Goal: Task Accomplishment & Management: Use online tool/utility

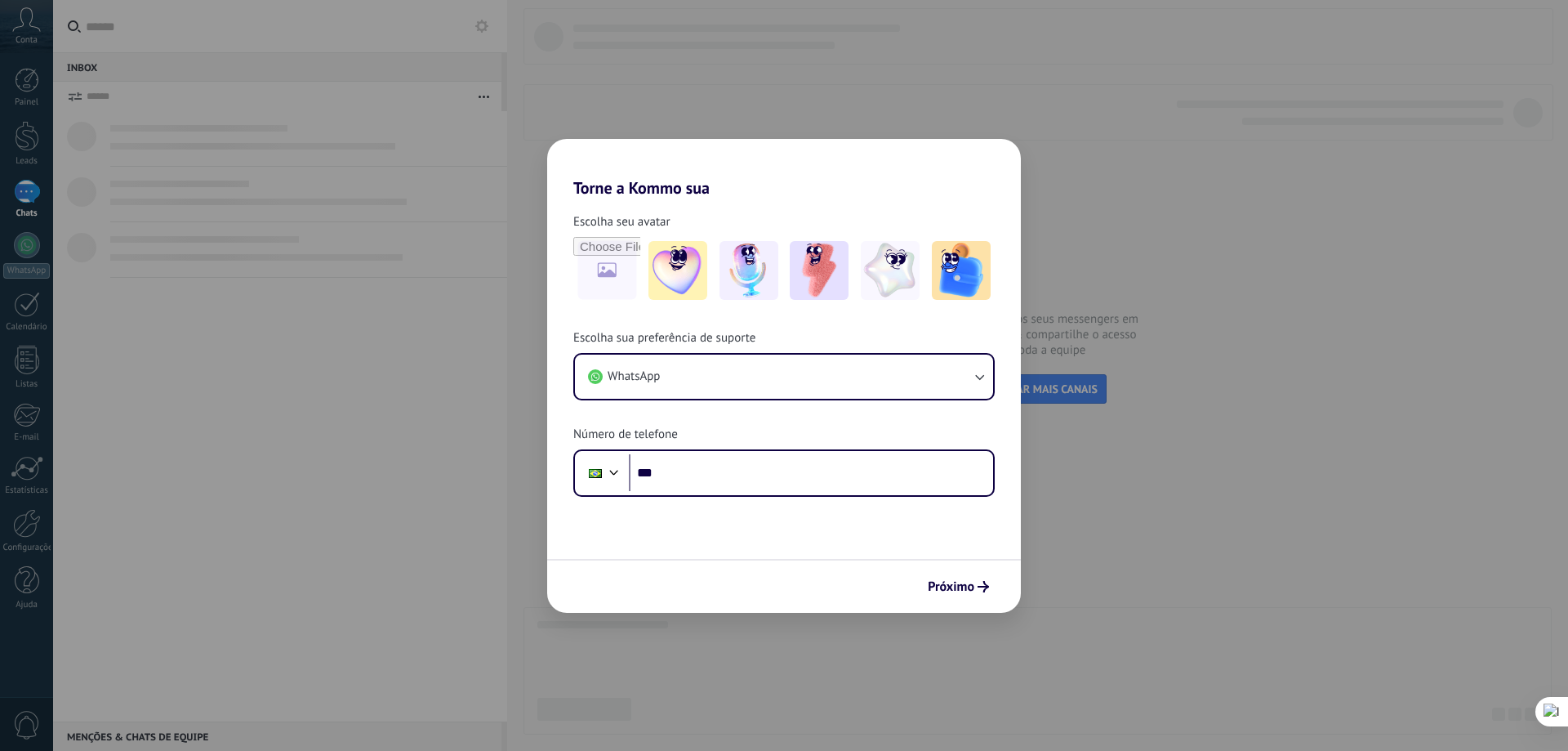
click at [1184, 198] on div "Torne a Kommo sua Escolha seu avatar Escolha sua preferência de suporte WhatsAp…" at bounding box center [784, 375] width 1568 height 751
click at [988, 96] on div "Torne a Kommo sua Escolha seu avatar Escolha sua preferência de suporte WhatsAp…" at bounding box center [784, 375] width 1568 height 751
click at [935, 582] on span "Próximo" at bounding box center [951, 586] width 47 height 11
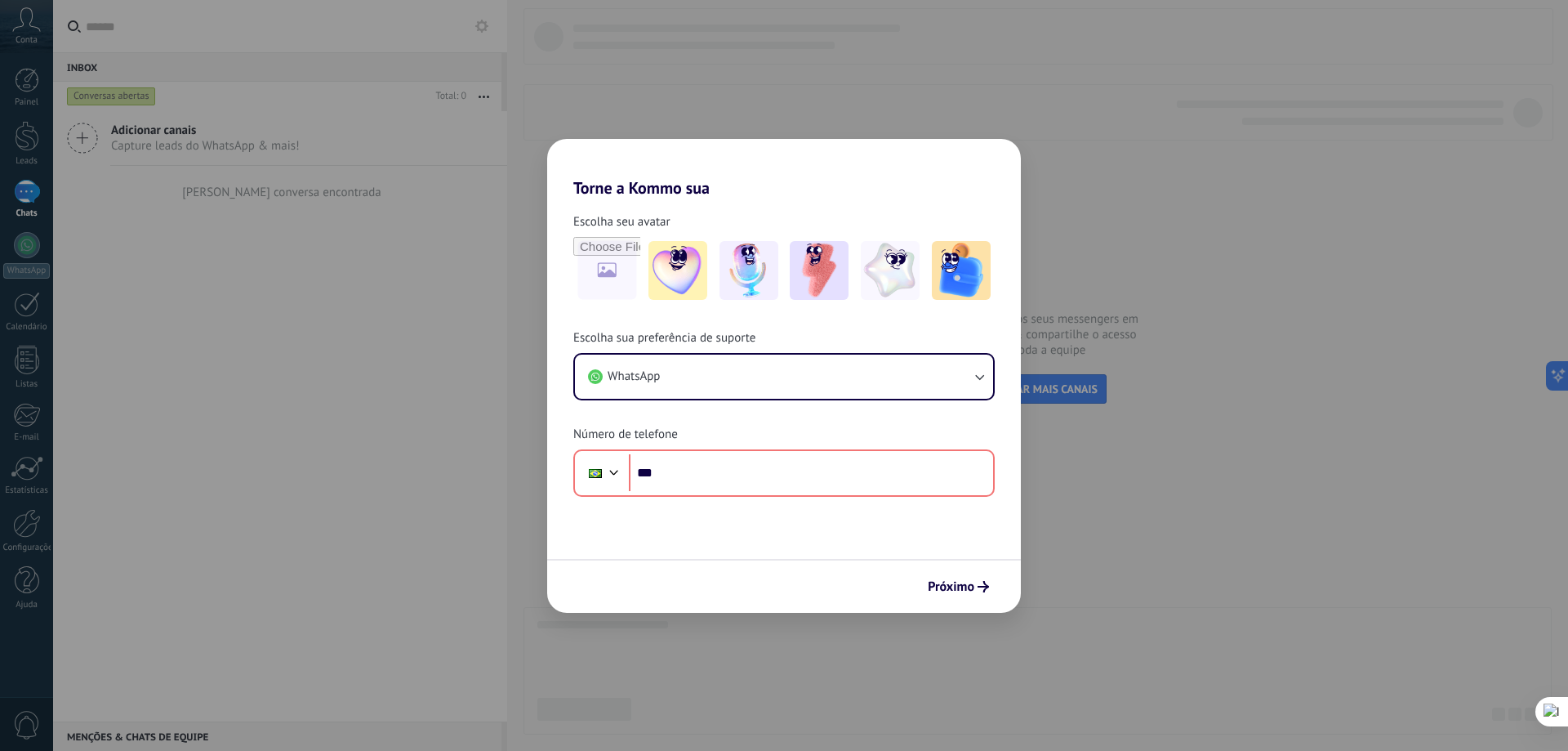
click at [1163, 534] on div "Torne a Kommo sua Escolha seu avatar Escolha sua preferência de suporte WhatsAp…" at bounding box center [784, 375] width 1568 height 751
click at [1005, 108] on div "Torne a Kommo sua Escolha seu avatar Escolha sua preferência de suporte WhatsAp…" at bounding box center [784, 375] width 1568 height 751
click at [313, 91] on div "Torne a Kommo sua Escolha seu avatar Escolha sua preferência de suporte WhatsAp…" at bounding box center [784, 375] width 1568 height 751
click at [65, 193] on div "Torne a Kommo sua Escolha seu avatar Escolha sua preferência de suporte WhatsAp…" at bounding box center [784, 375] width 1568 height 751
click at [14, 251] on div "Torne a Kommo sua Escolha seu avatar Escolha sua preferência de suporte WhatsAp…" at bounding box center [784, 375] width 1568 height 751
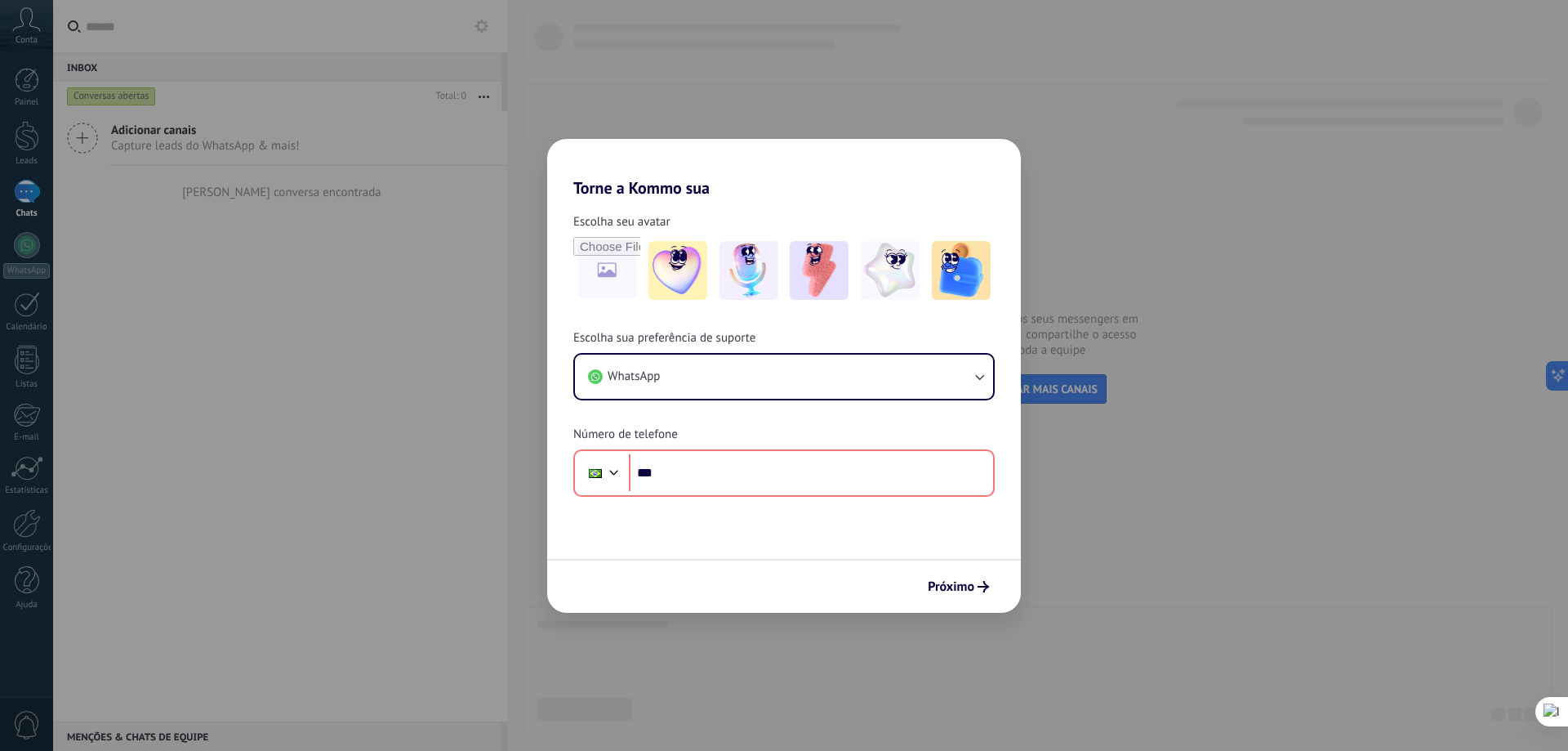
click at [741, 429] on div "Escolha sua preferência de suporte WhatsApp Número de telefone Phone ***" at bounding box center [784, 413] width 474 height 167
click at [815, 353] on div "WhatsApp" at bounding box center [784, 376] width 422 height 47
click at [807, 370] on button "WhatsApp" at bounding box center [784, 377] width 418 height 44
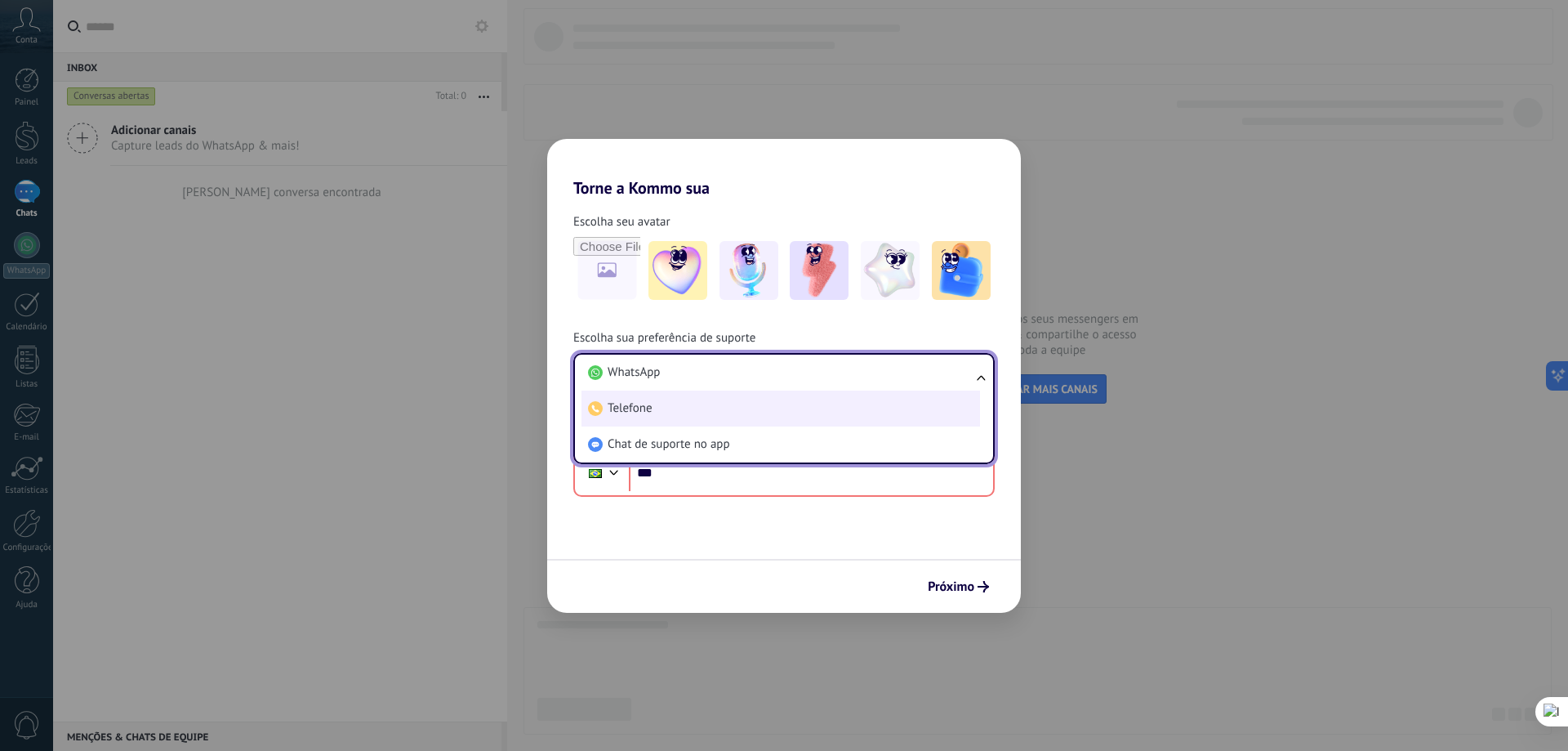
click at [742, 413] on li "Telefone" at bounding box center [781, 408] width 399 height 36
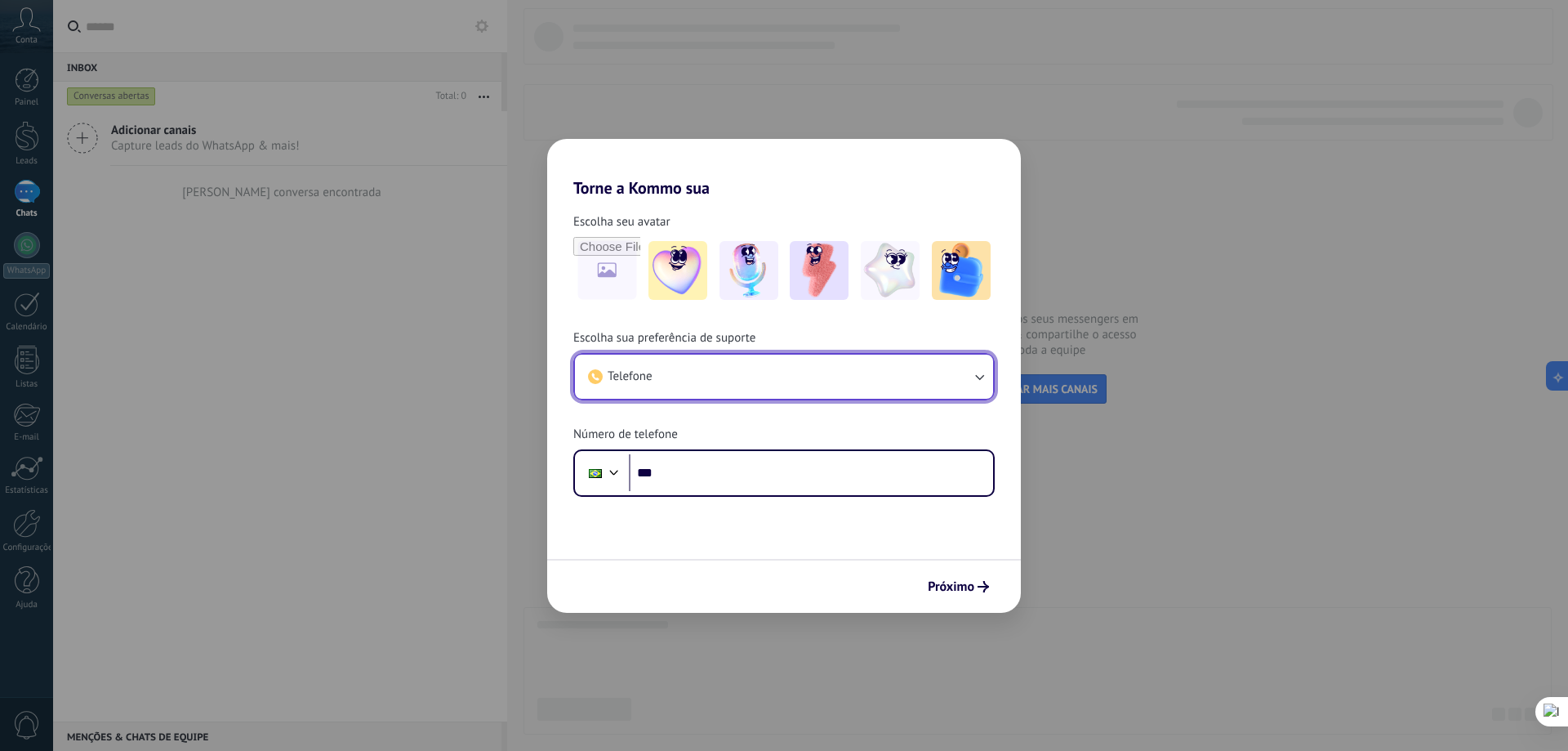
click at [768, 366] on button "Telefone" at bounding box center [784, 377] width 418 height 44
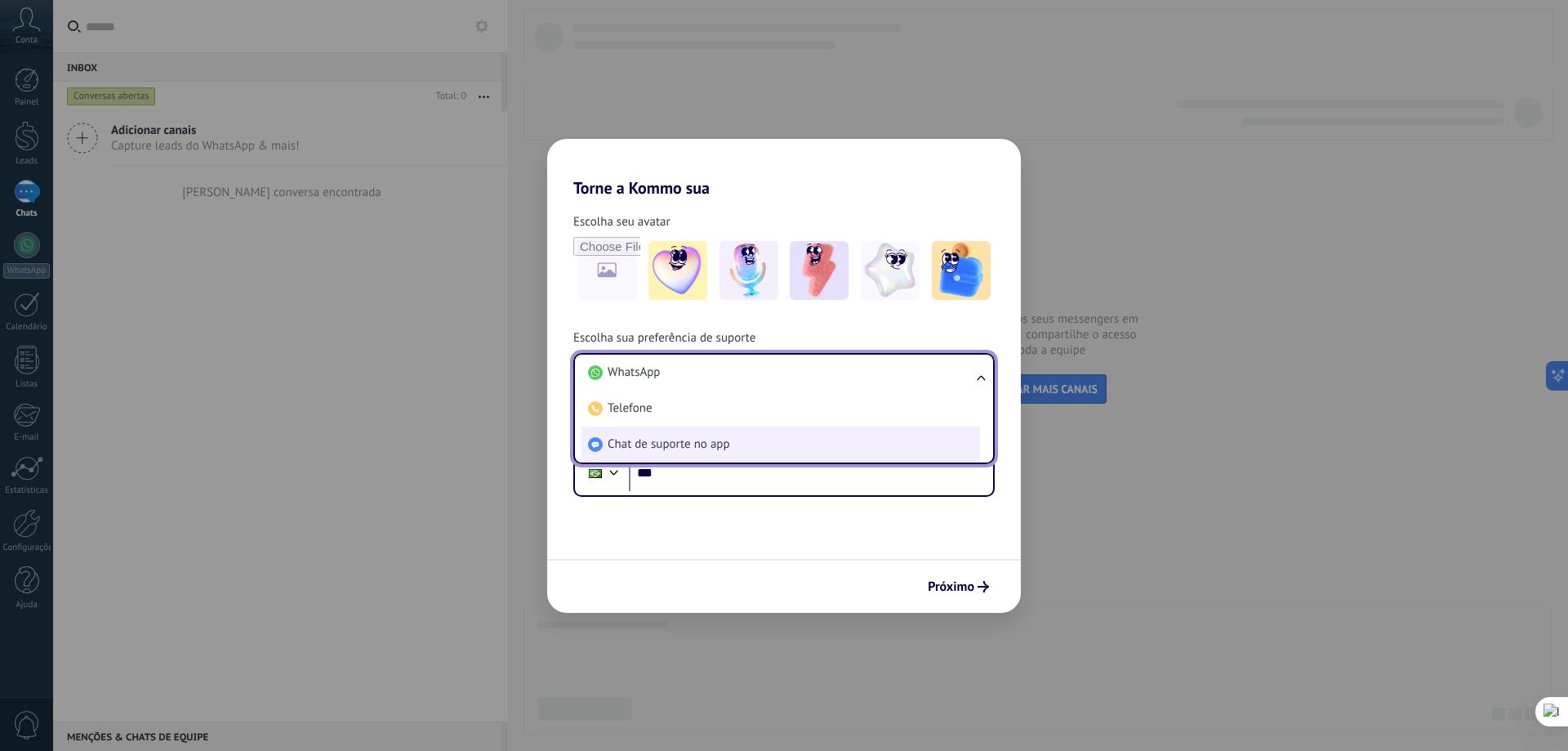
click at [739, 433] on li "Chat de suporte no app" at bounding box center [781, 444] width 399 height 36
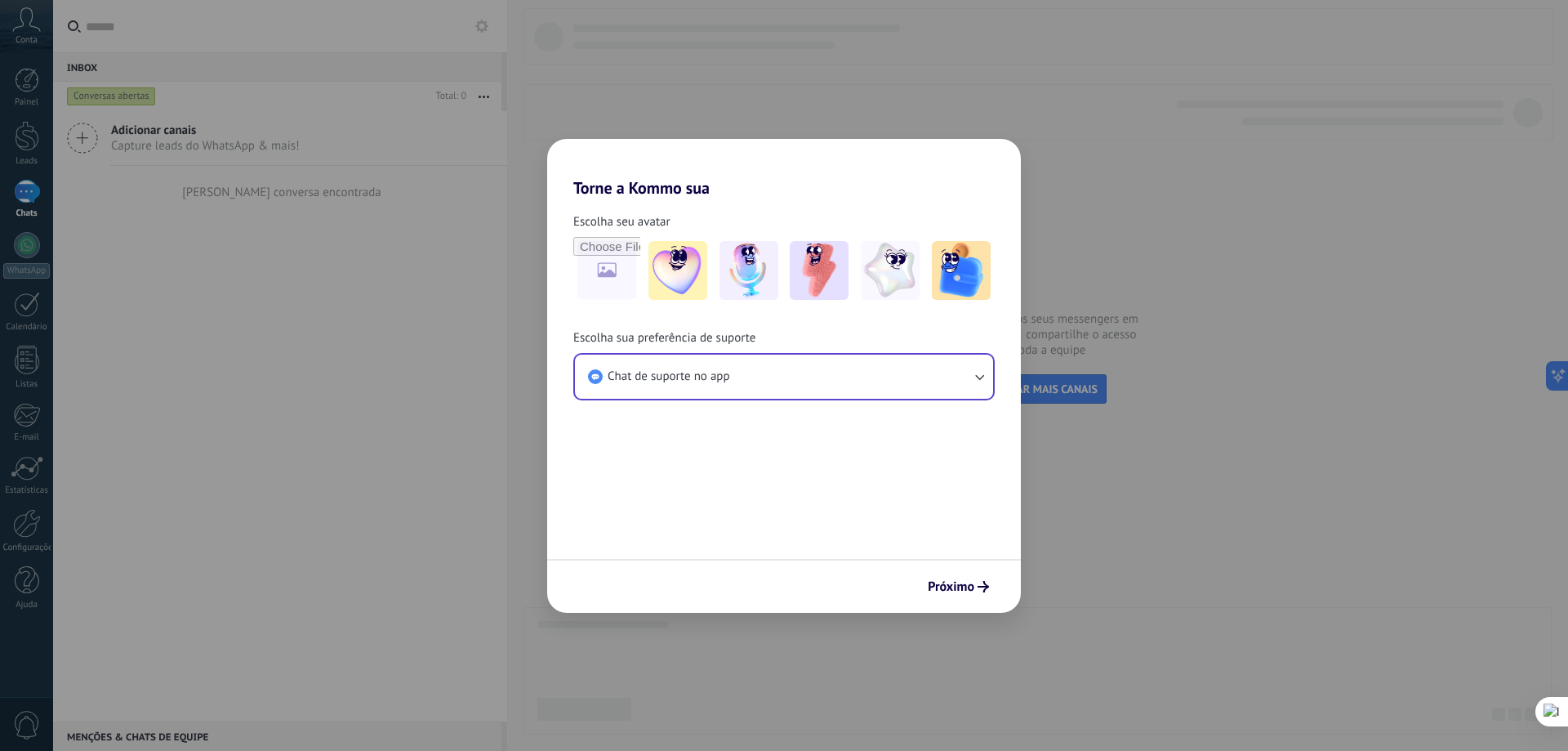
click at [950, 484] on form "Escolha seu avatar Escolha sua preferência de suporte Chat de suporte no app Pr…" at bounding box center [784, 405] width 474 height 415
click at [963, 581] on span "Próximo" at bounding box center [951, 586] width 47 height 11
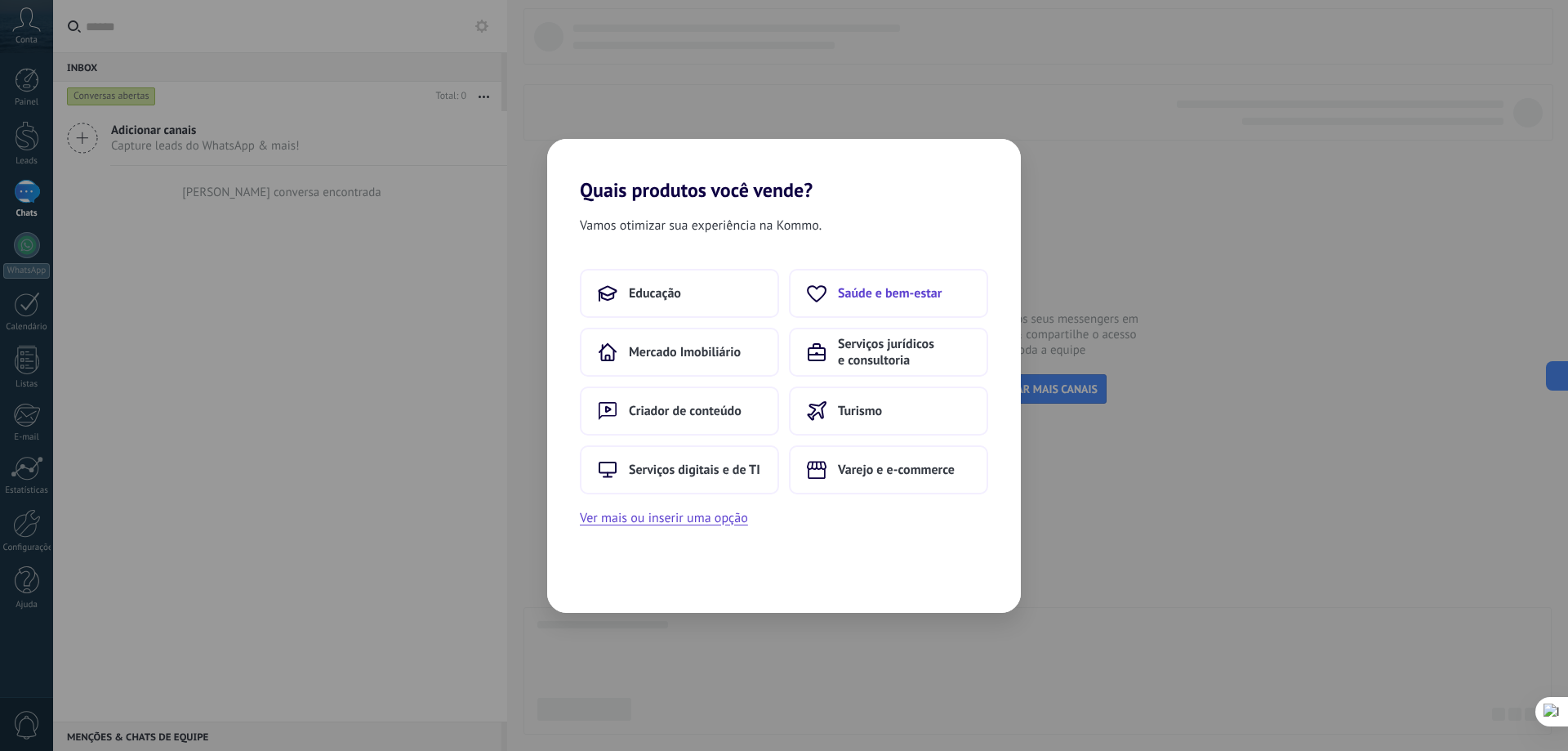
click at [908, 294] on span "Saúde e bem-estar" at bounding box center [890, 293] width 104 height 16
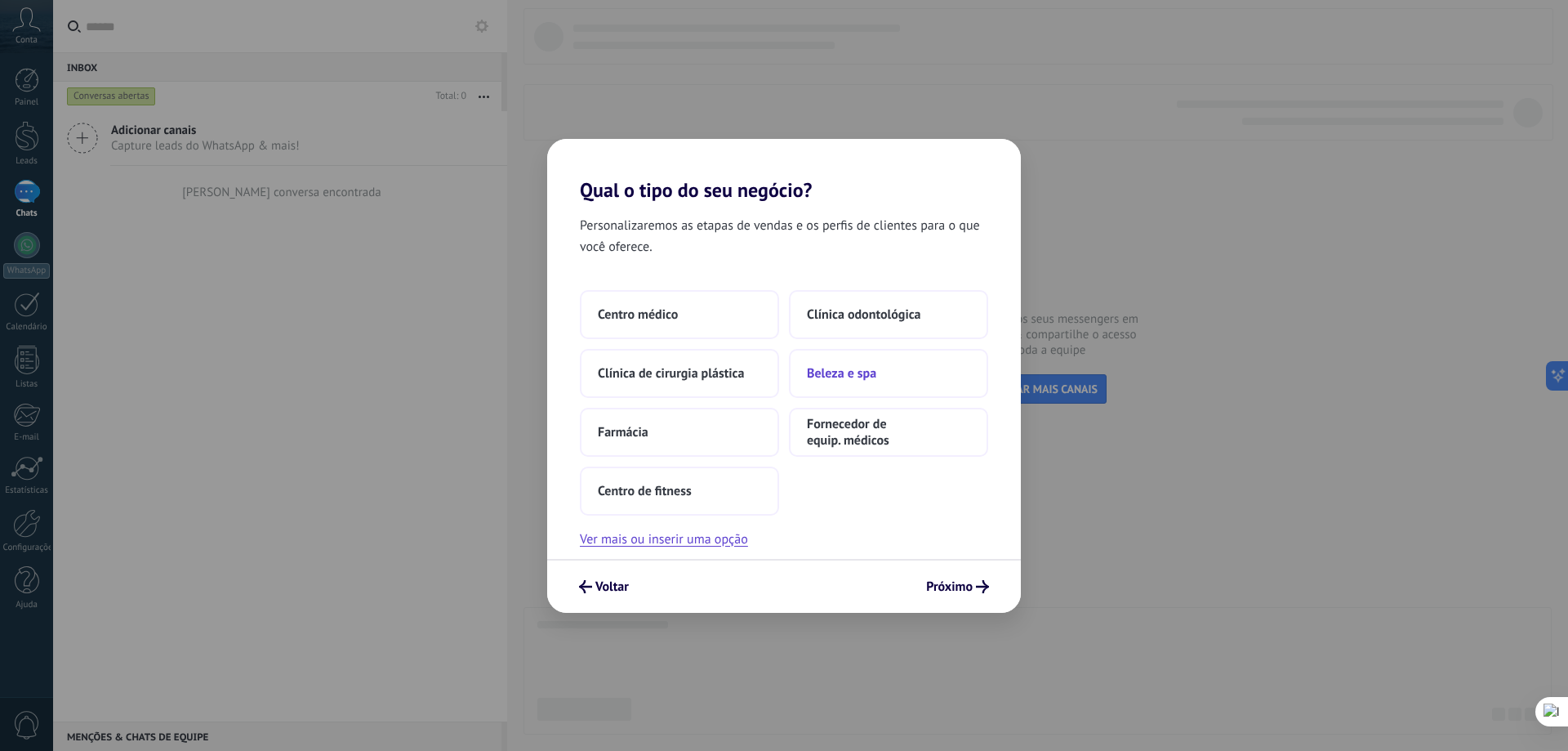
click at [885, 380] on button "Beleza e spa" at bounding box center [888, 373] width 199 height 49
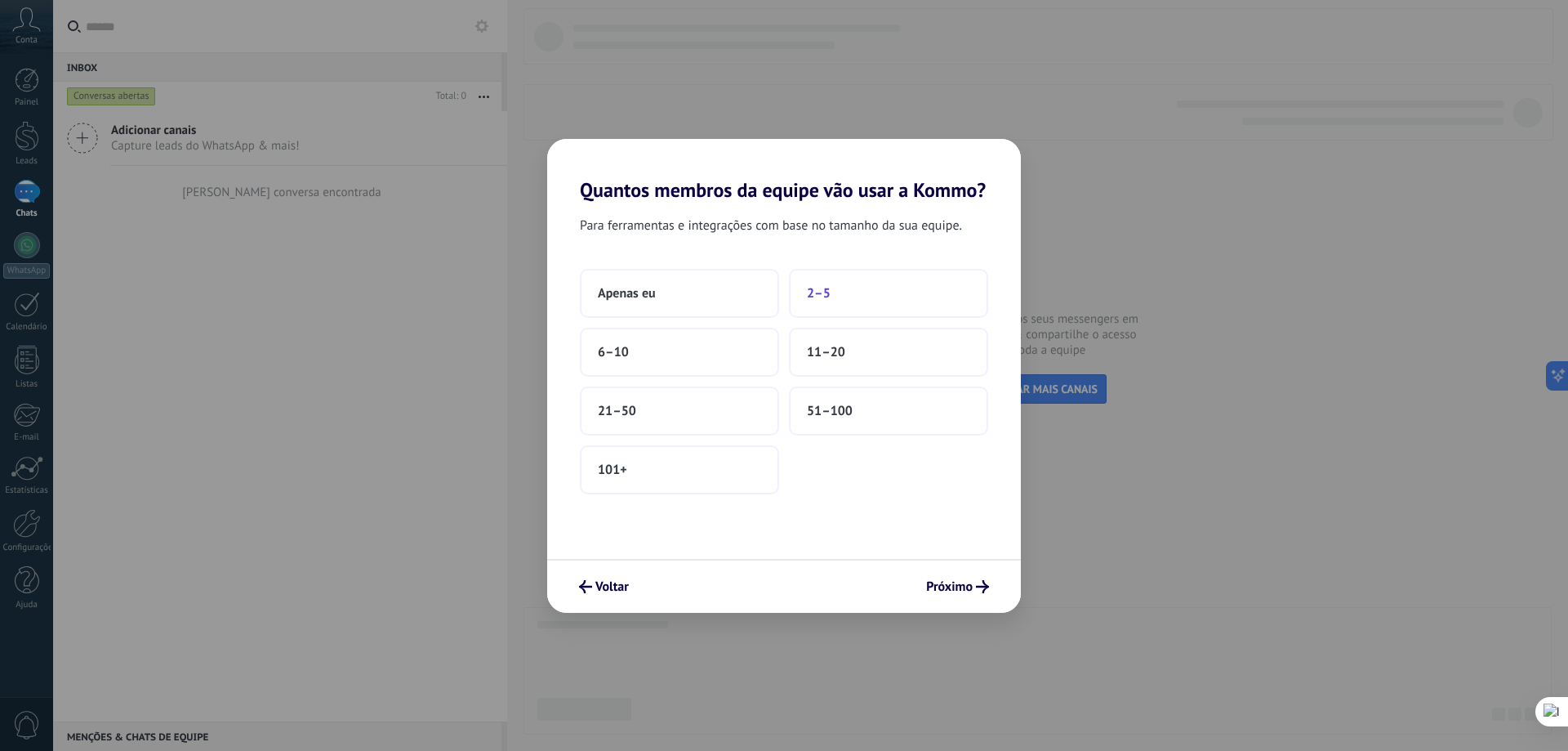
click at [864, 294] on button "2–5" at bounding box center [888, 293] width 199 height 49
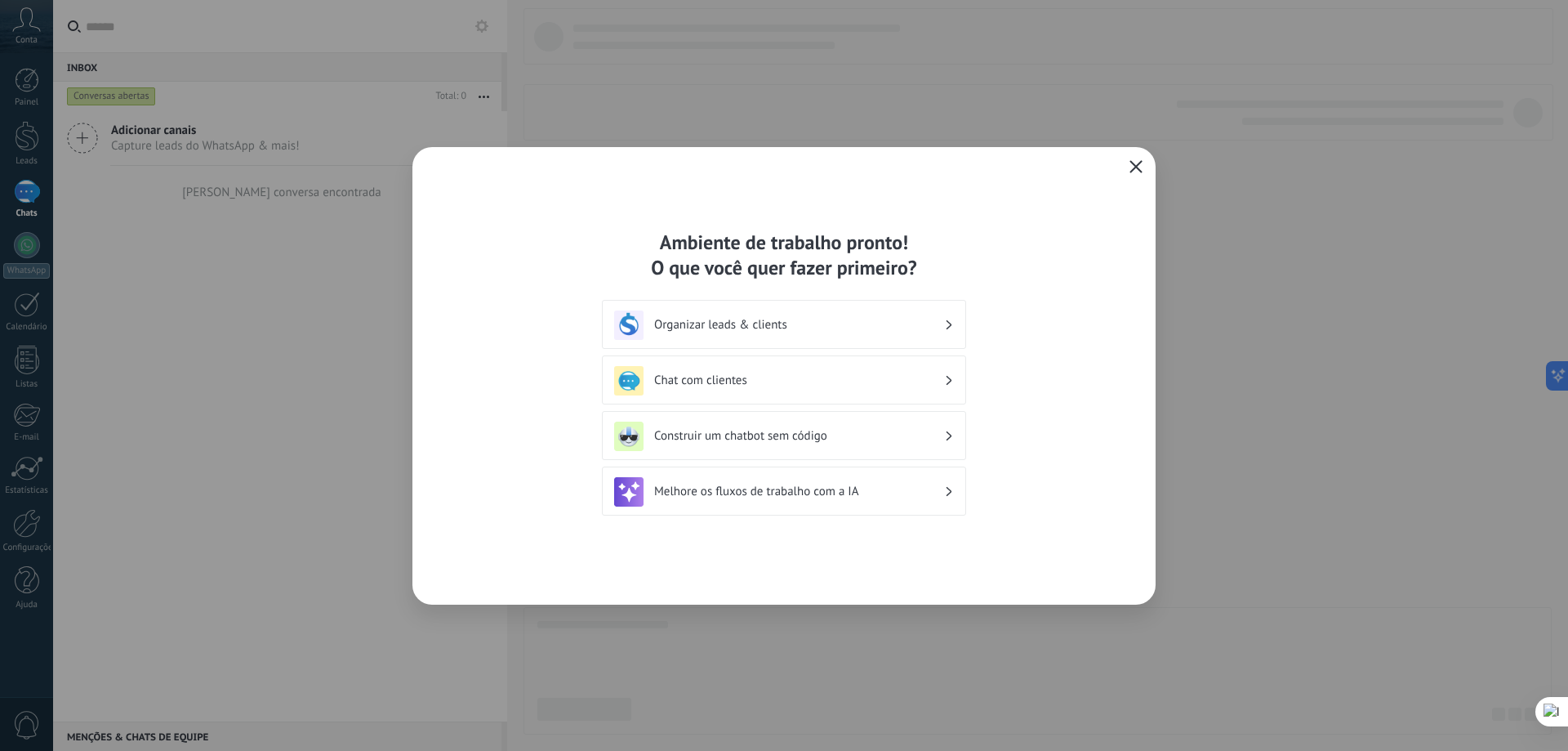
click at [1136, 162] on icon "button" at bounding box center [1136, 166] width 13 height 13
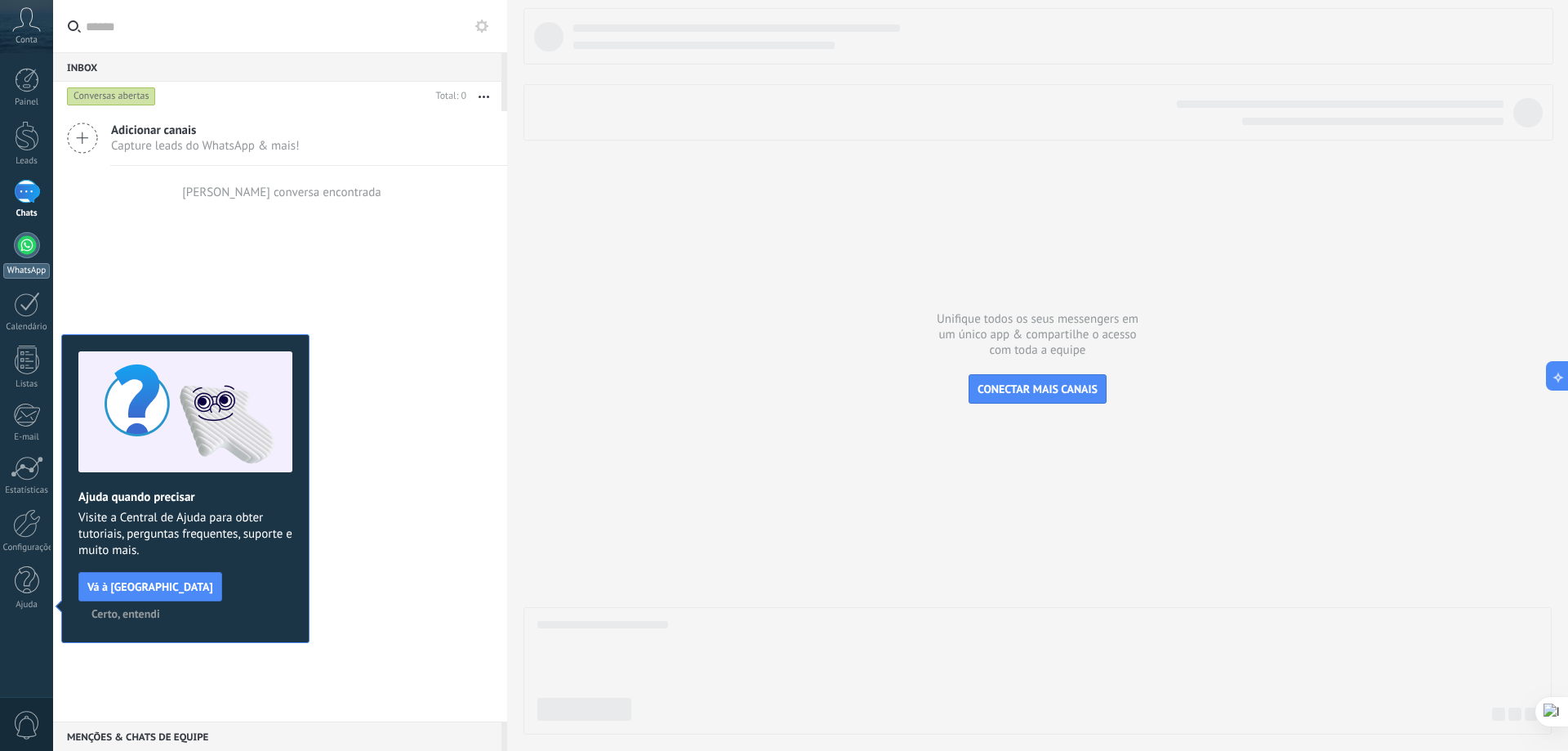
click at [11, 239] on link "WhatsApp" at bounding box center [26, 255] width 53 height 47
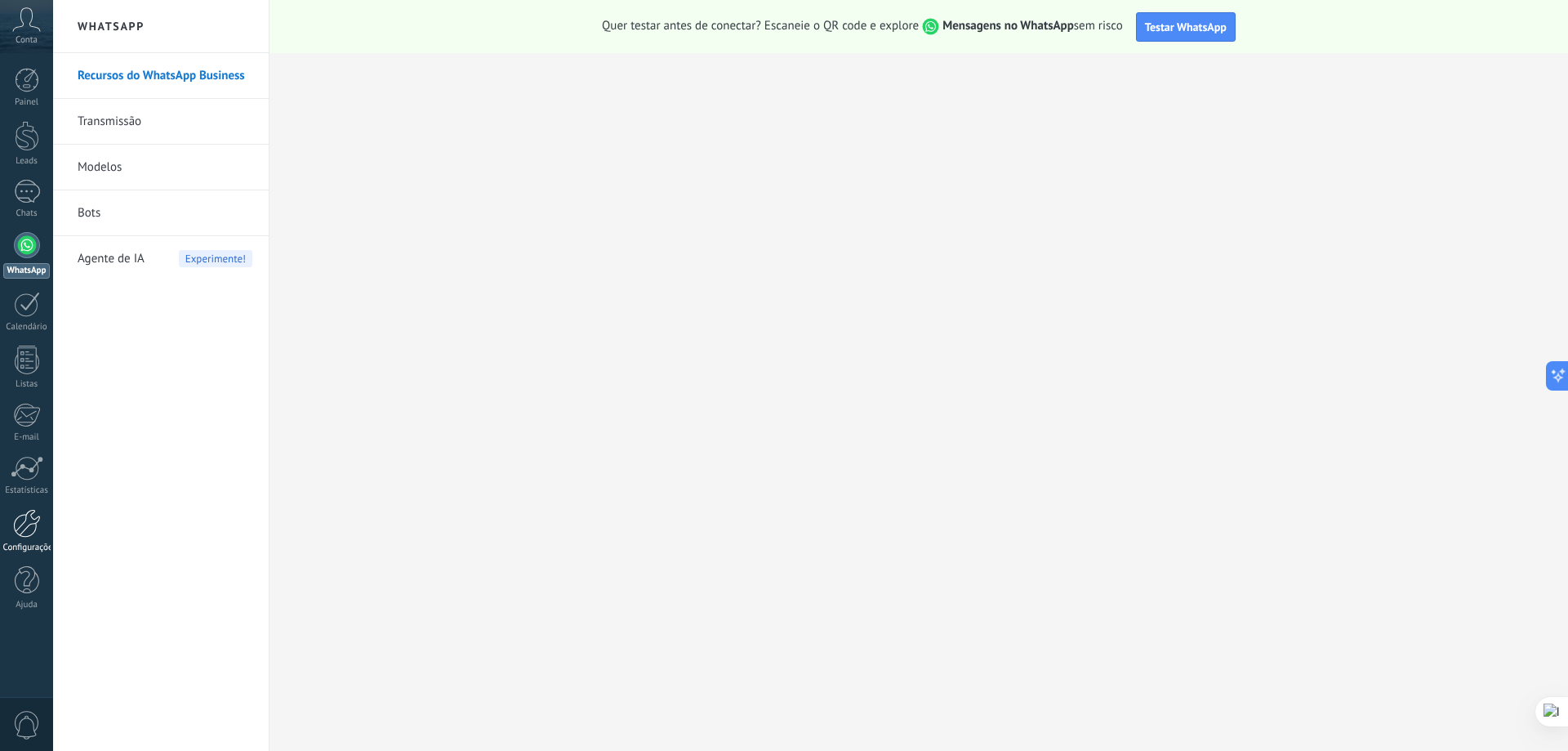
click at [18, 536] on div at bounding box center [27, 523] width 28 height 29
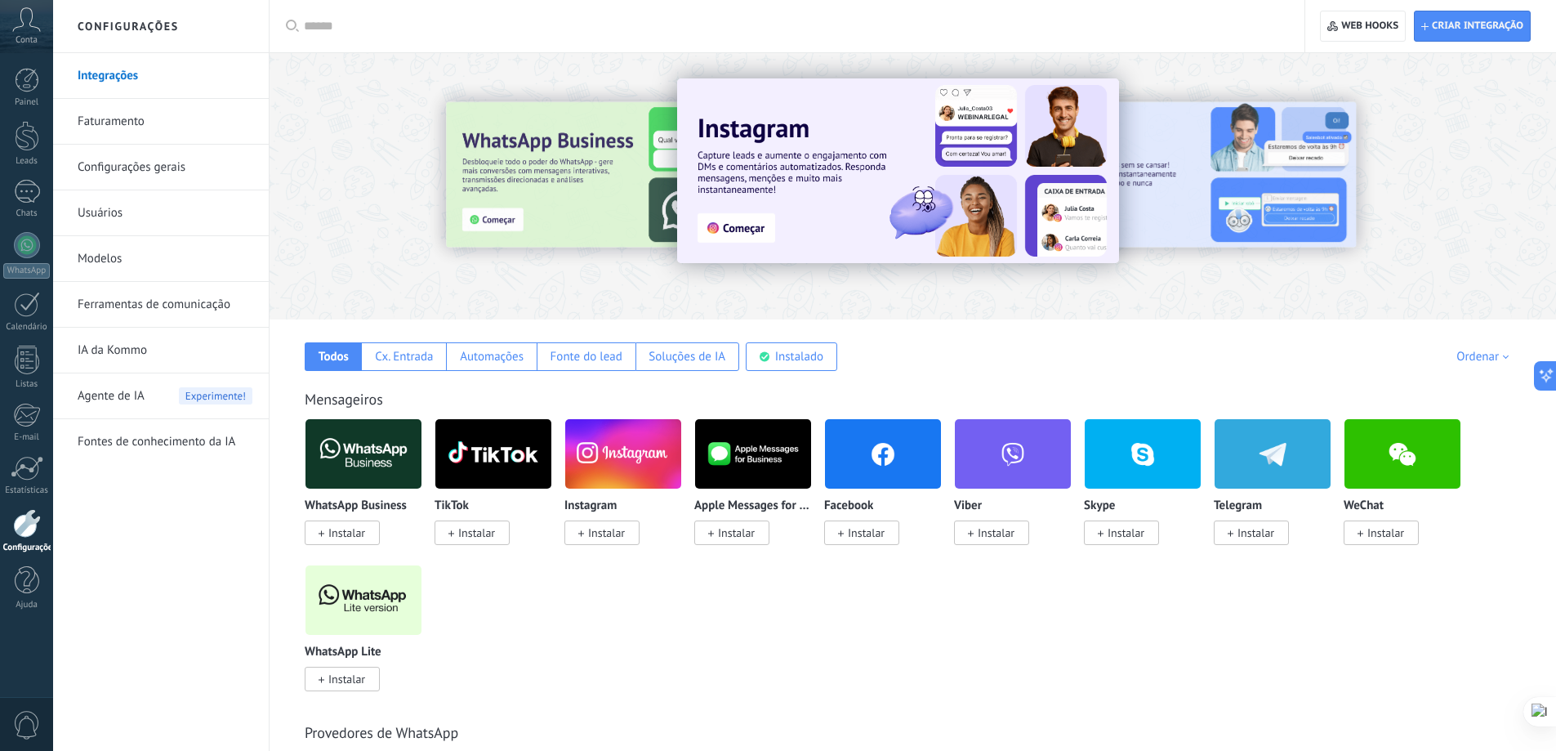
click at [148, 123] on link "Faturamento" at bounding box center [165, 122] width 175 height 46
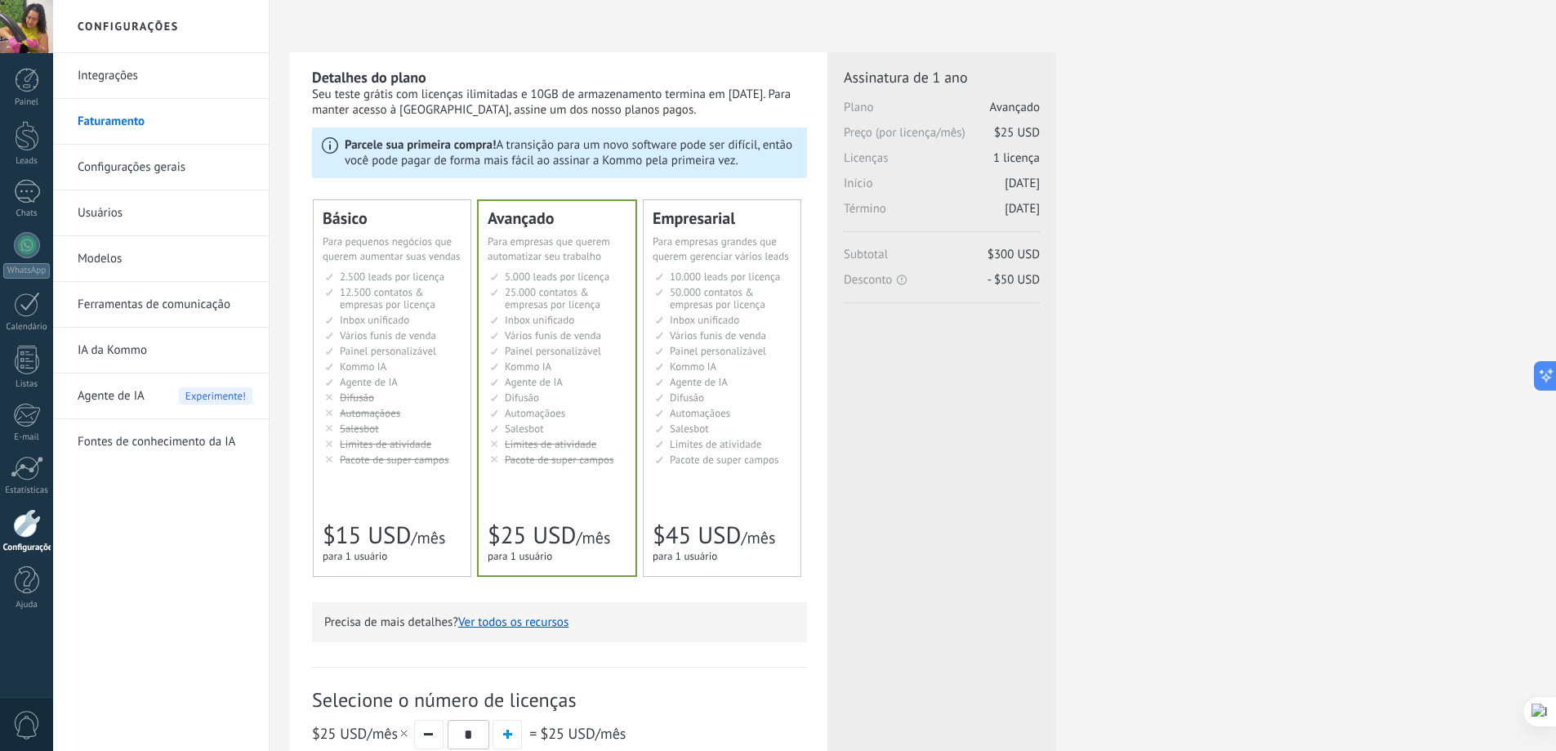
click at [413, 523] on div "Básico Для увеличения продаж в малом бизнесе For small businesses that want to …" at bounding box center [392, 388] width 157 height 376
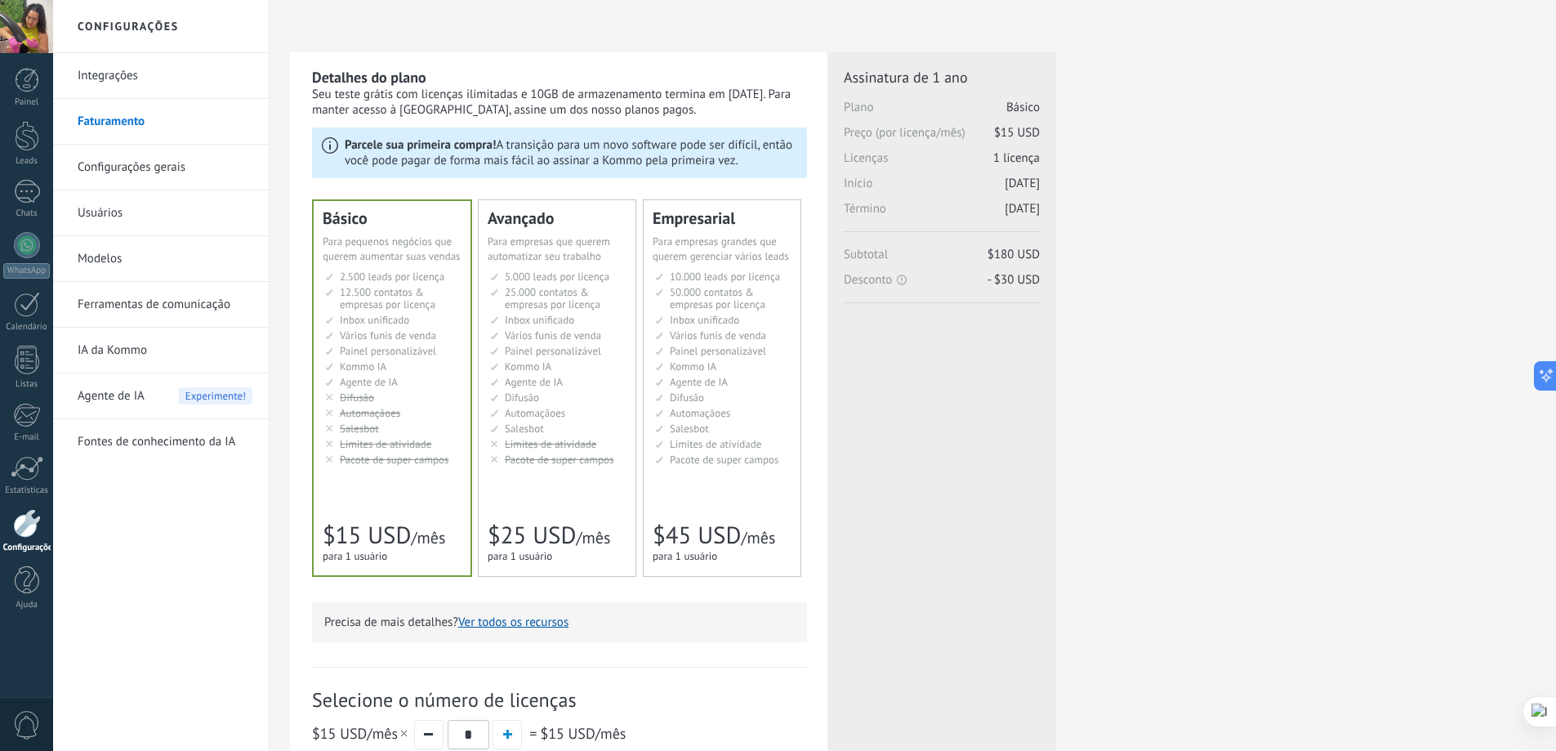
click at [550, 378] on span "Agente de IA" at bounding box center [534, 382] width 58 height 14
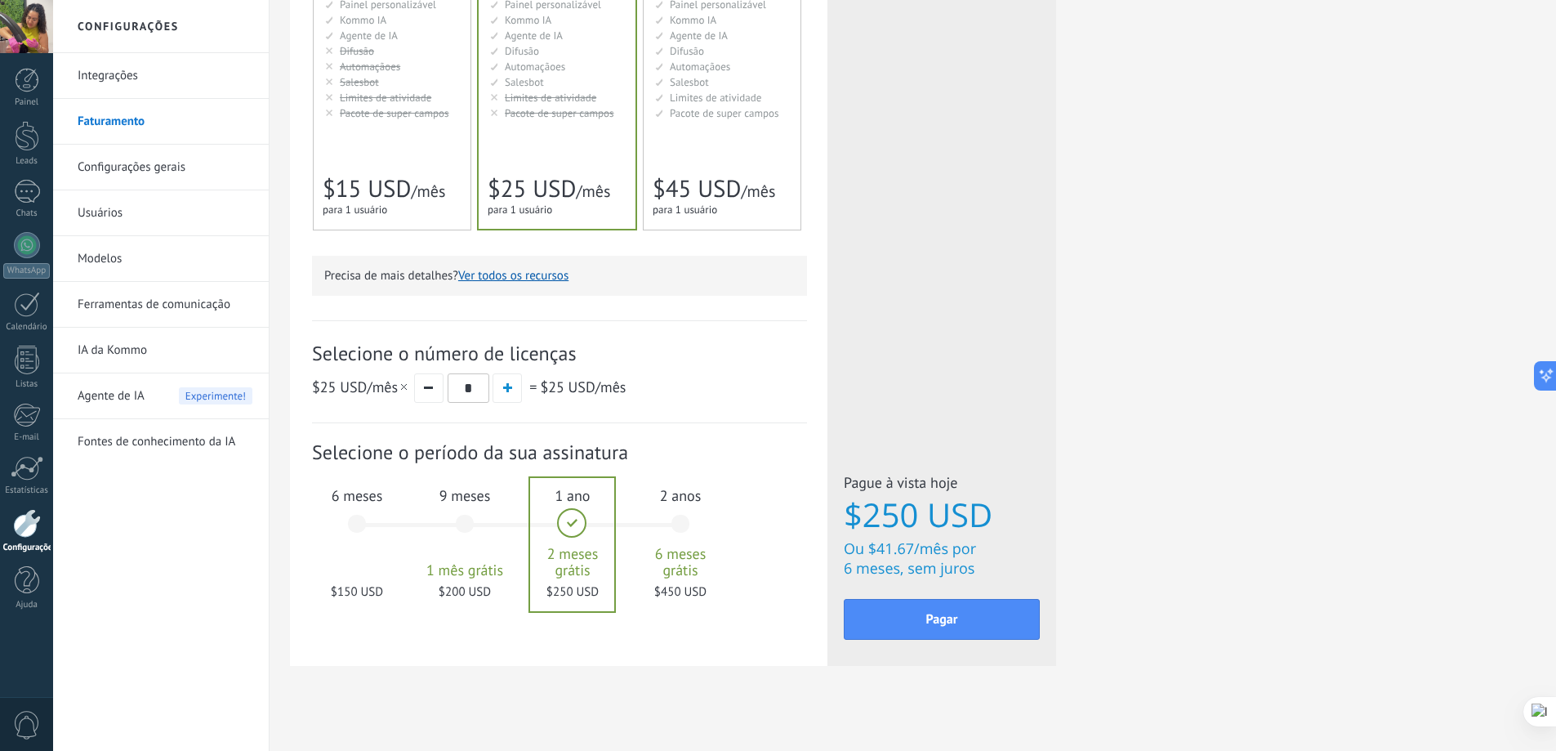
scroll to position [356, 0]
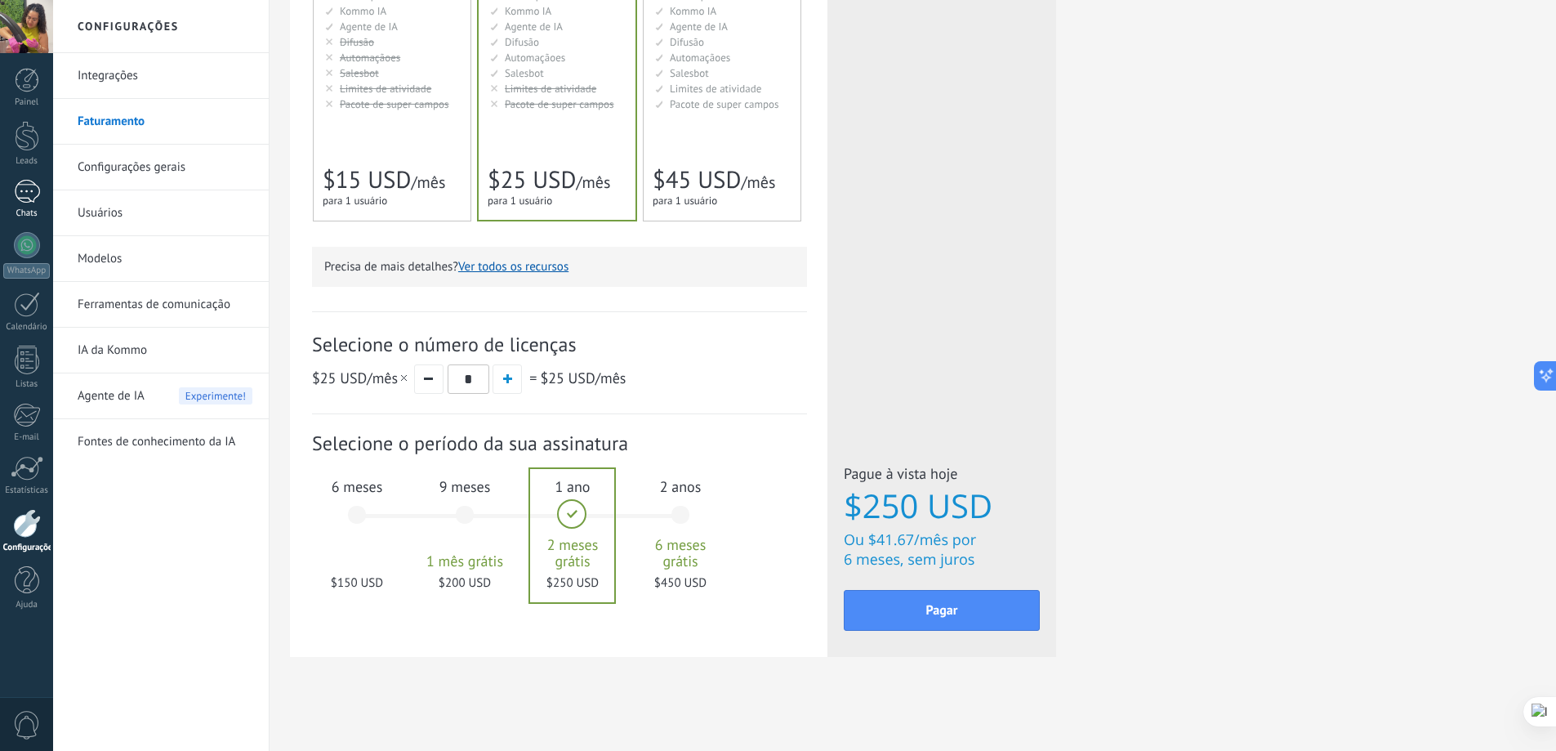
click at [27, 202] on div at bounding box center [27, 192] width 26 height 24
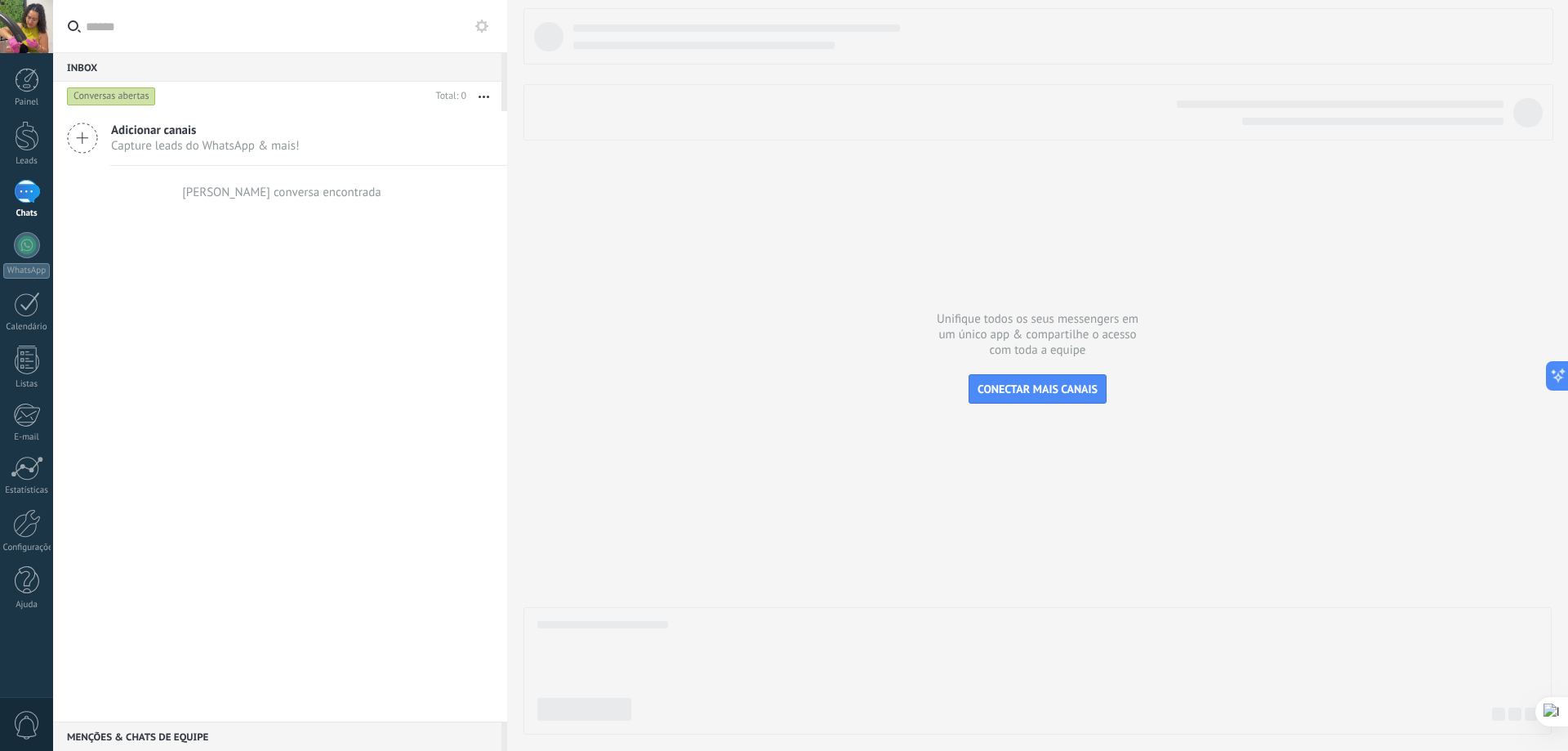
click at [480, 293] on div "Adicionar canais Capture leads do WhatsApp & mais! Nenhuma conversa encontrada" at bounding box center [280, 416] width 454 height 610
click at [25, 172] on div "Painel Leads Chats WhatsApp Clientes" at bounding box center [26, 347] width 53 height 559
click at [25, 190] on div at bounding box center [27, 192] width 26 height 24
click at [163, 123] on span "Adicionar canais" at bounding box center [205, 131] width 189 height 16
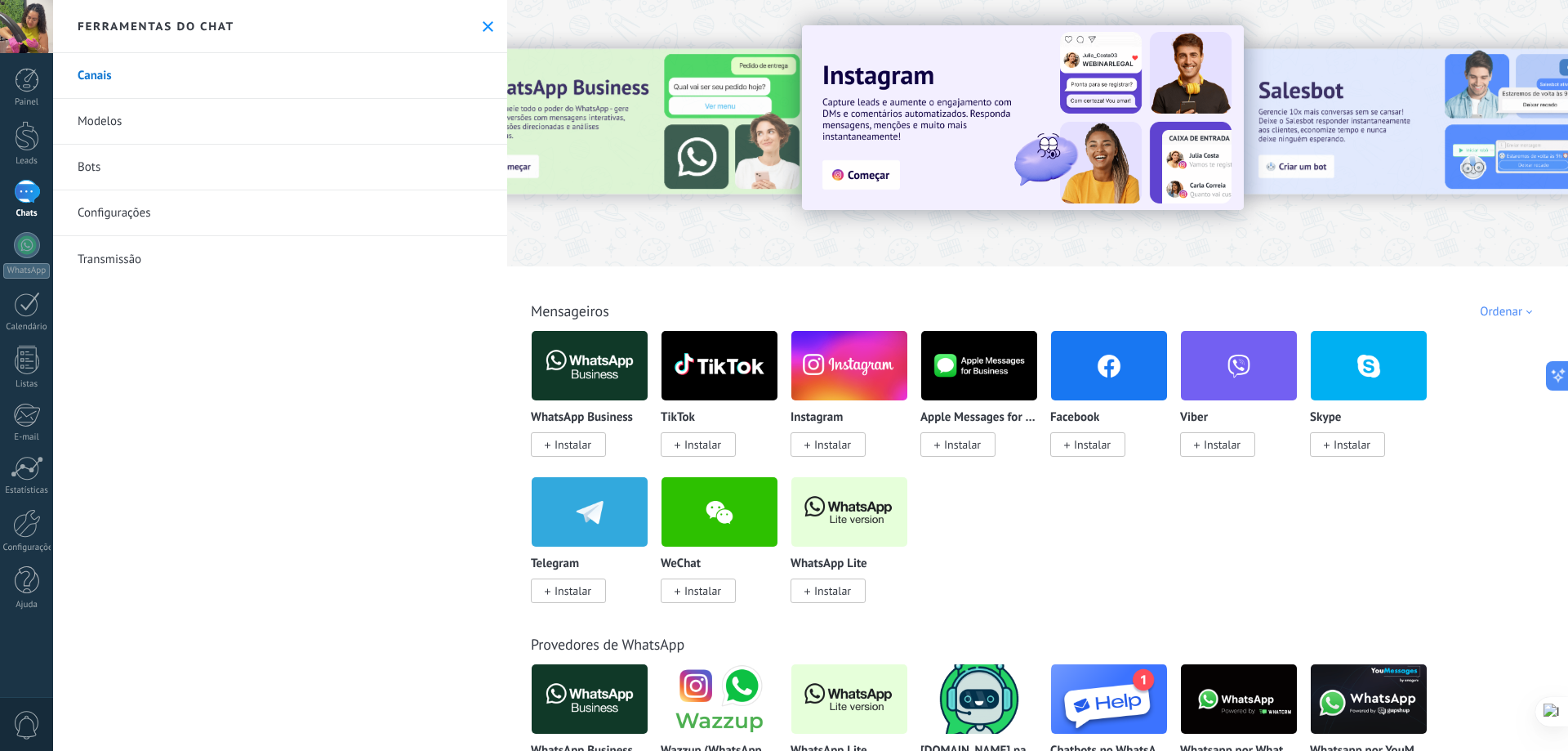
click at [566, 439] on span "Instalar" at bounding box center [573, 444] width 37 height 15
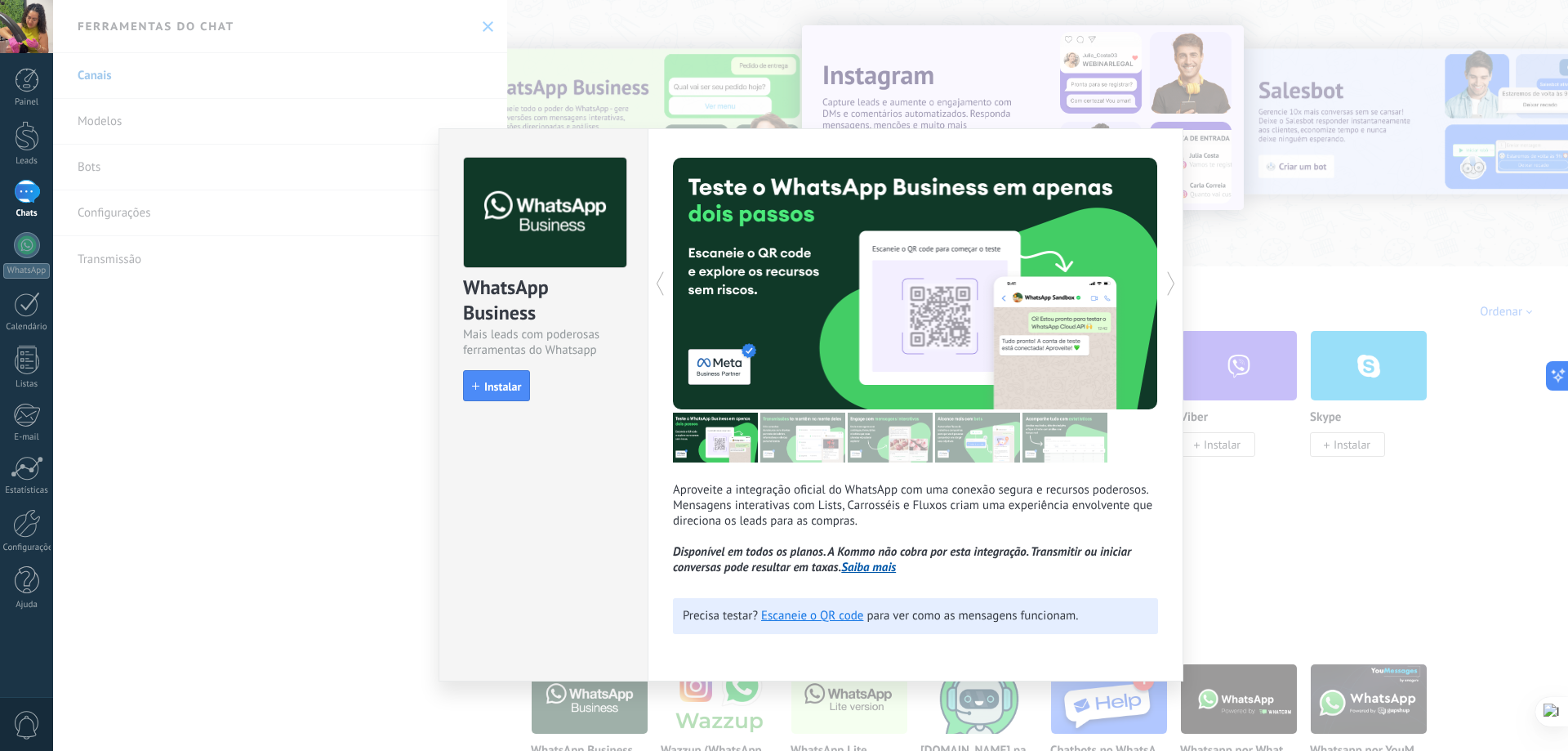
click at [1280, 491] on div "WhatsApp Business Mais leads com poderosas ferramentas do Whatsapp install Inst…" at bounding box center [810, 375] width 1515 height 751
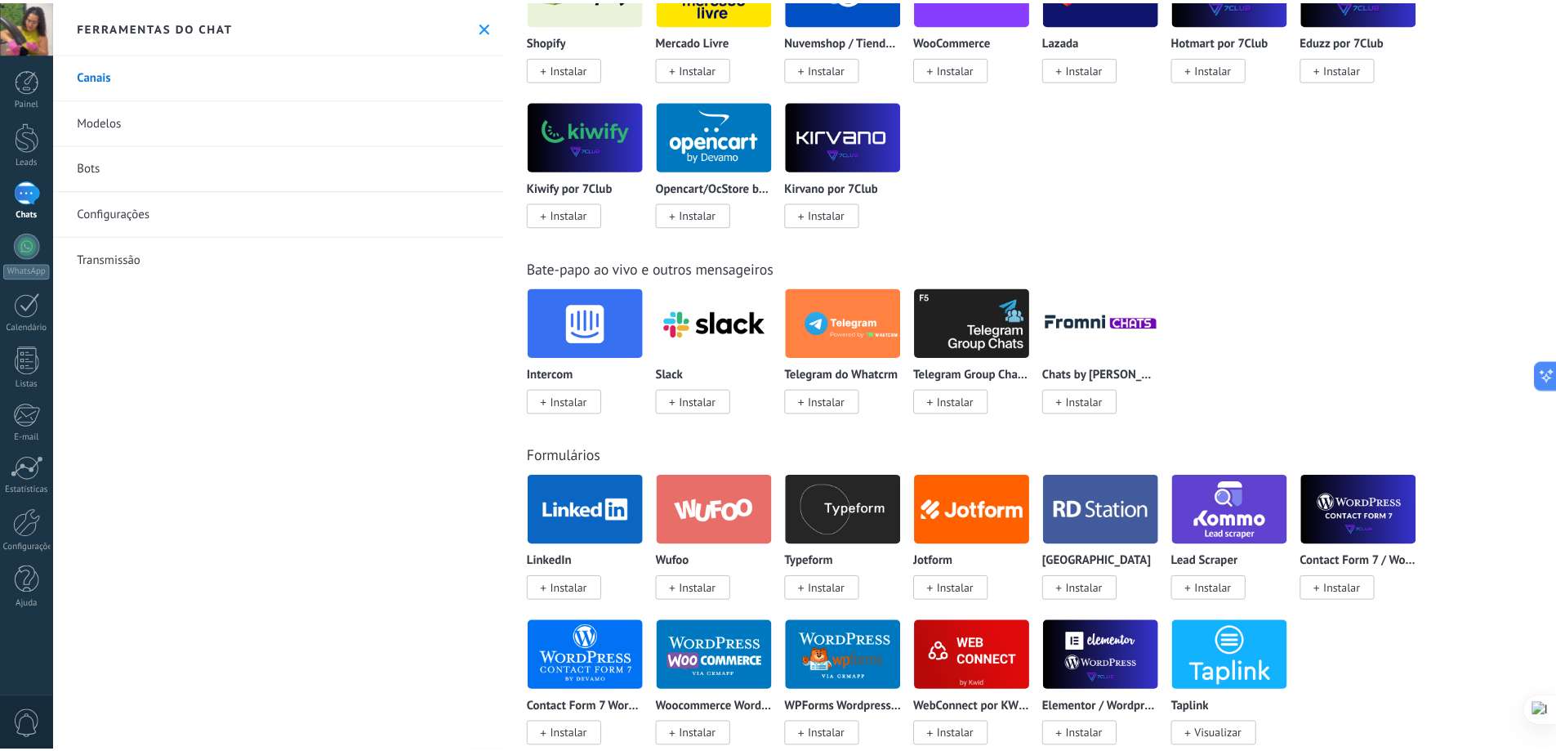
scroll to position [899, 0]
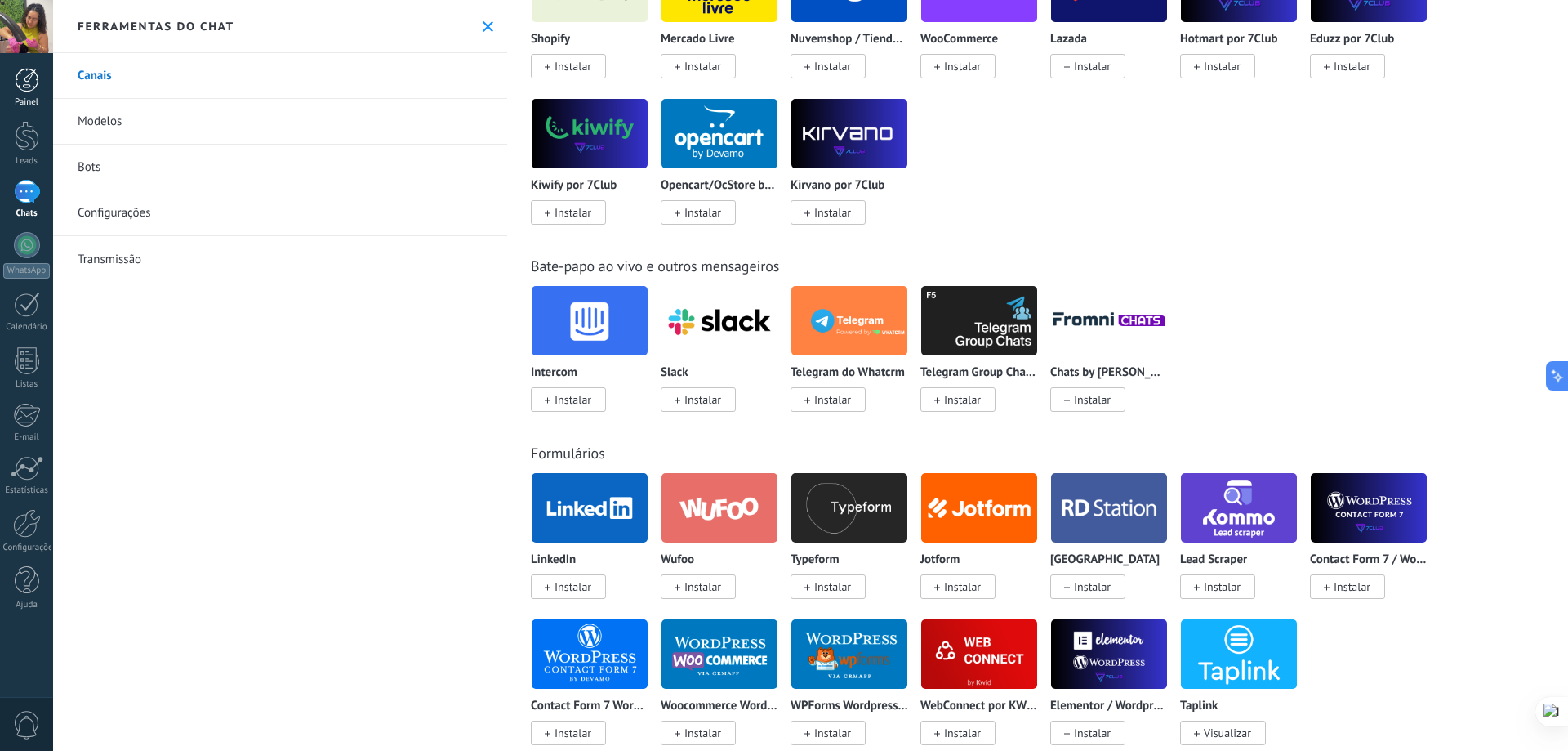
click at [25, 88] on div at bounding box center [27, 80] width 25 height 25
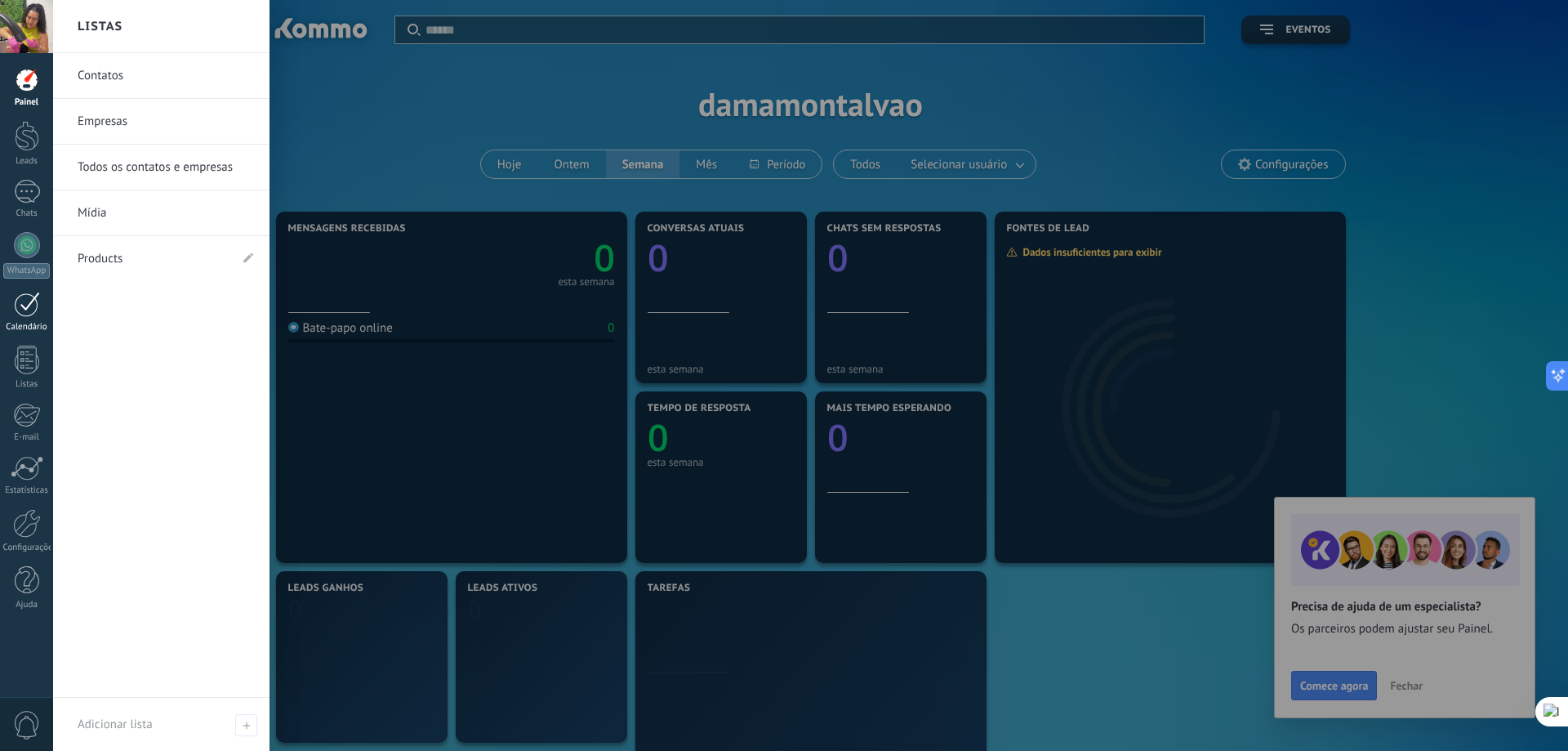
click at [25, 310] on div at bounding box center [27, 304] width 26 height 25
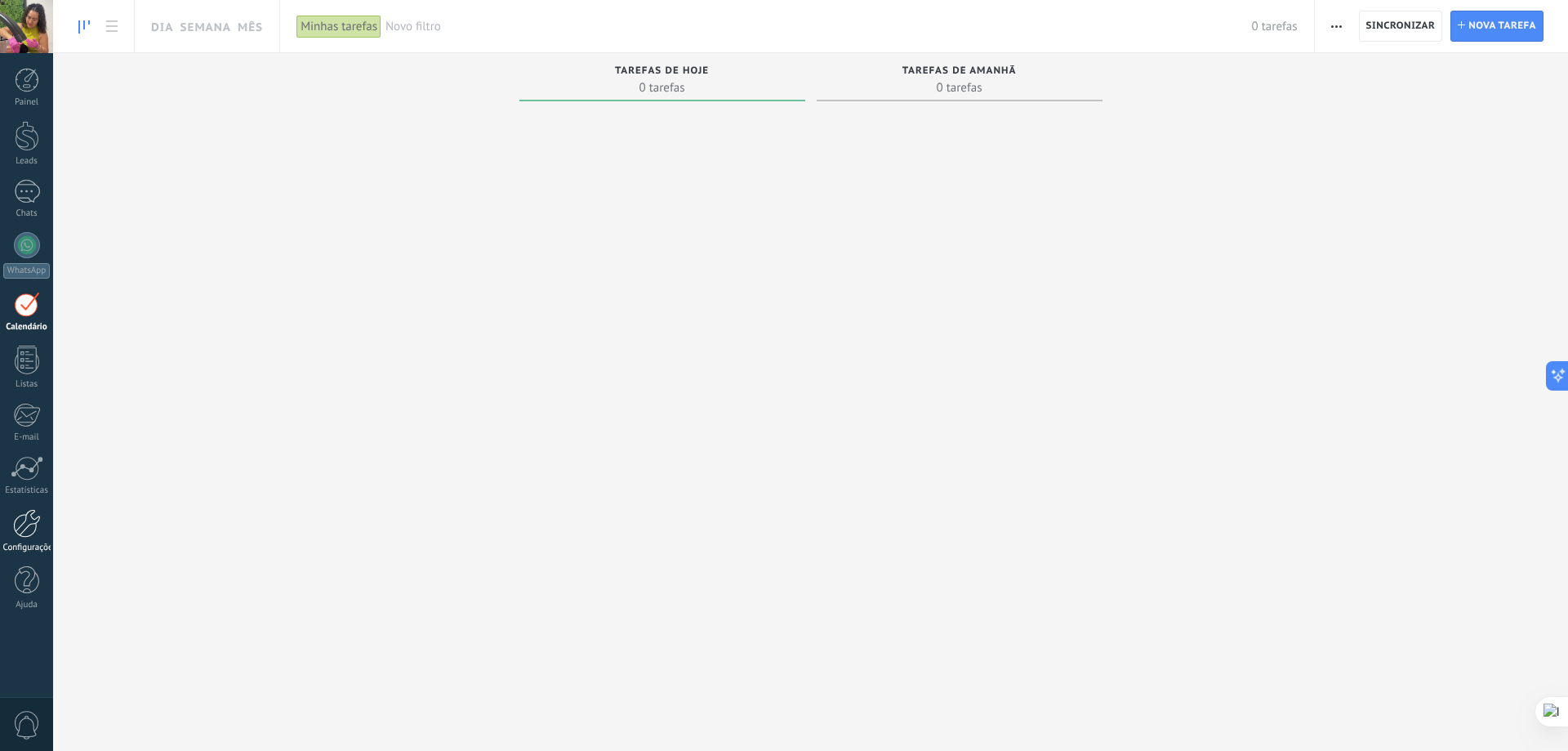
click at [33, 525] on div at bounding box center [27, 523] width 28 height 29
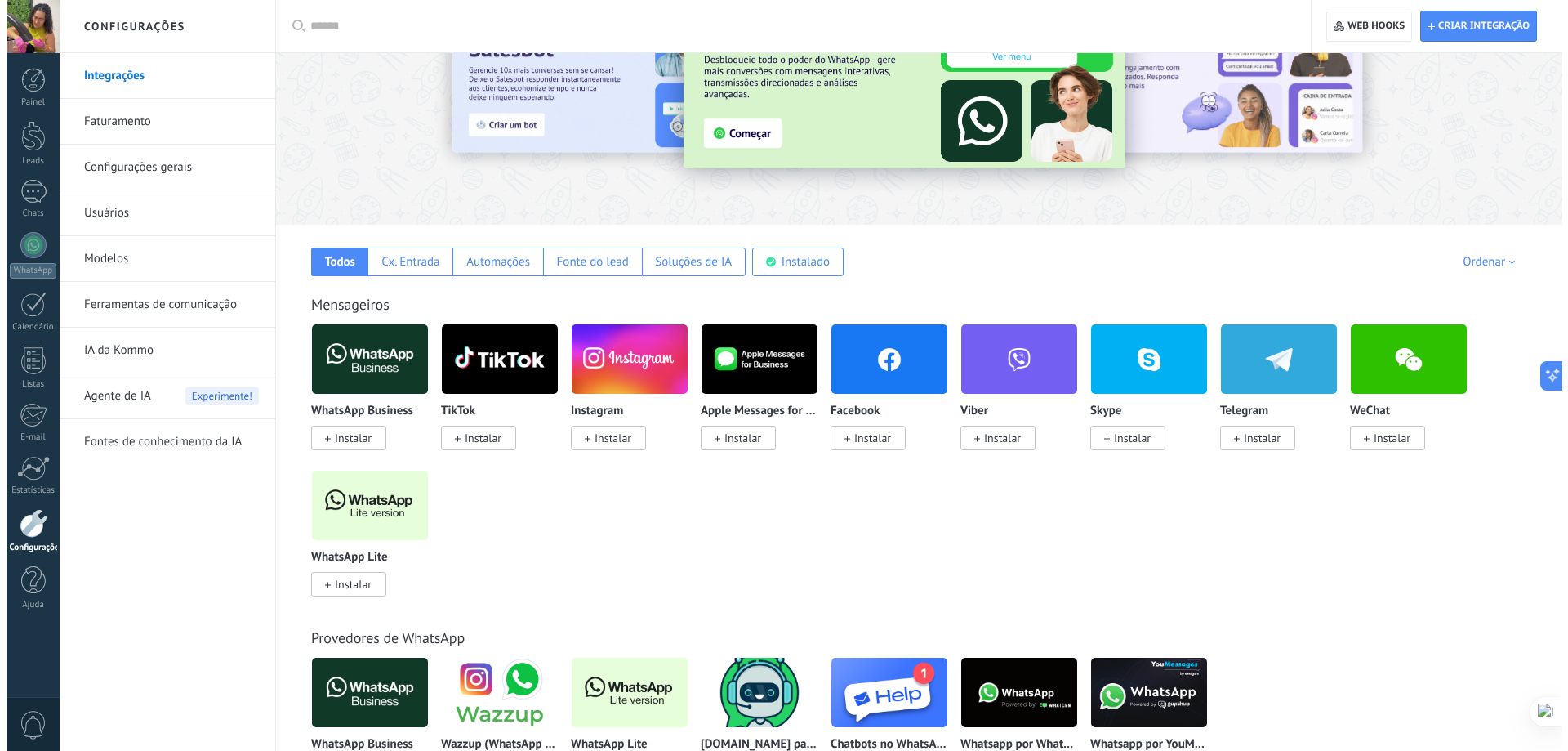
scroll to position [245, 0]
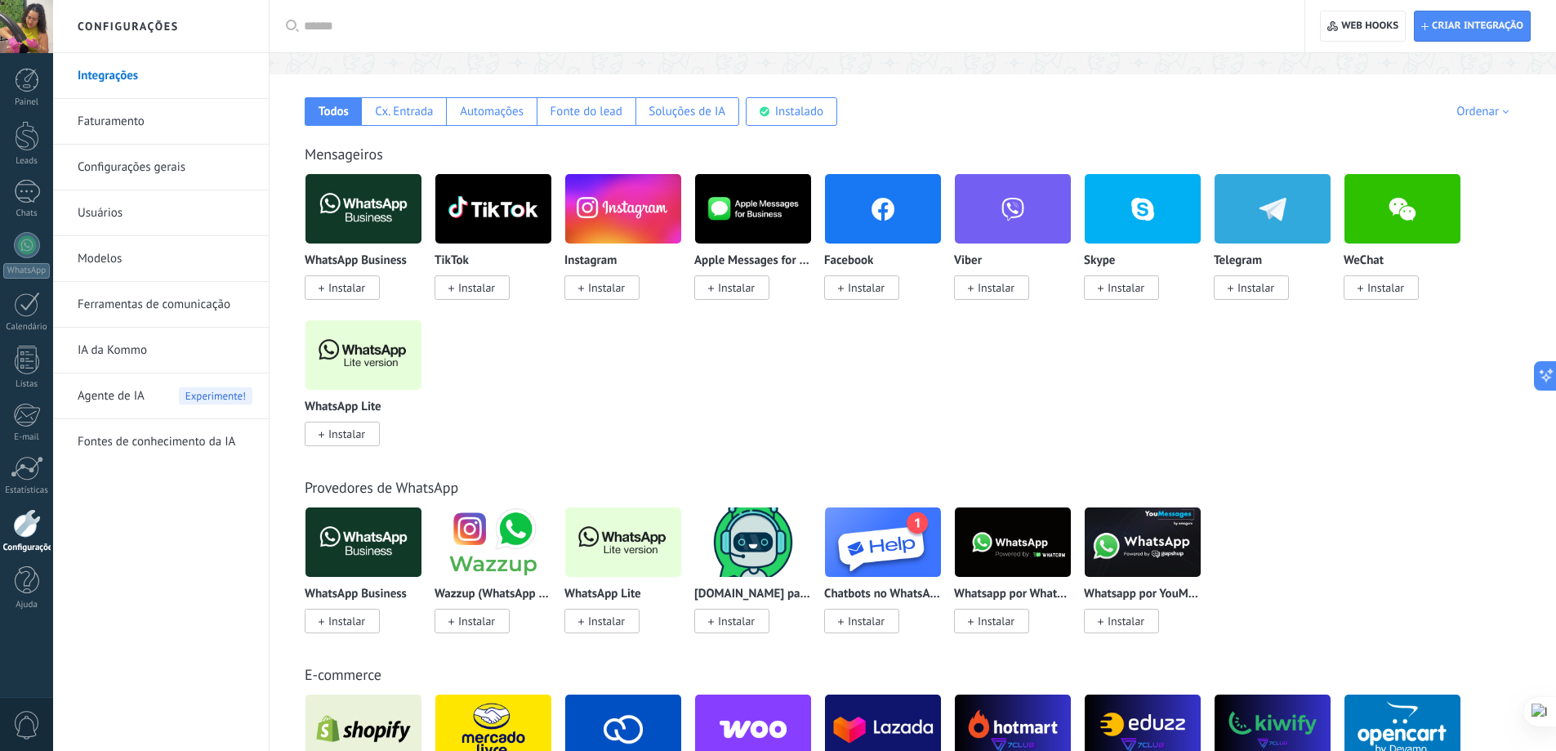
click at [357, 428] on span "Instalar" at bounding box center [346, 433] width 37 height 15
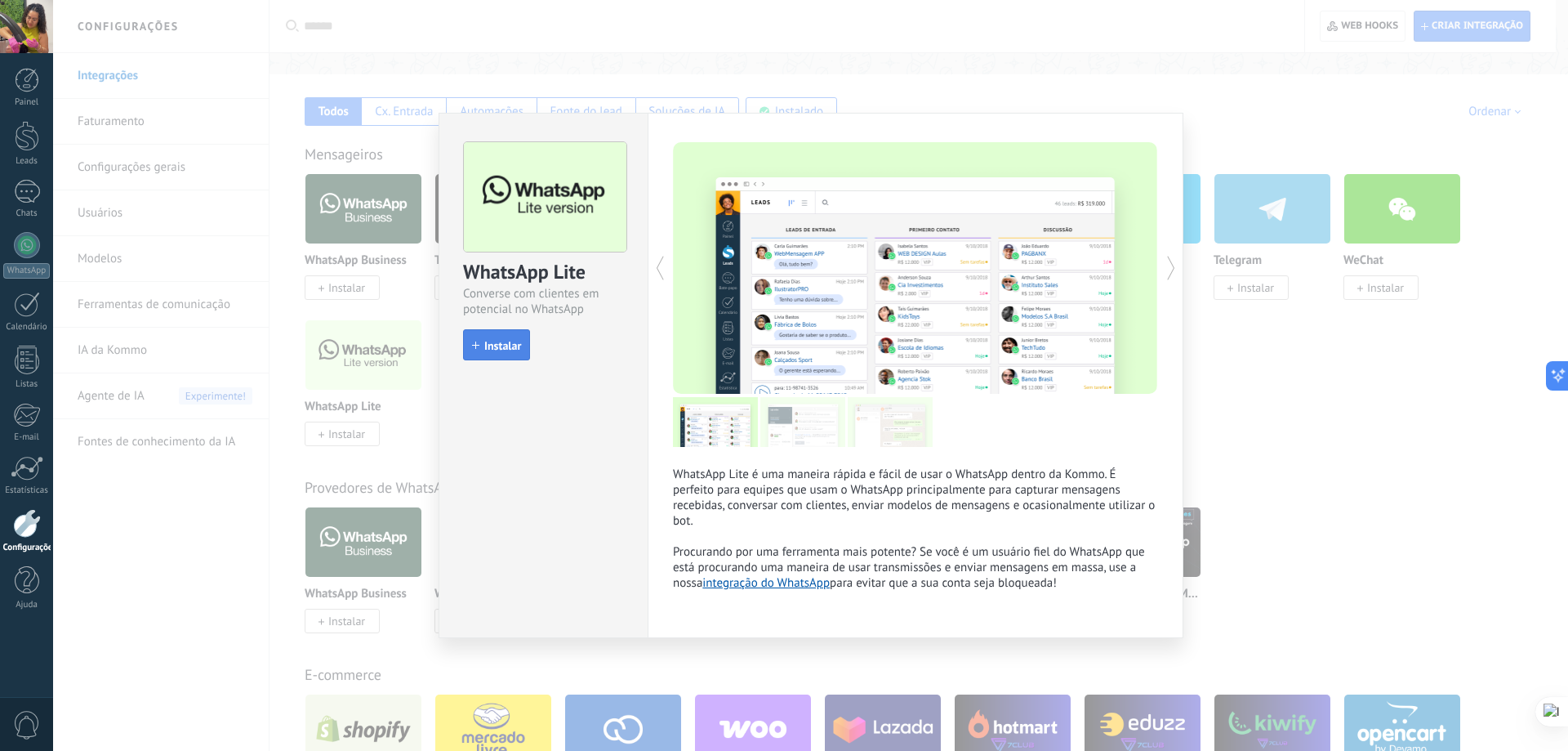
click at [516, 349] on span "Instalar" at bounding box center [502, 345] width 37 height 11
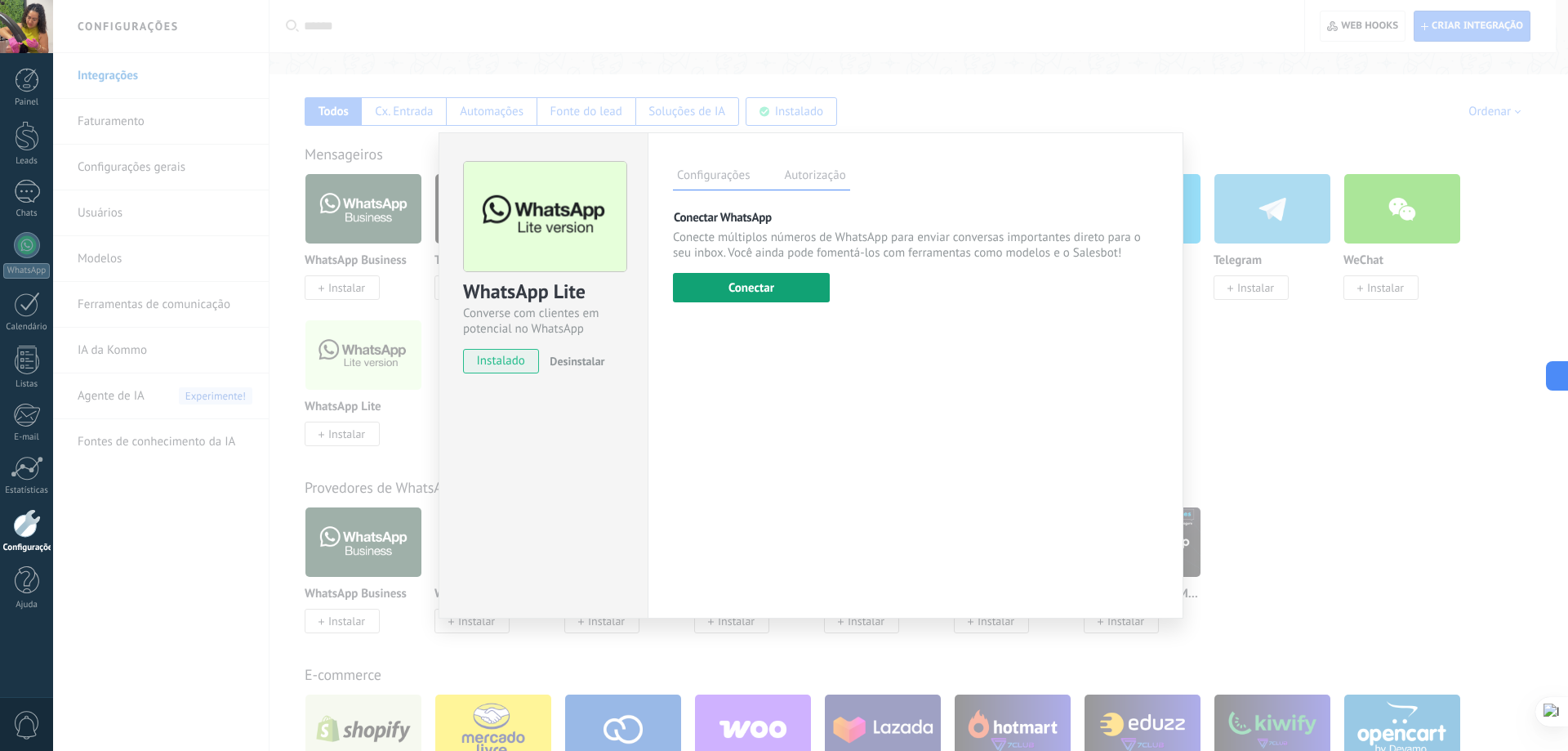
click at [826, 274] on button "Conectar" at bounding box center [751, 287] width 157 height 29
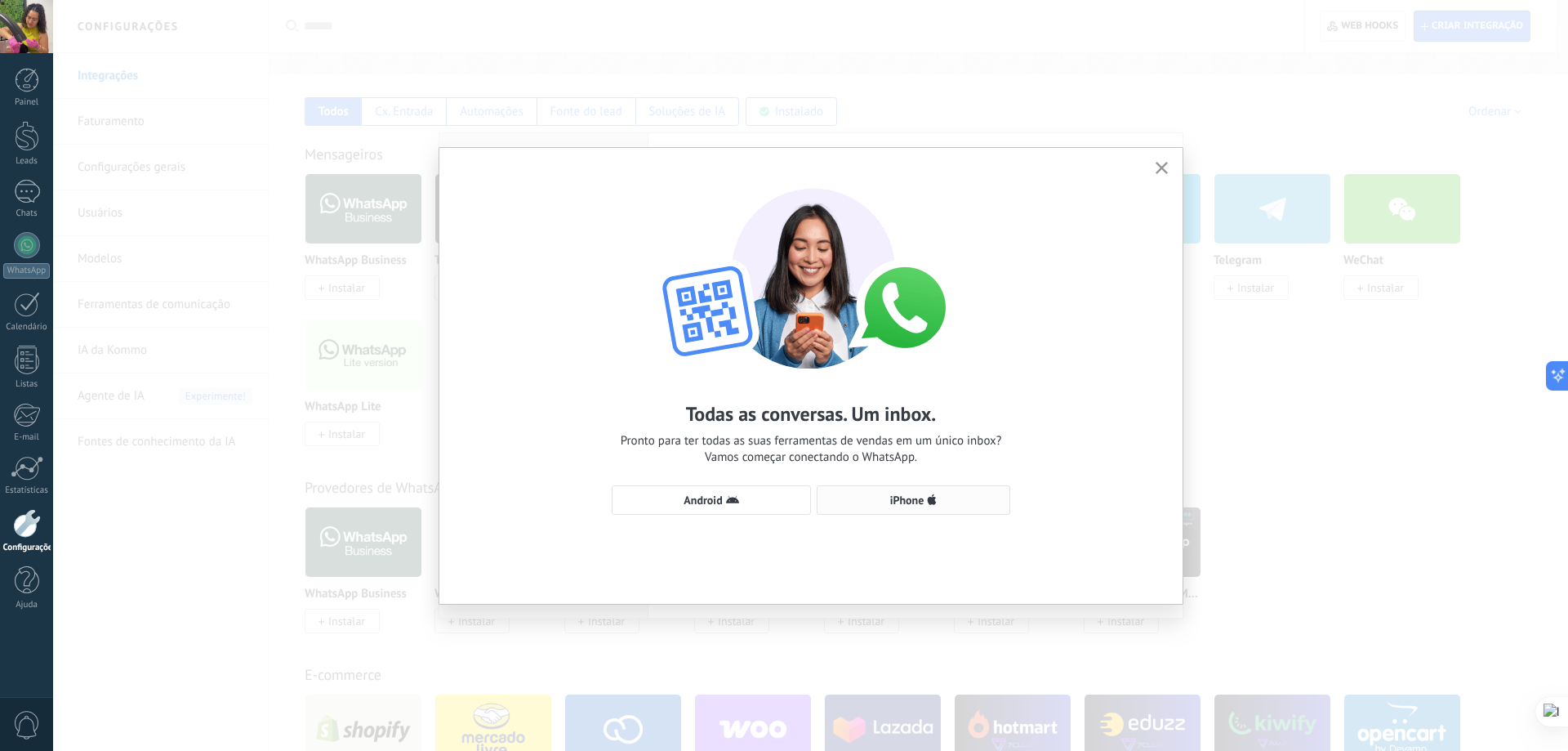
click at [974, 496] on span "iPhone" at bounding box center [914, 499] width 176 height 13
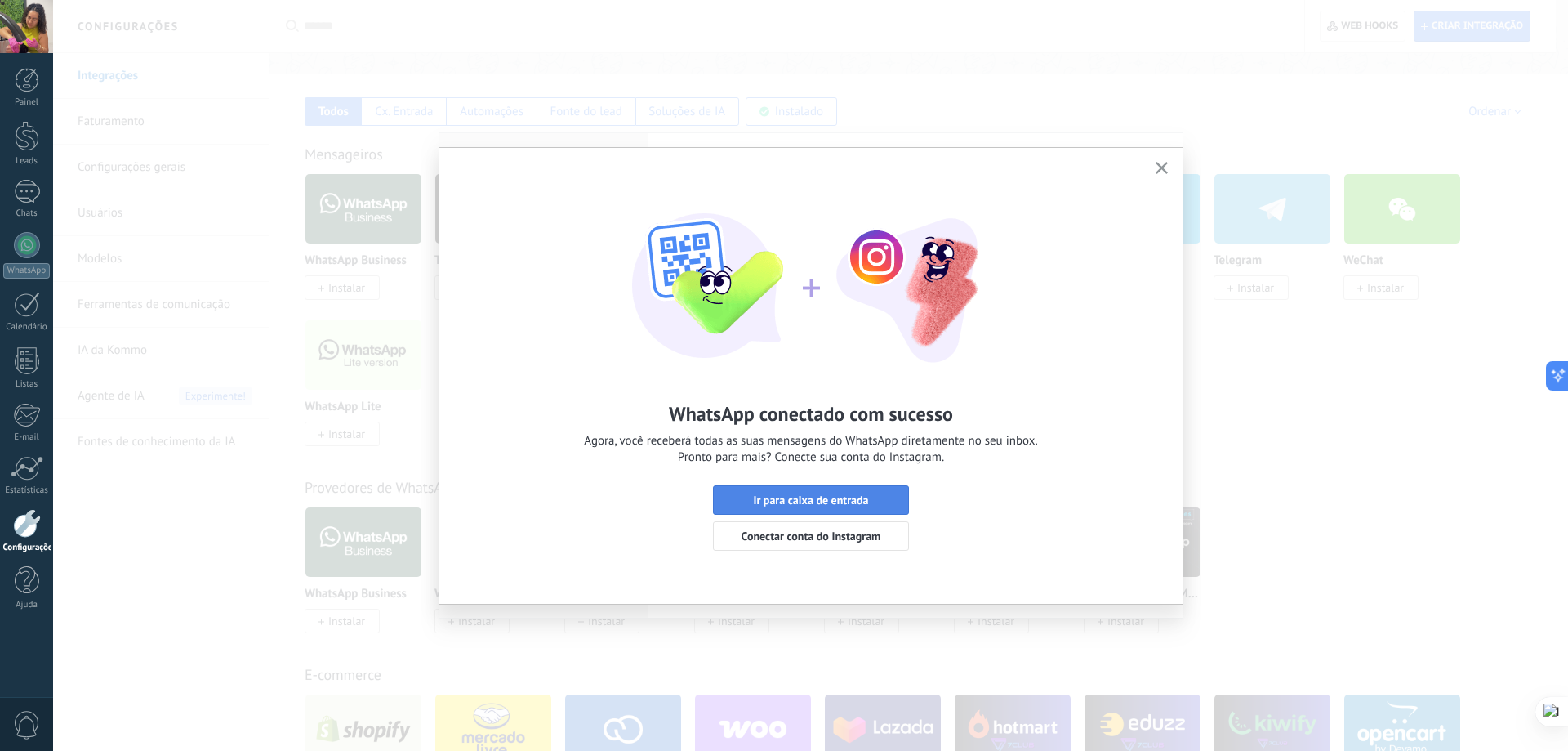
click at [842, 498] on span "Ir para caixa de entrada" at bounding box center [810, 499] width 115 height 11
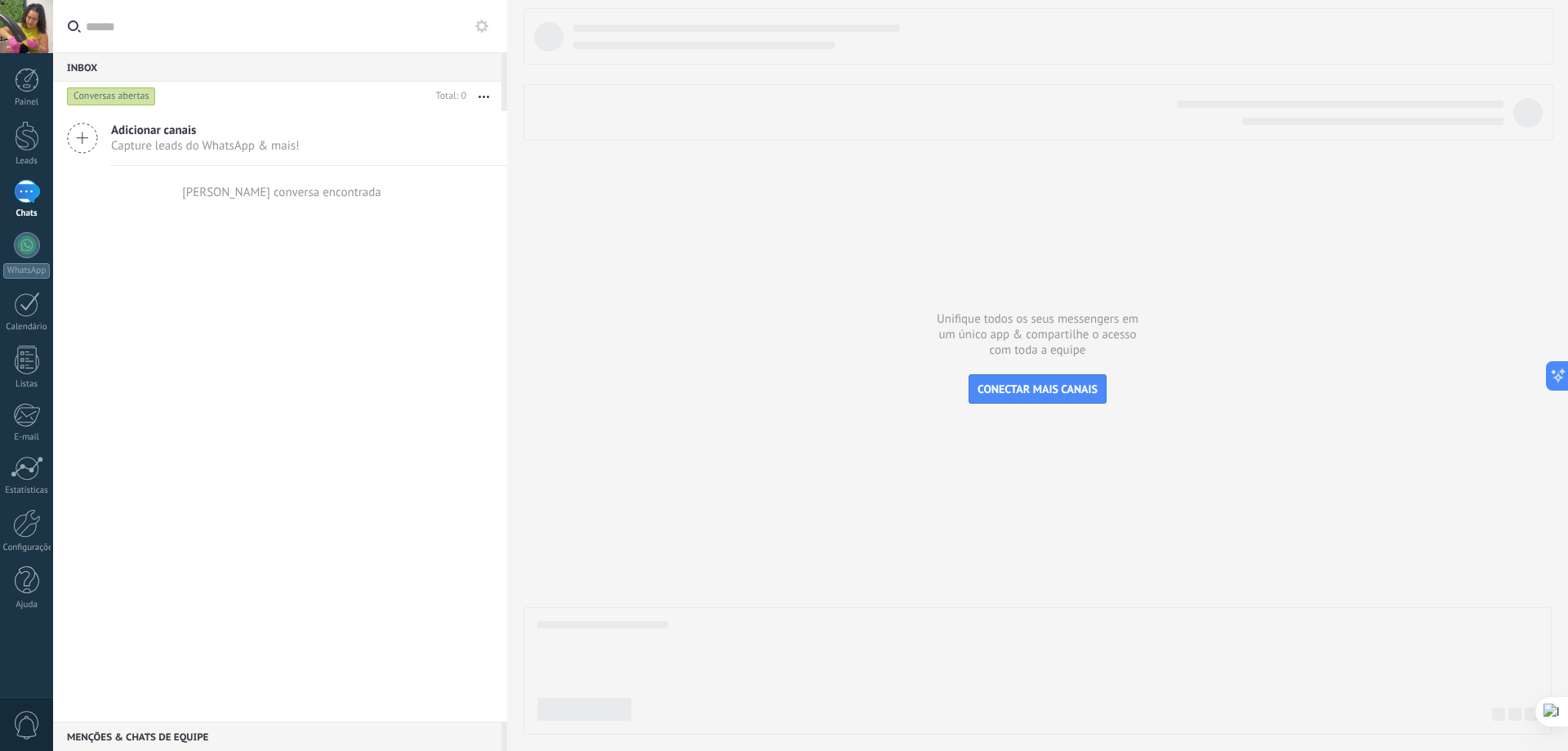
click at [181, 203] on div "[PERSON_NAME] conversa encontrada" at bounding box center [280, 192] width 454 height 52
click at [480, 295] on div "Adicionar canais Capture leads do WhatsApp & mais! Nenhuma conversa encontrada" at bounding box center [280, 416] width 454 height 610
click at [11, 131] on link "Leads" at bounding box center [26, 144] width 53 height 46
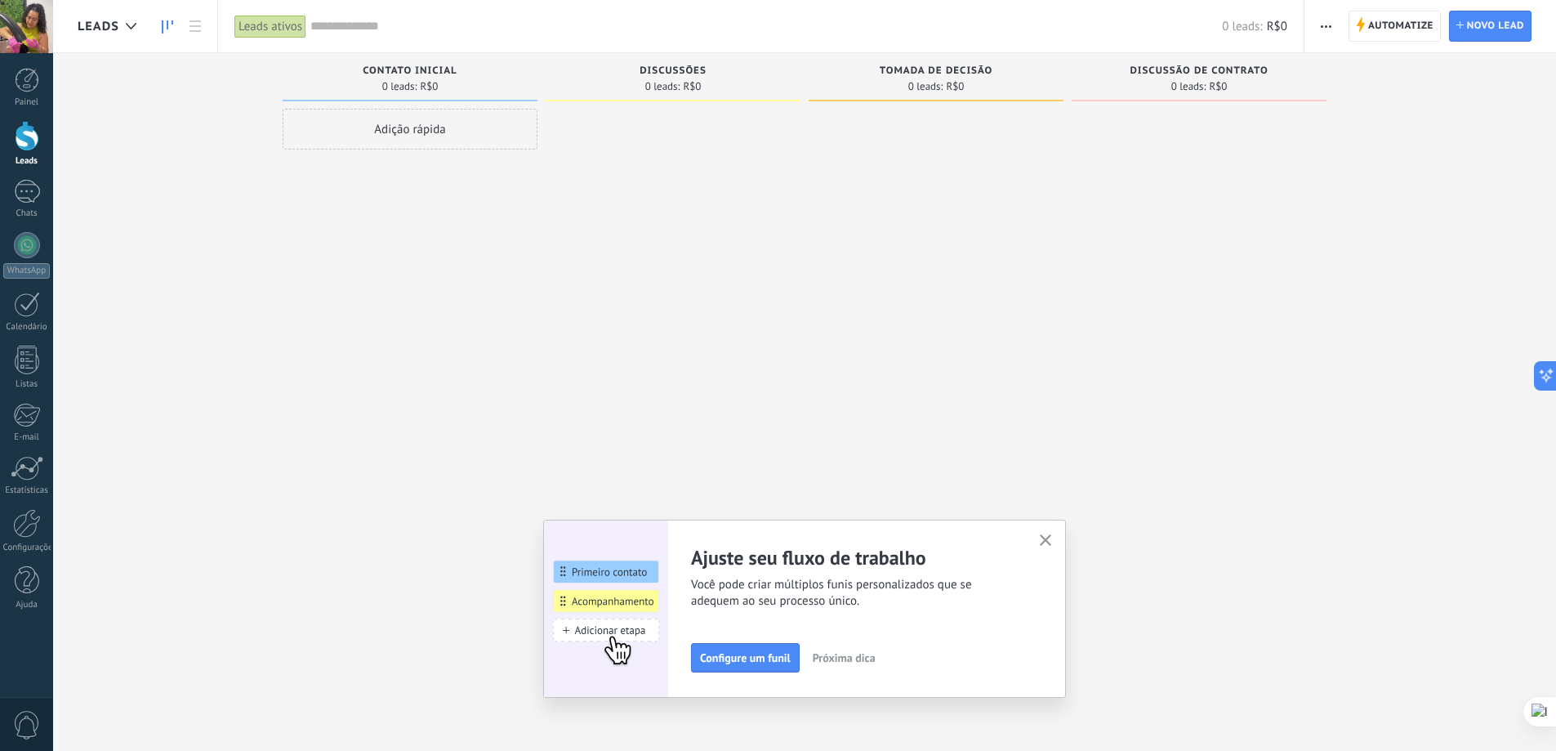
click at [1052, 541] on use "button" at bounding box center [1046, 540] width 12 height 12
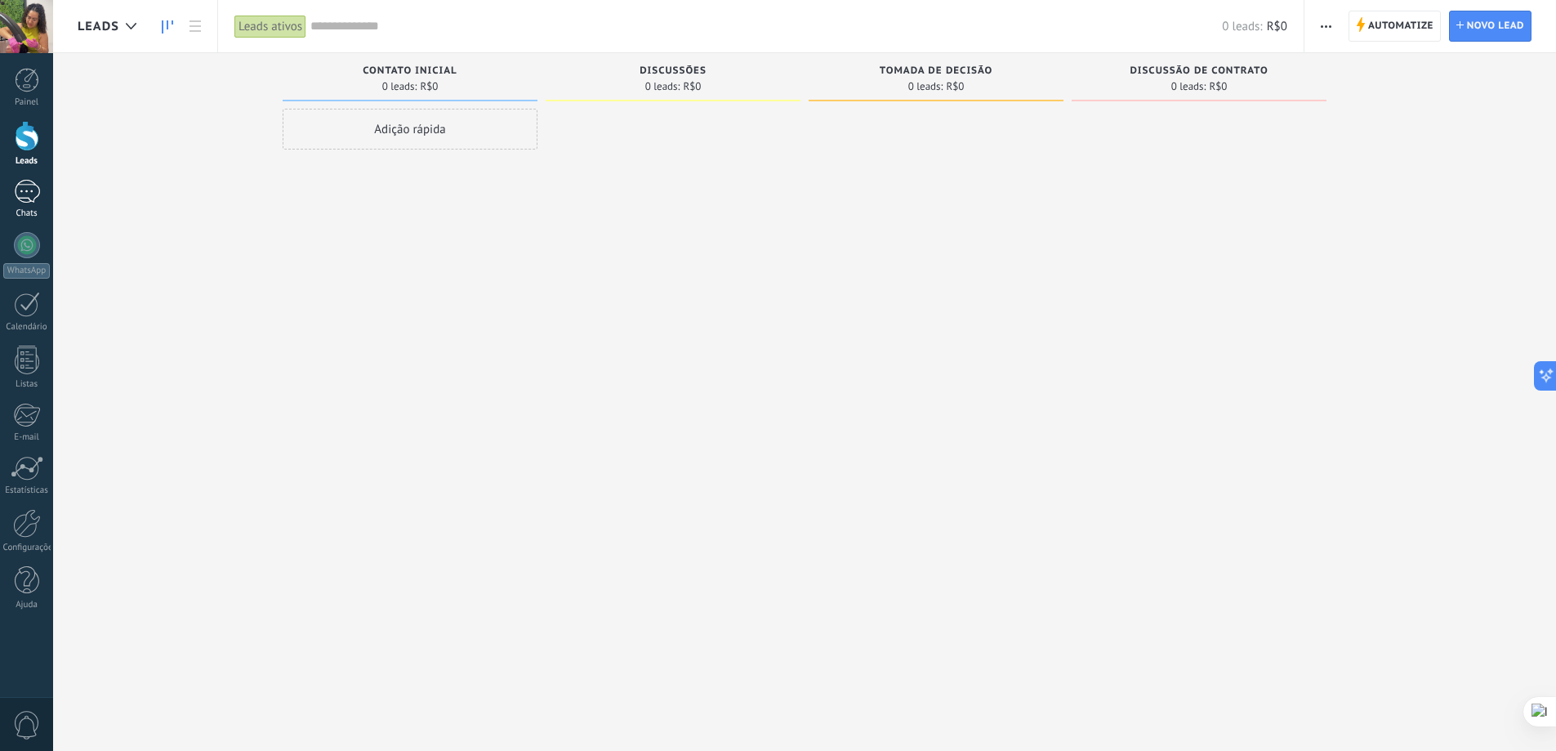
click at [16, 201] on div at bounding box center [27, 192] width 26 height 24
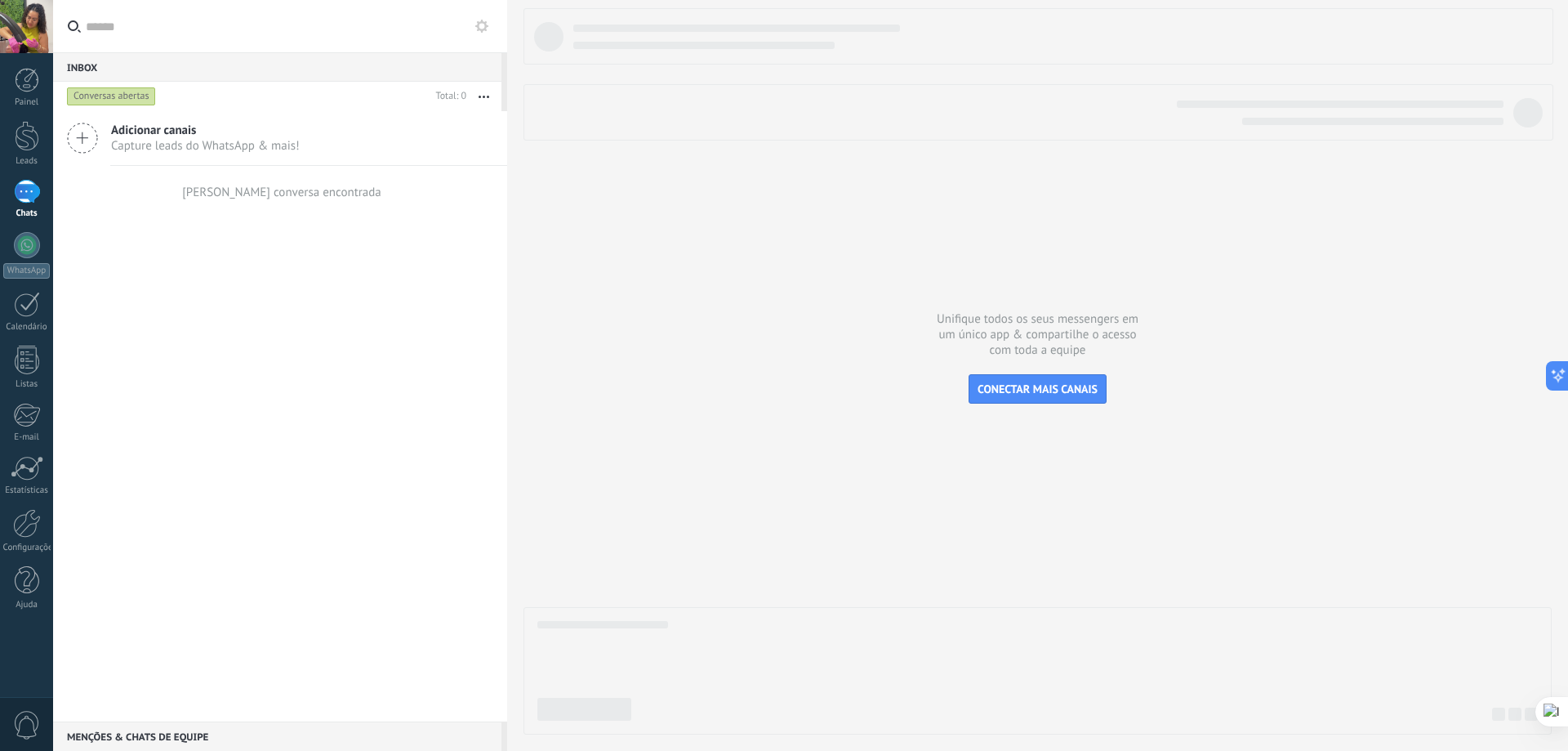
click at [694, 337] on div at bounding box center [1038, 371] width 1029 height 726
click at [24, 91] on div at bounding box center [27, 80] width 25 height 25
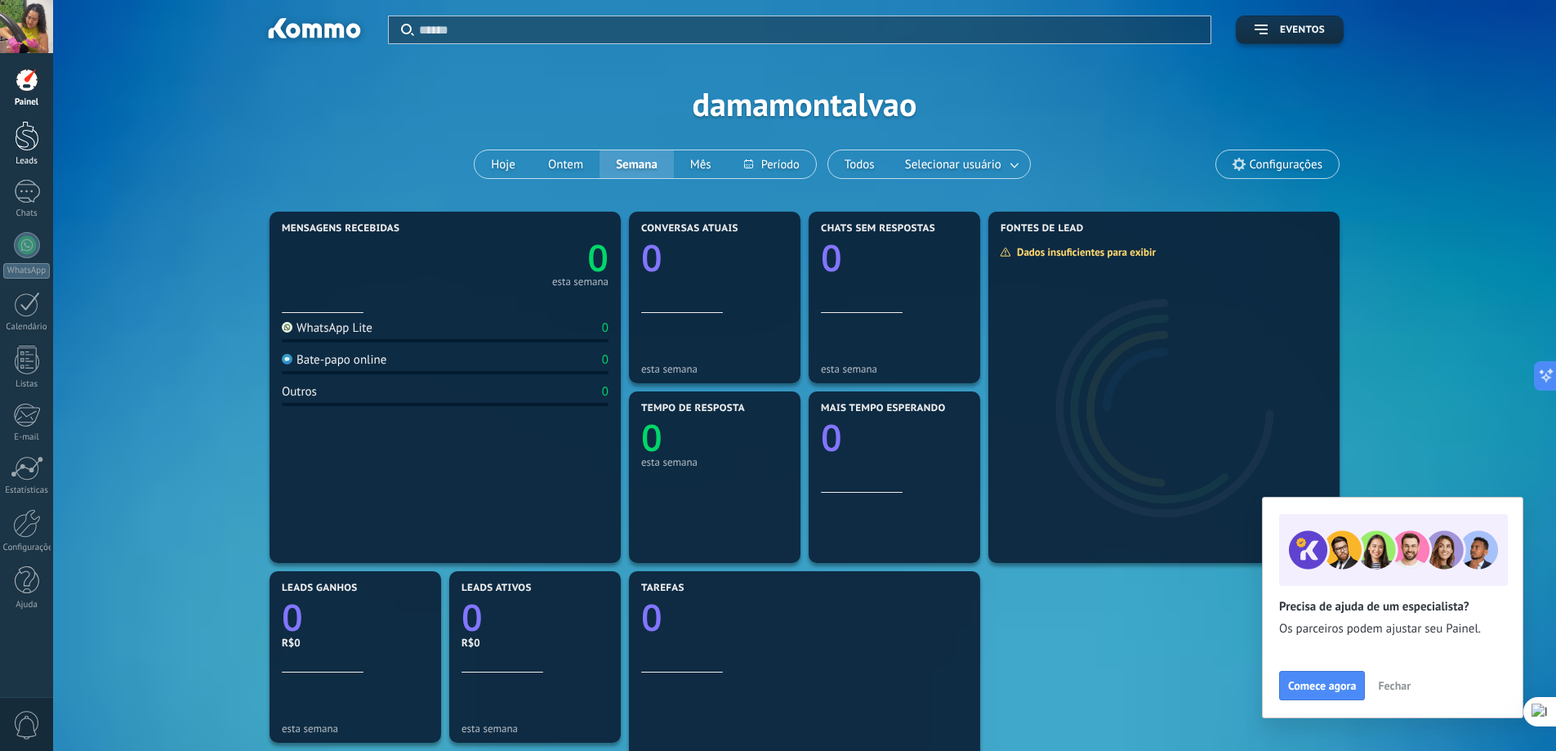
click at [29, 158] on div "Leads" at bounding box center [26, 161] width 47 height 11
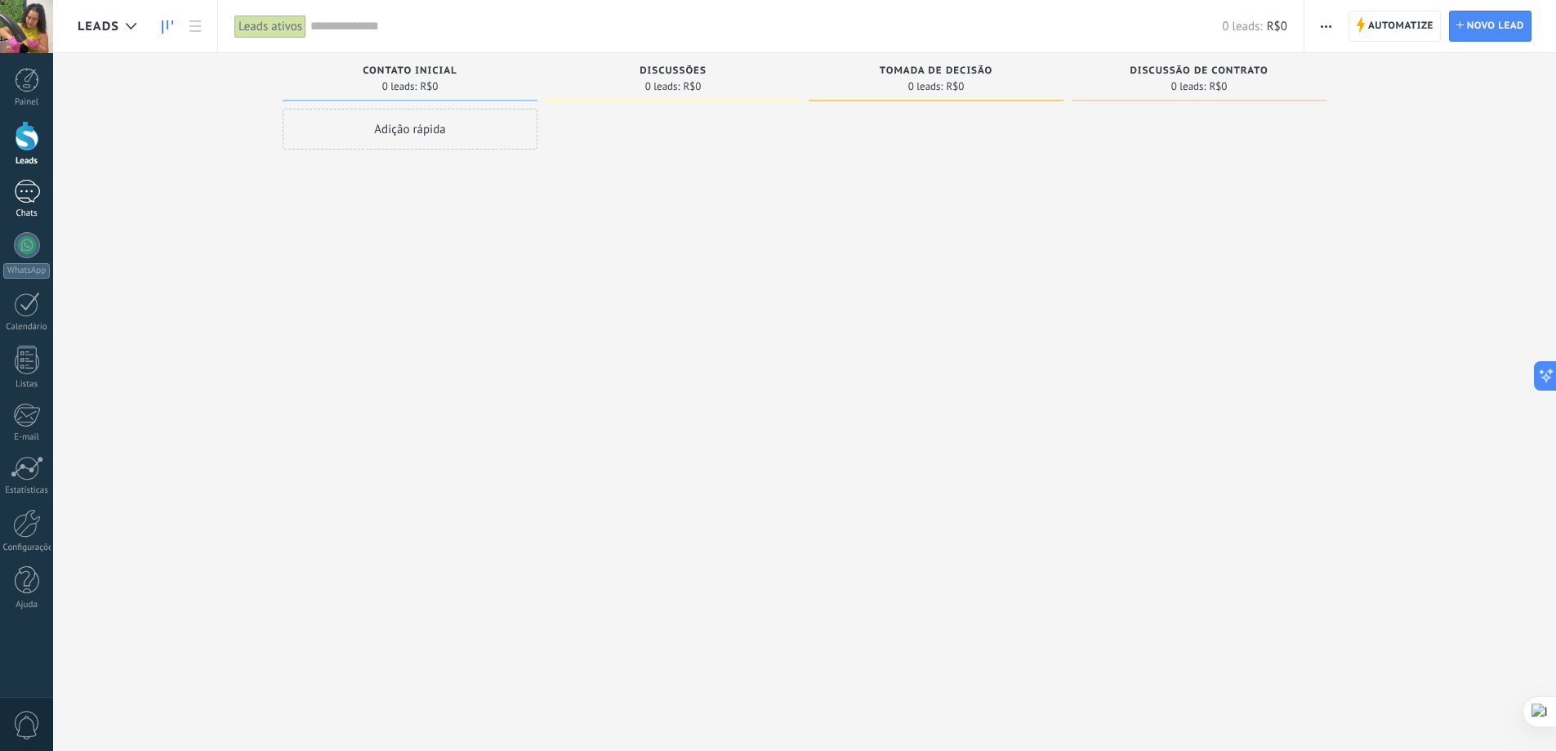
click at [27, 187] on div at bounding box center [27, 192] width 26 height 24
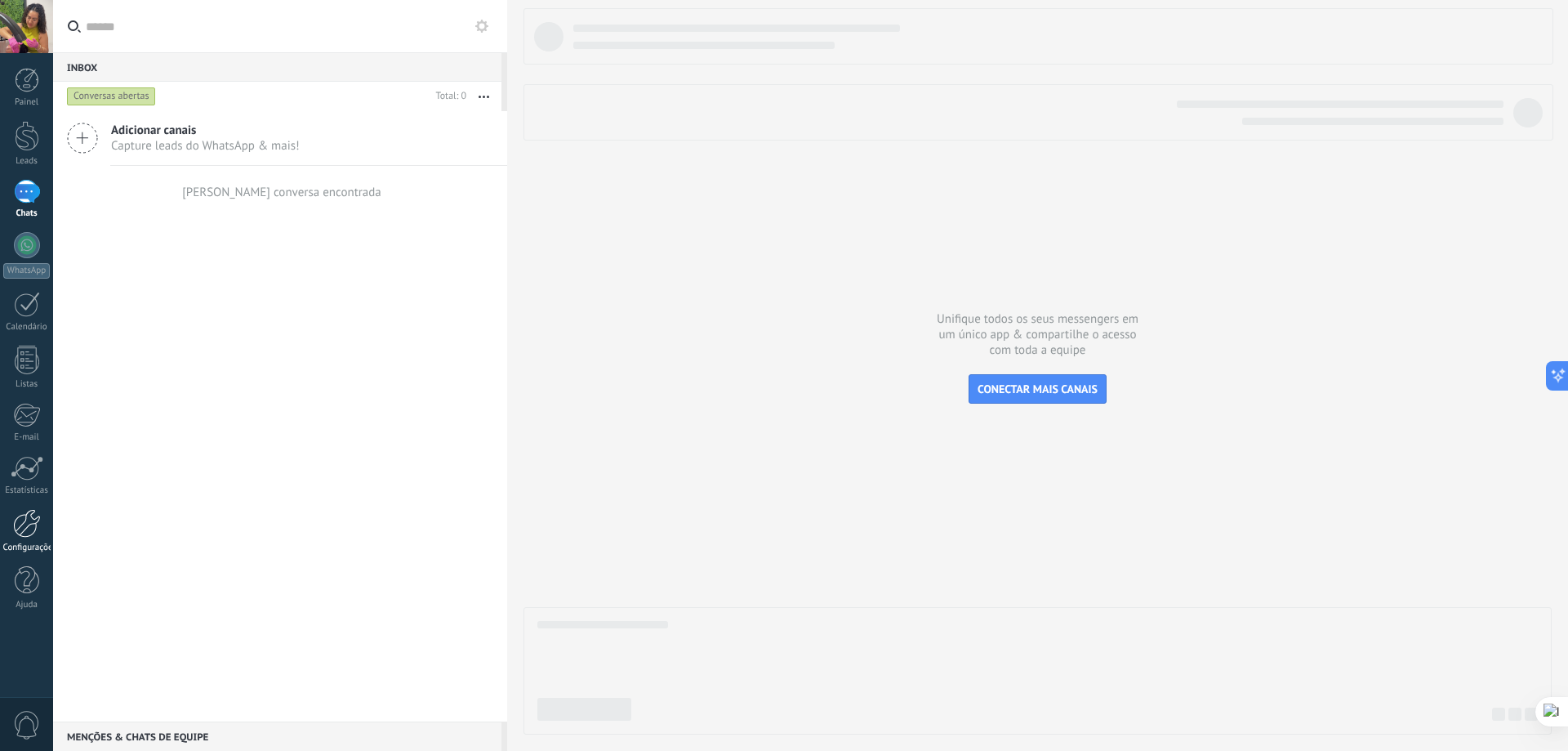
click at [18, 536] on div at bounding box center [27, 523] width 28 height 29
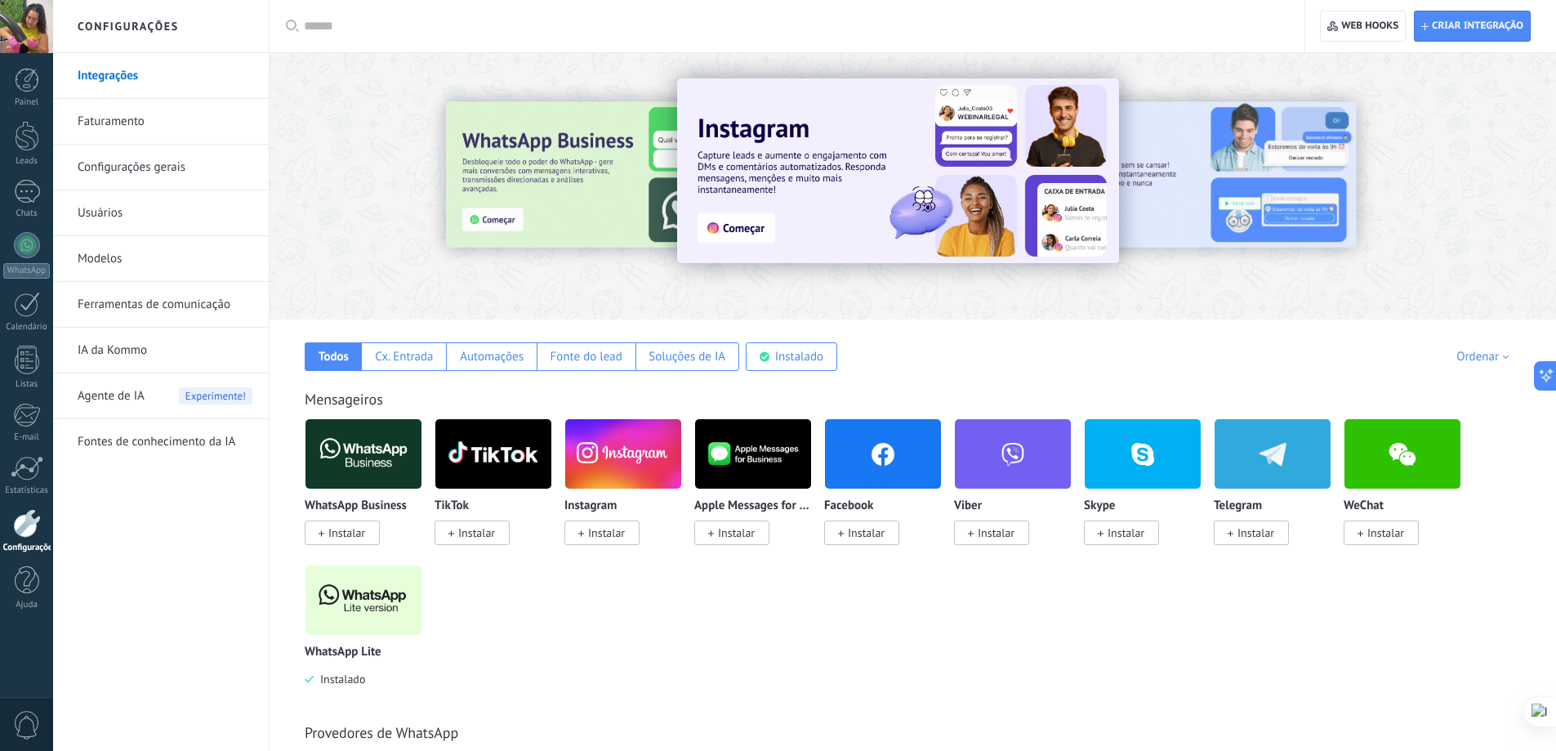
click at [159, 122] on link "Faturamento" at bounding box center [165, 122] width 175 height 46
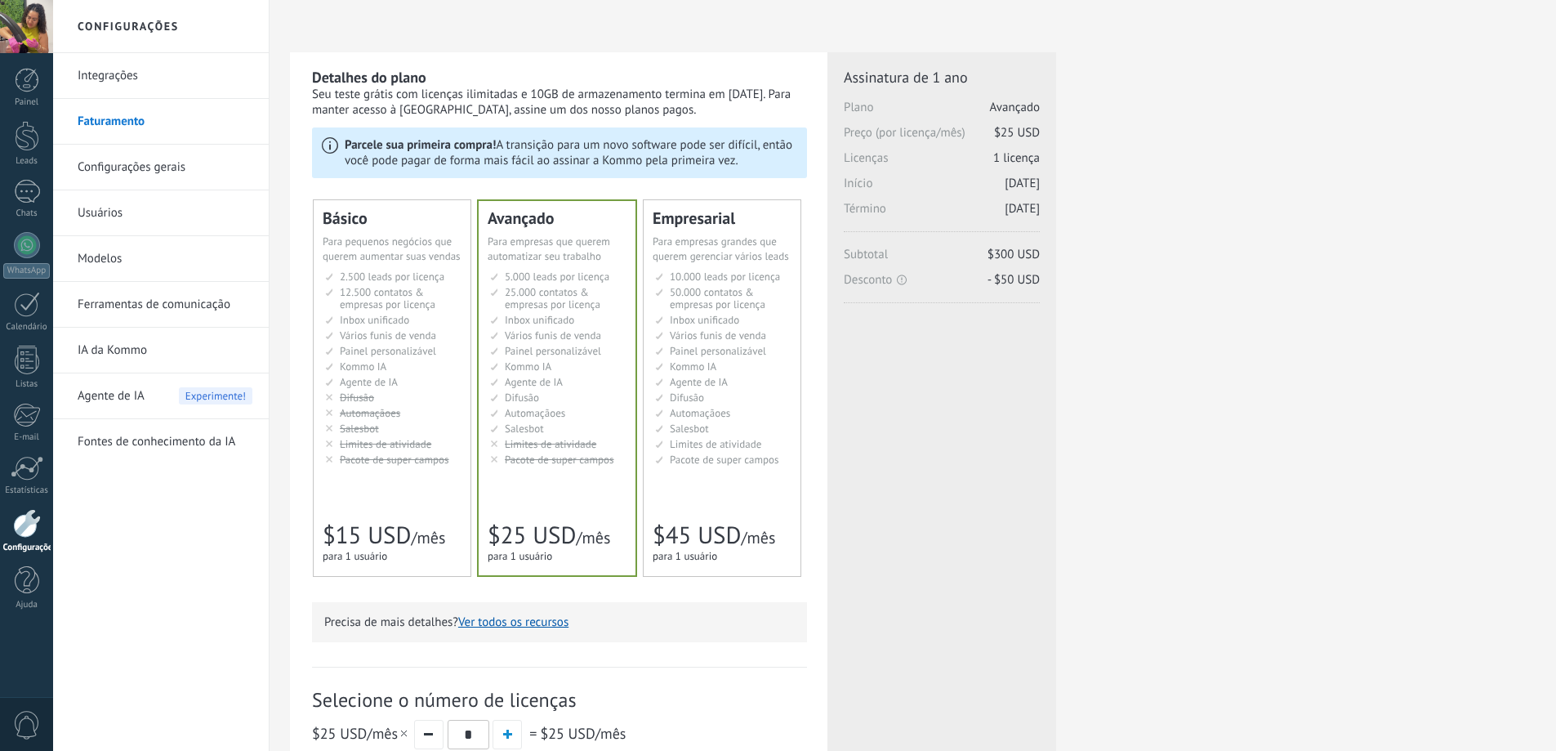
drag, startPoint x: 0, startPoint y: 0, endPoint x: 663, endPoint y: 113, distance: 672.0
click at [663, 113] on div "Seu teste grátis com licenças ilimitadas e 10GB de armazenamento termina em [DA…" at bounding box center [559, 102] width 495 height 31
click at [148, 207] on link "Usuários" at bounding box center [165, 213] width 175 height 46
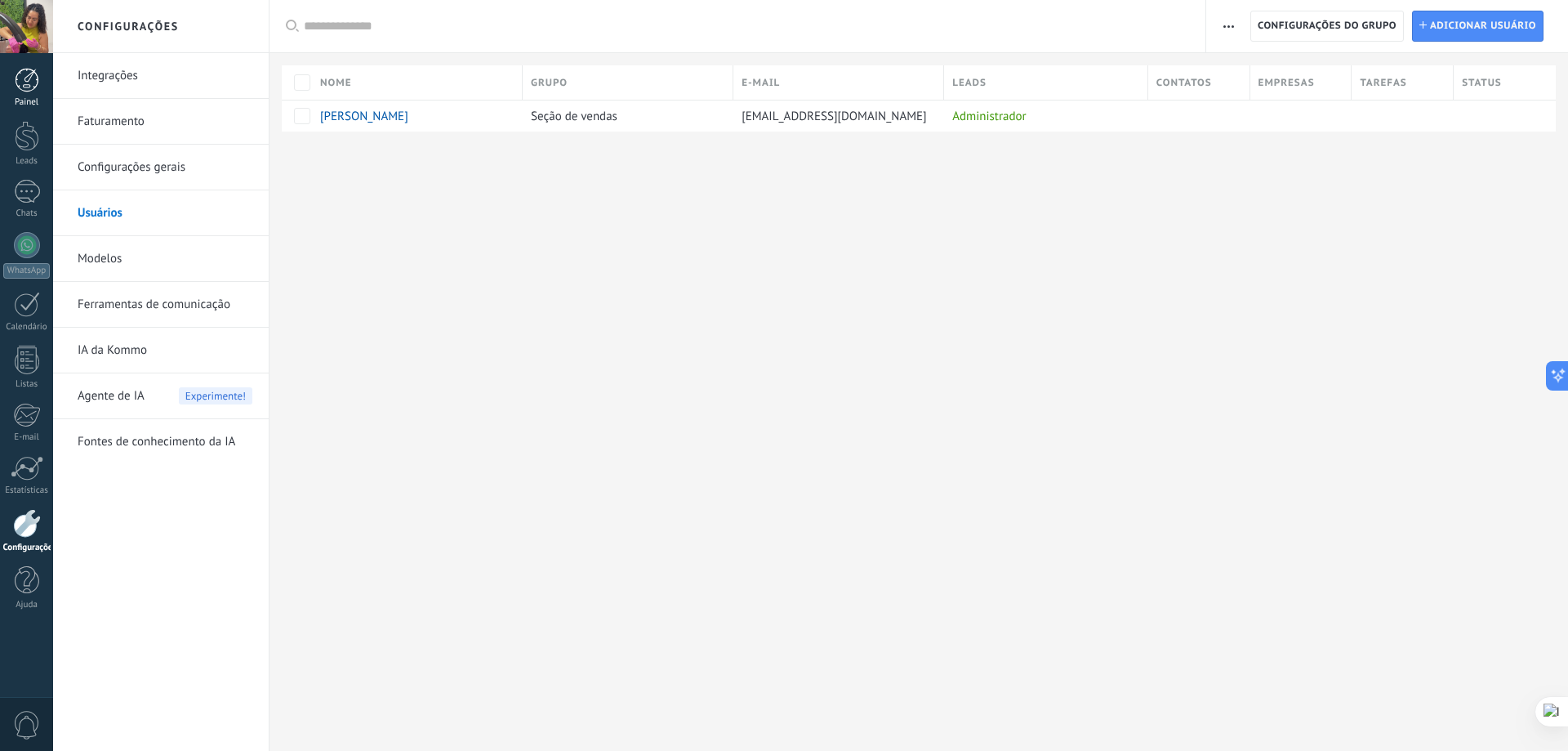
click at [11, 83] on link "Painel" at bounding box center [26, 88] width 53 height 40
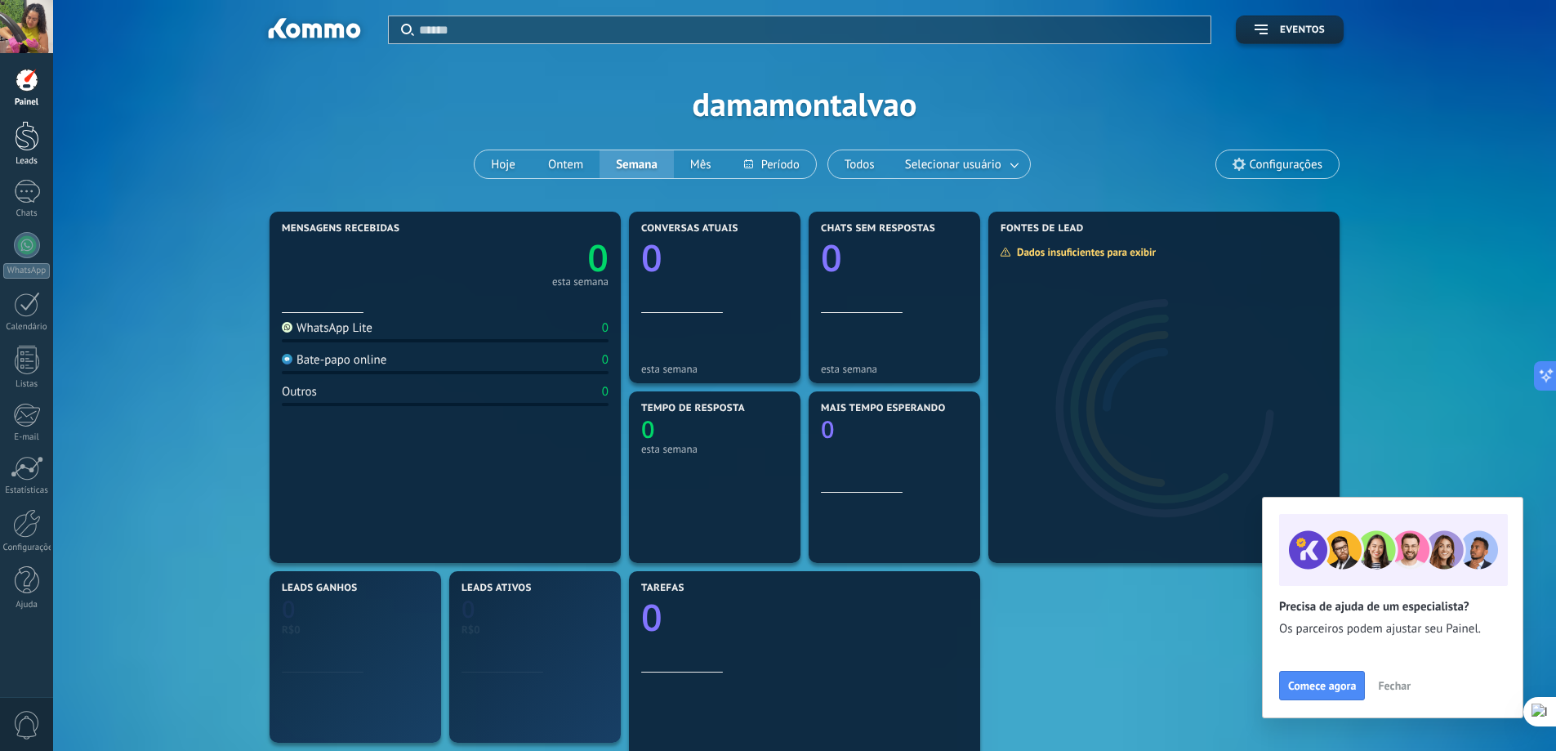
click at [20, 136] on div at bounding box center [27, 136] width 25 height 30
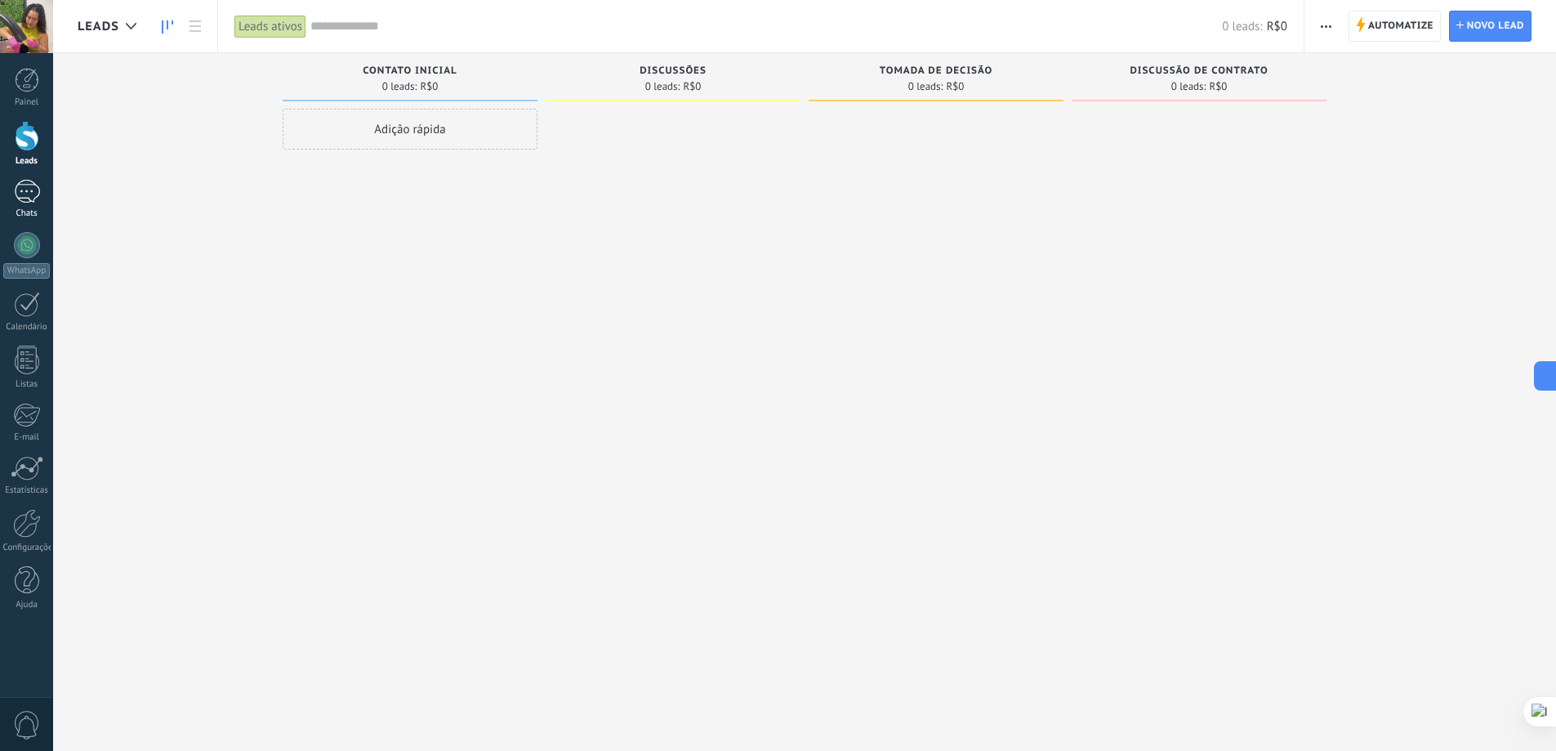
click at [20, 215] on div "Chats" at bounding box center [26, 213] width 47 height 11
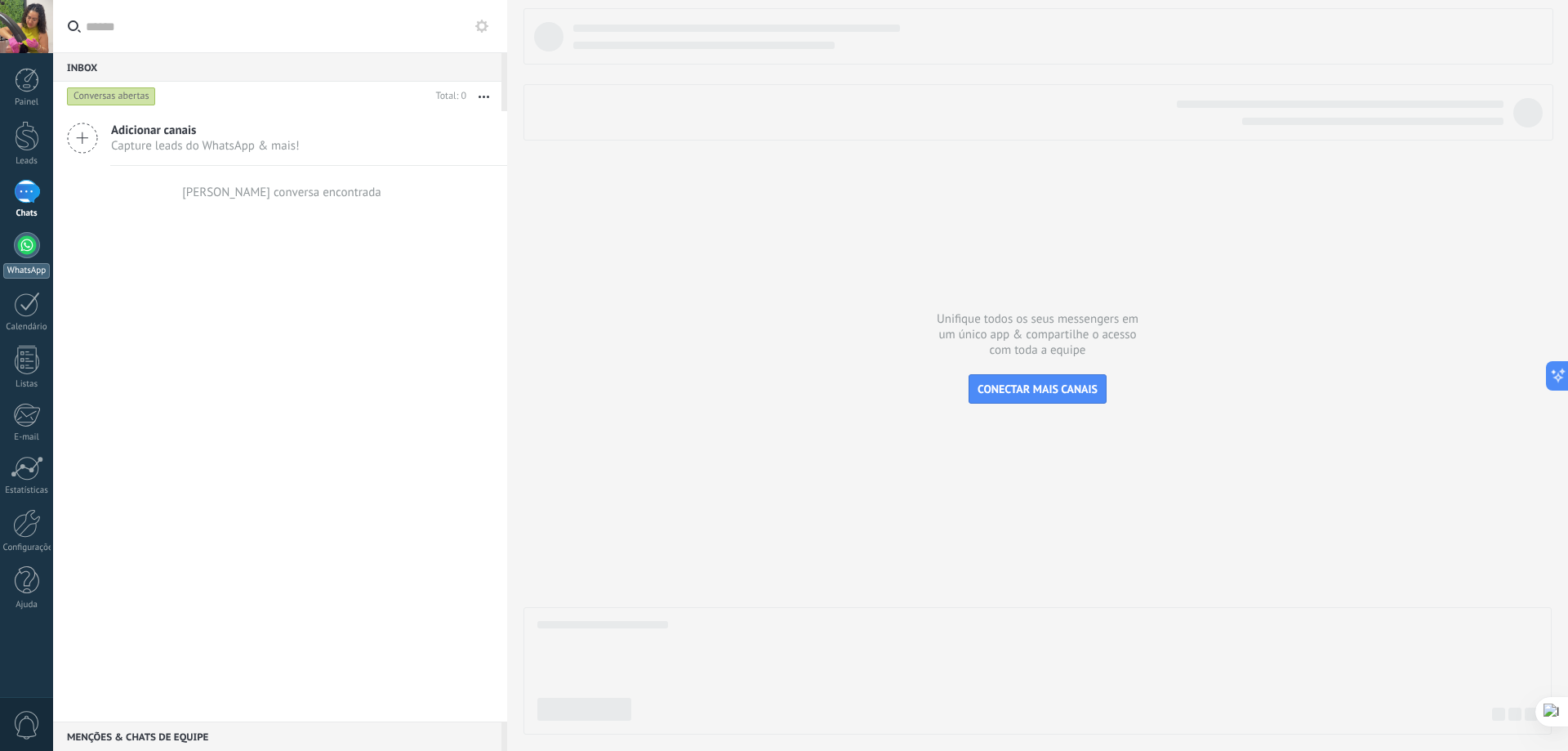
click at [13, 261] on link "WhatsApp" at bounding box center [26, 255] width 53 height 47
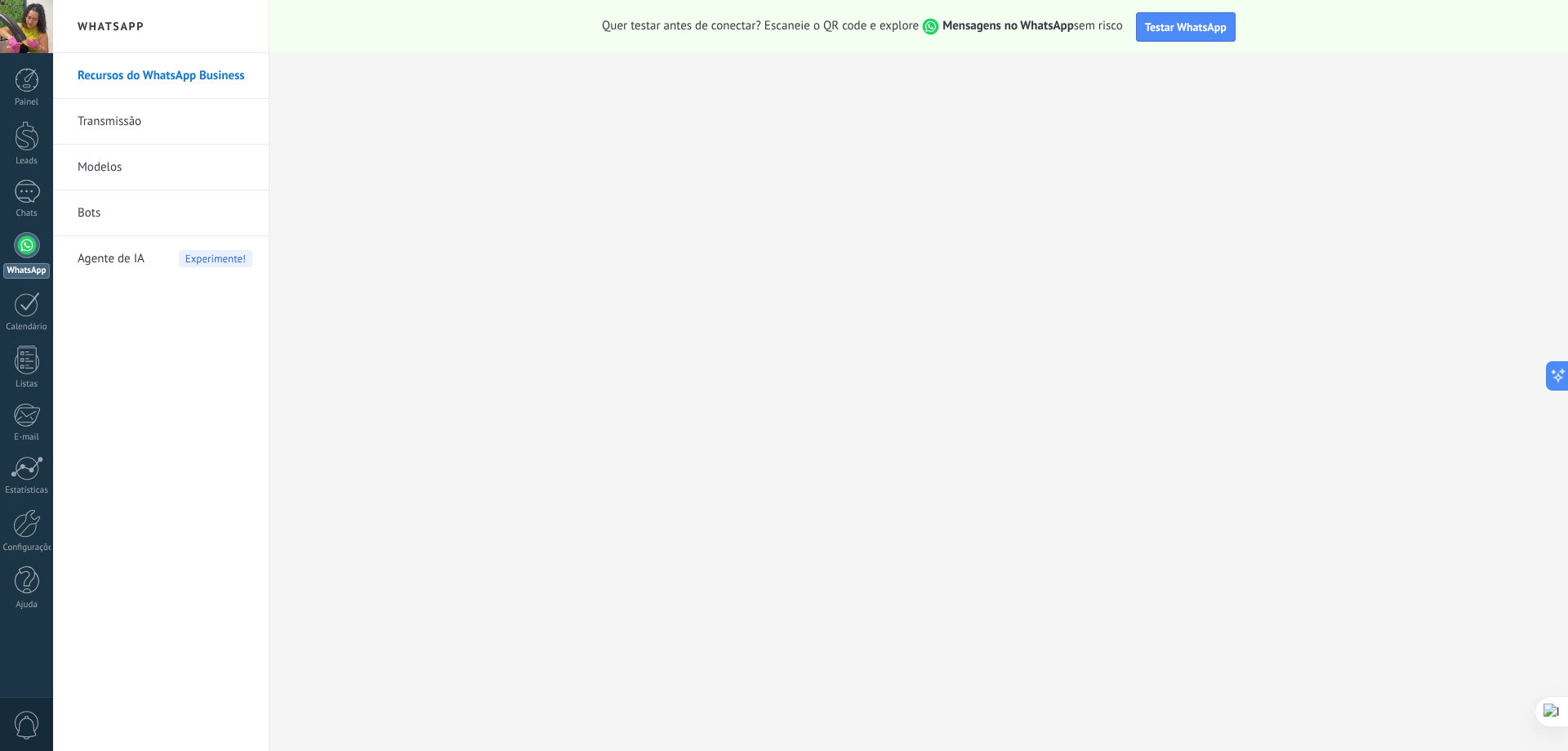
click at [189, 323] on div "Recursos do WhatsApp Business Transmissão Modelos Bots Agente de IA Experimente!" at bounding box center [161, 402] width 216 height 698
click at [0, 184] on link "Chats" at bounding box center [26, 199] width 53 height 39
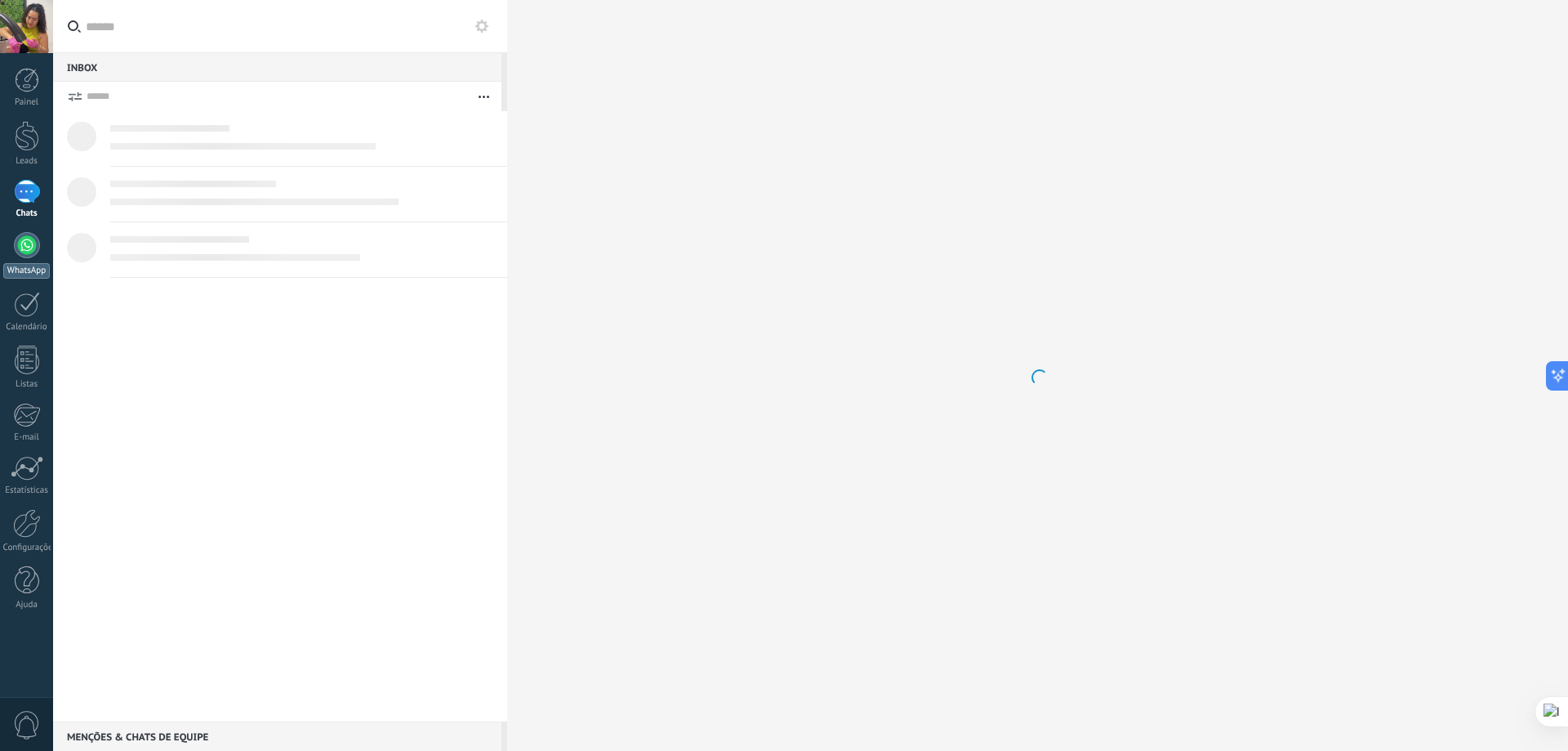
click at [26, 251] on div at bounding box center [27, 245] width 26 height 26
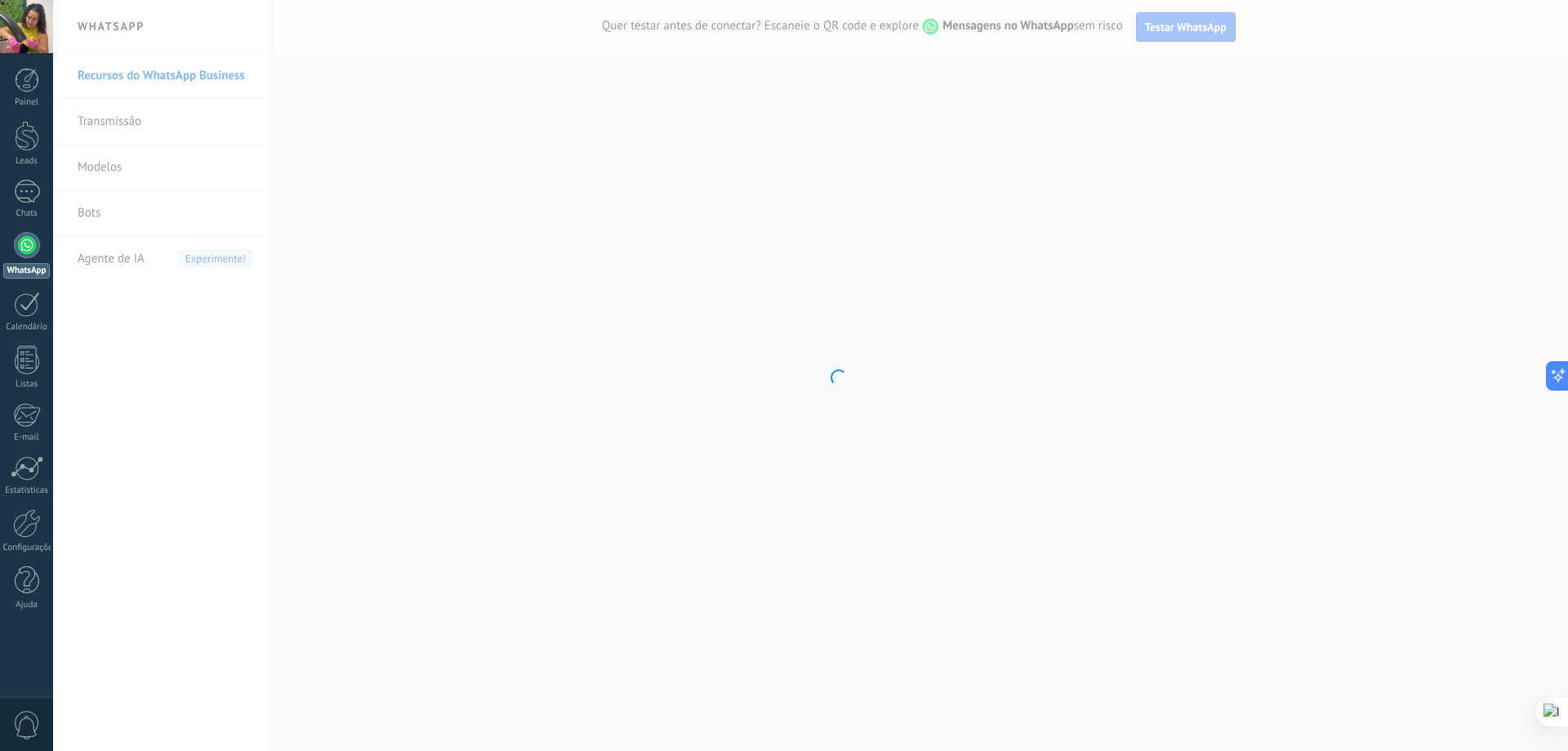
click at [39, 247] on div at bounding box center [27, 245] width 26 height 26
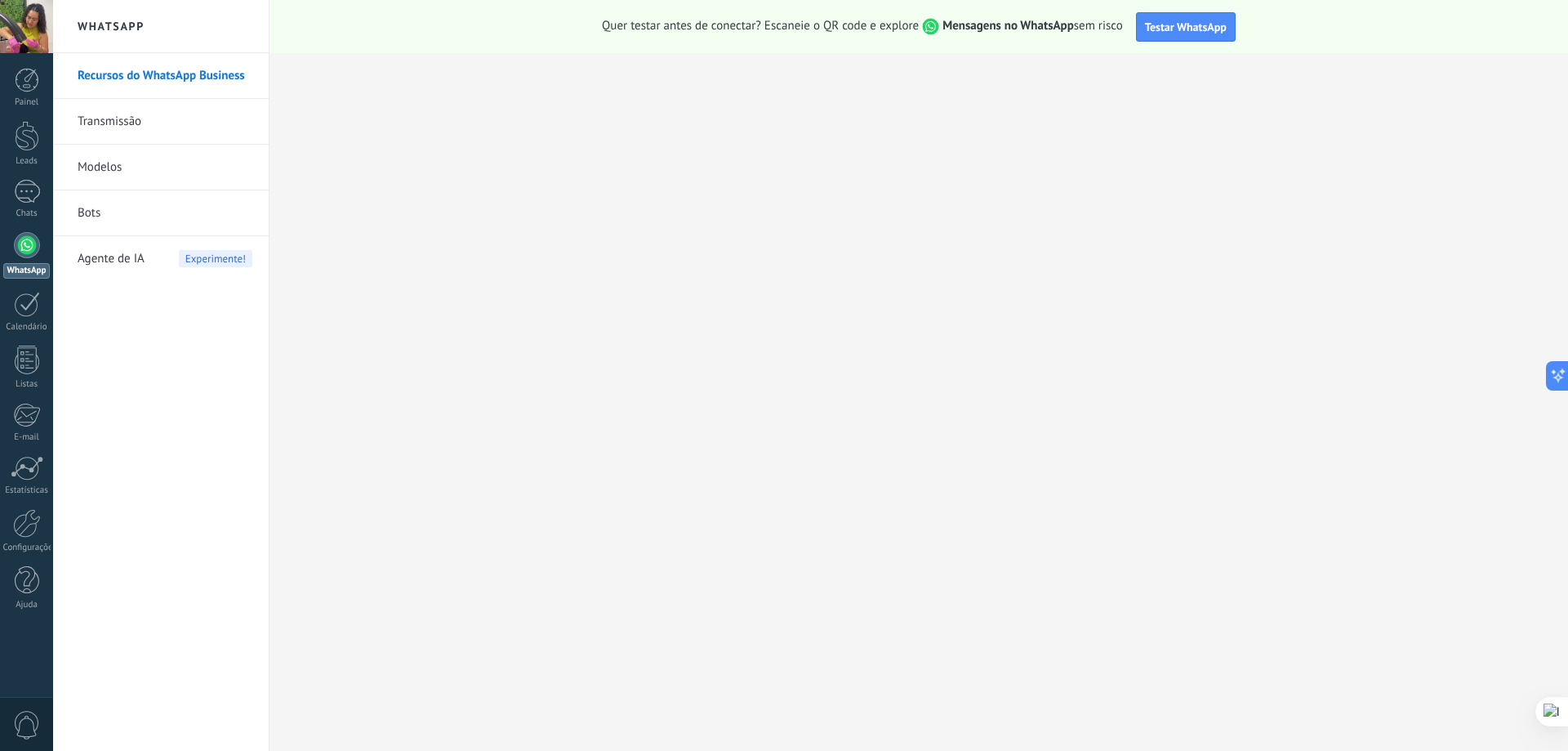
click at [27, 253] on div at bounding box center [27, 245] width 26 height 26
click at [35, 220] on div "Painel Leads Chats WhatsApp Clientes" at bounding box center [26, 347] width 53 height 559
click at [16, 264] on div "WhatsApp" at bounding box center [26, 271] width 47 height 16
click at [20, 235] on div at bounding box center [27, 245] width 26 height 26
click at [26, 195] on div at bounding box center [27, 192] width 26 height 24
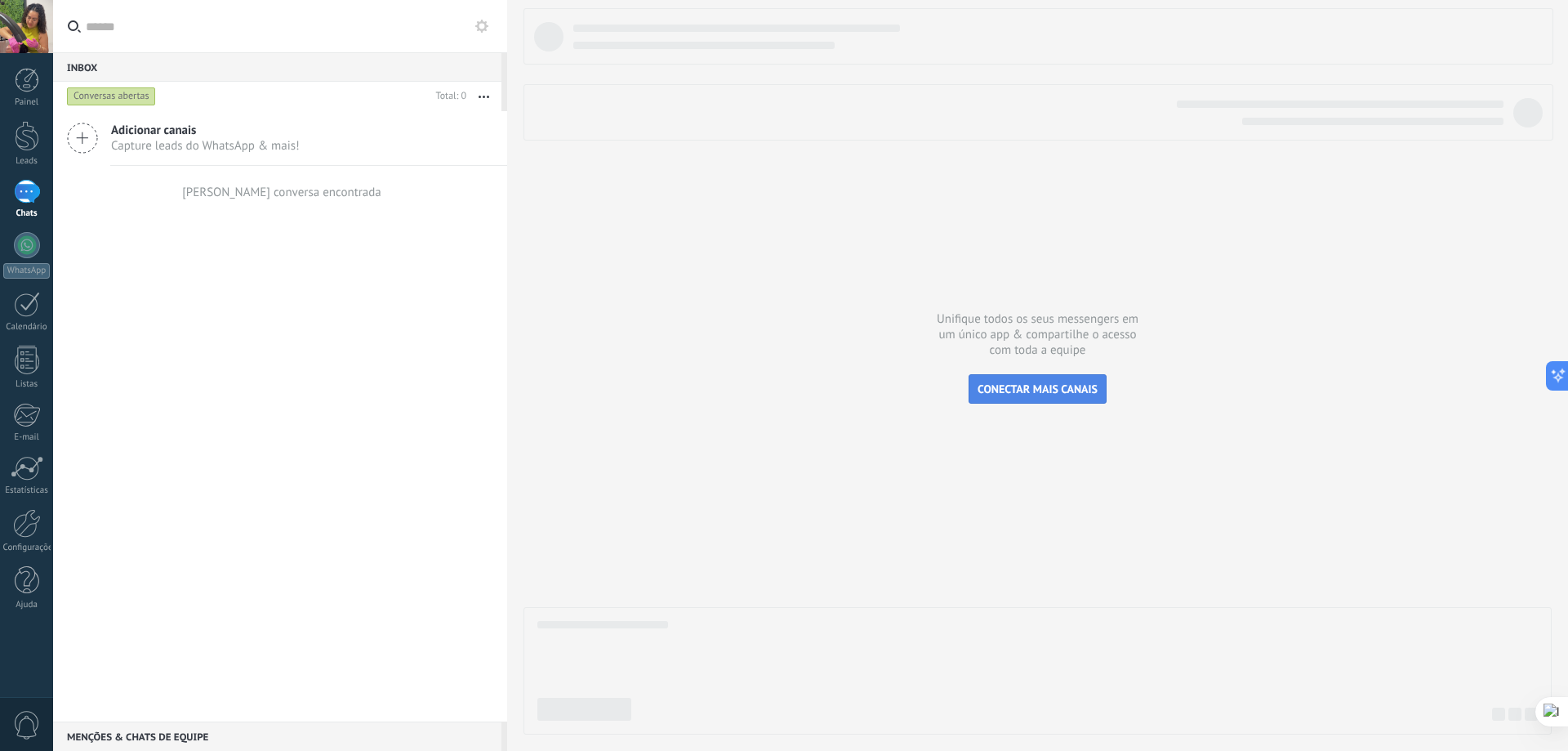
click at [1035, 388] on span "CONECTAR MAIS CANAIS" at bounding box center [1038, 389] width 120 height 15
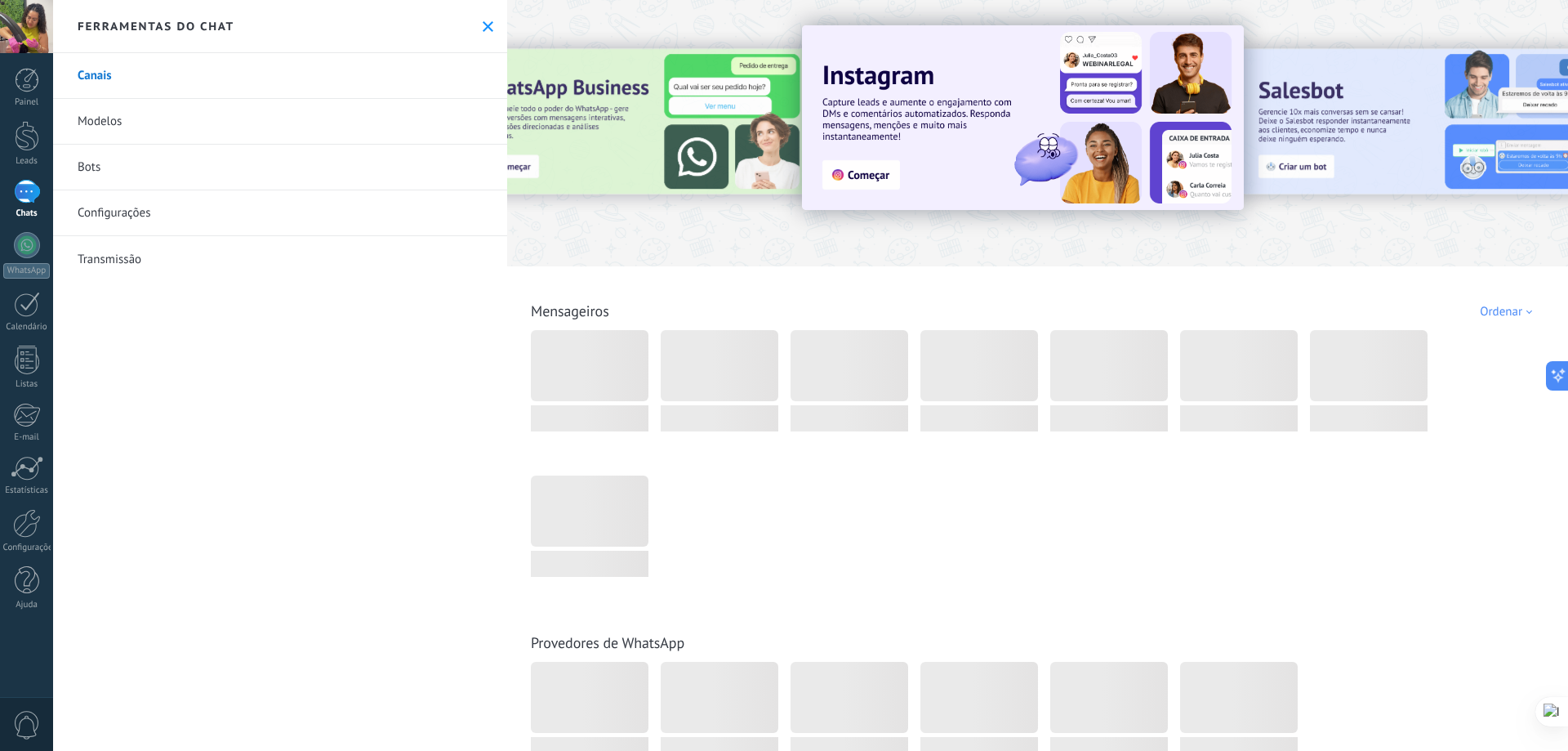
click at [483, 29] on icon at bounding box center [488, 26] width 11 height 11
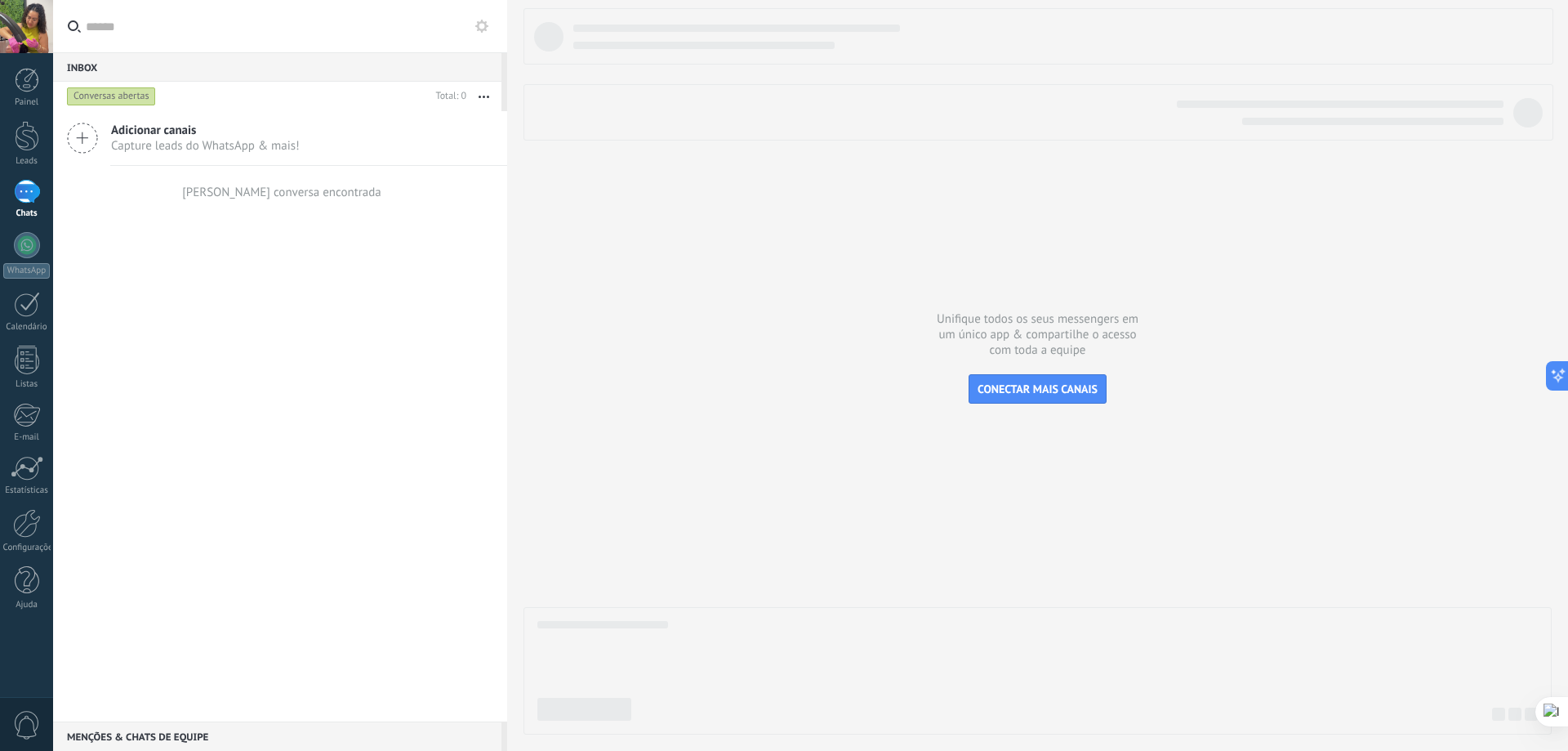
click at [123, 145] on span "Capture leads do WhatsApp & mais!" at bounding box center [205, 146] width 189 height 16
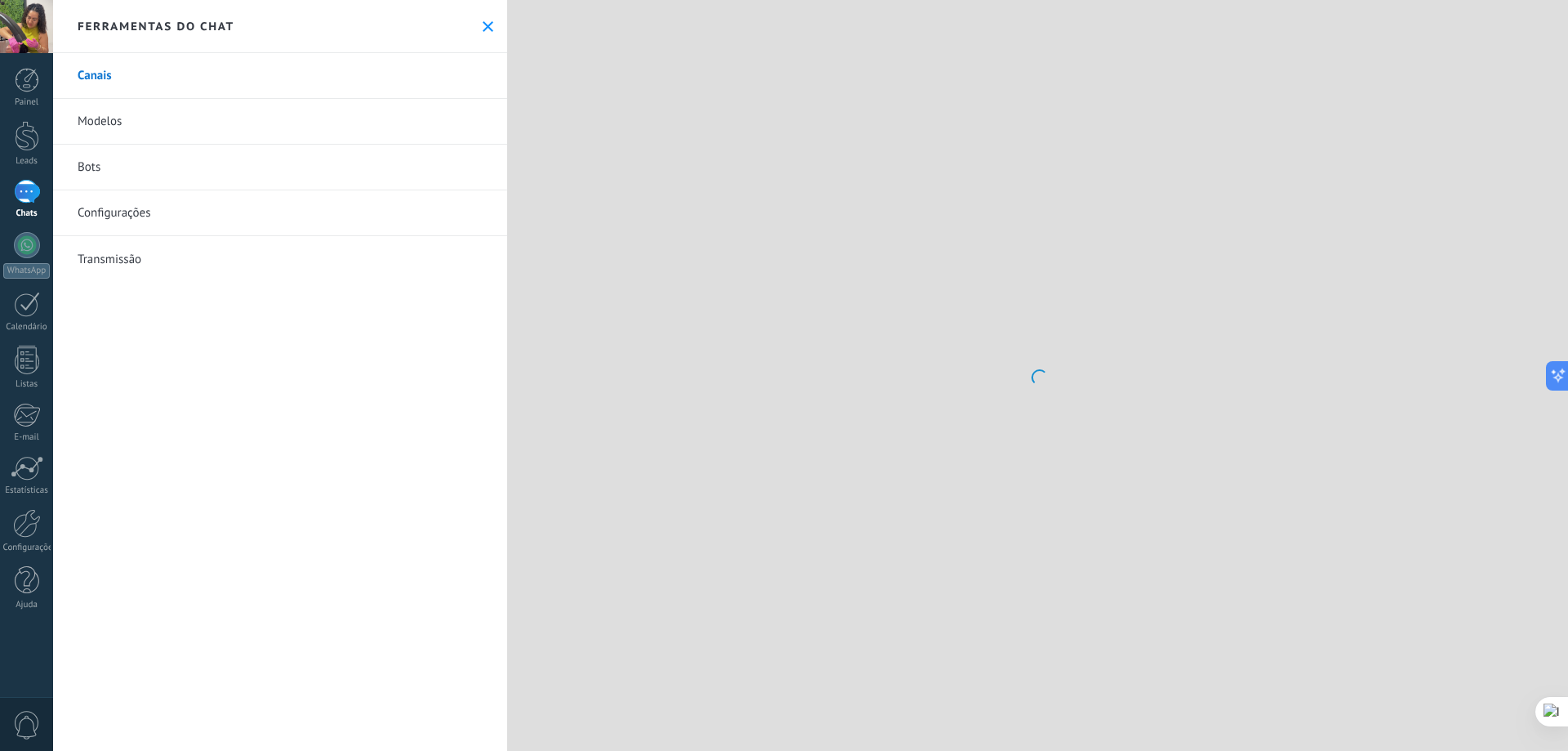
click at [483, 21] on icon at bounding box center [488, 26] width 11 height 11
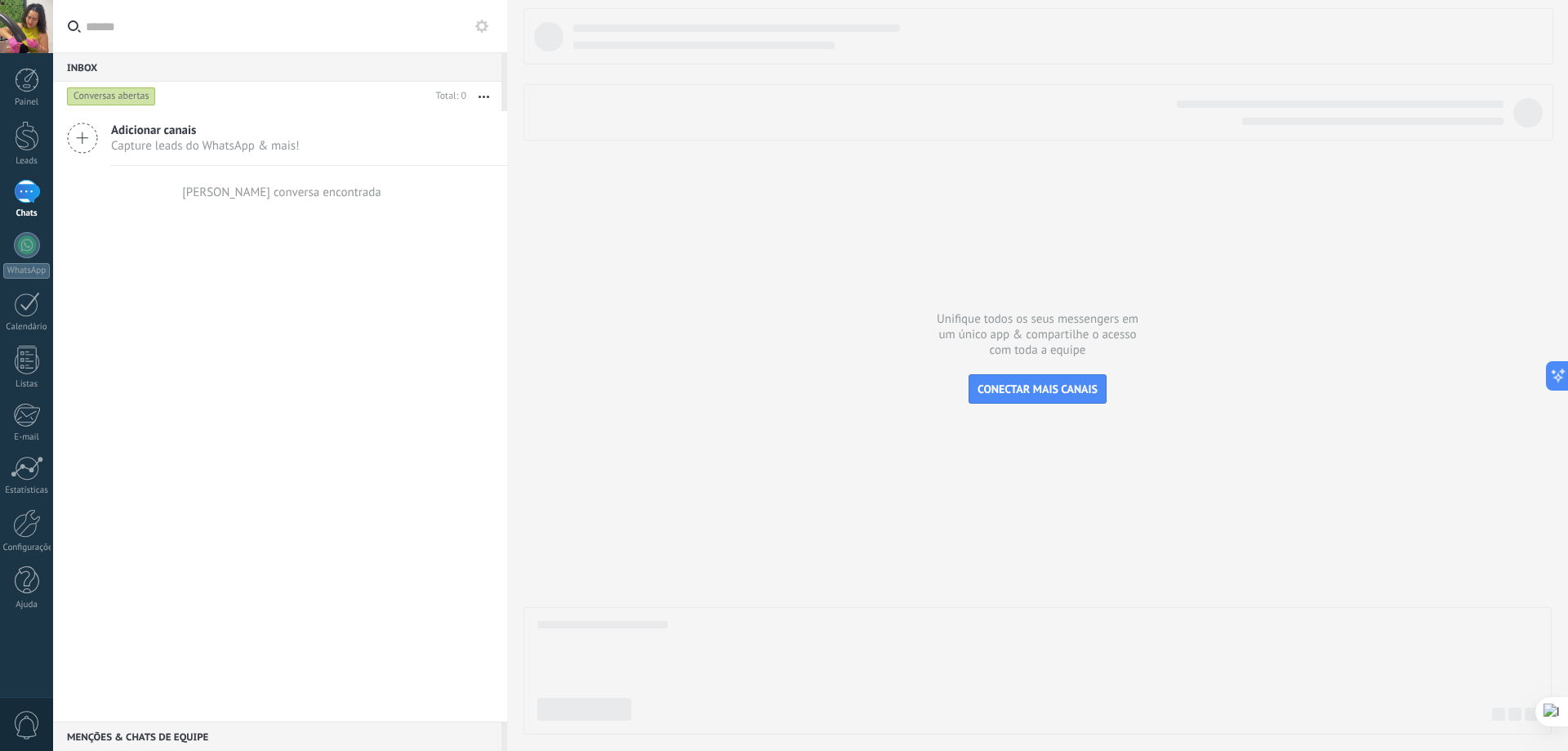
drag, startPoint x: 433, startPoint y: 736, endPoint x: 426, endPoint y: 745, distance: 11.1
click at [426, 745] on div "Inbox 0 Conversas abertas Total: 0 Silenciar Ações múltiplas Ordenar Mais recen…" at bounding box center [280, 375] width 454 height 751
click at [507, 640] on div at bounding box center [507, 375] width 0 height 751
click at [26, 534] on div at bounding box center [27, 523] width 28 height 29
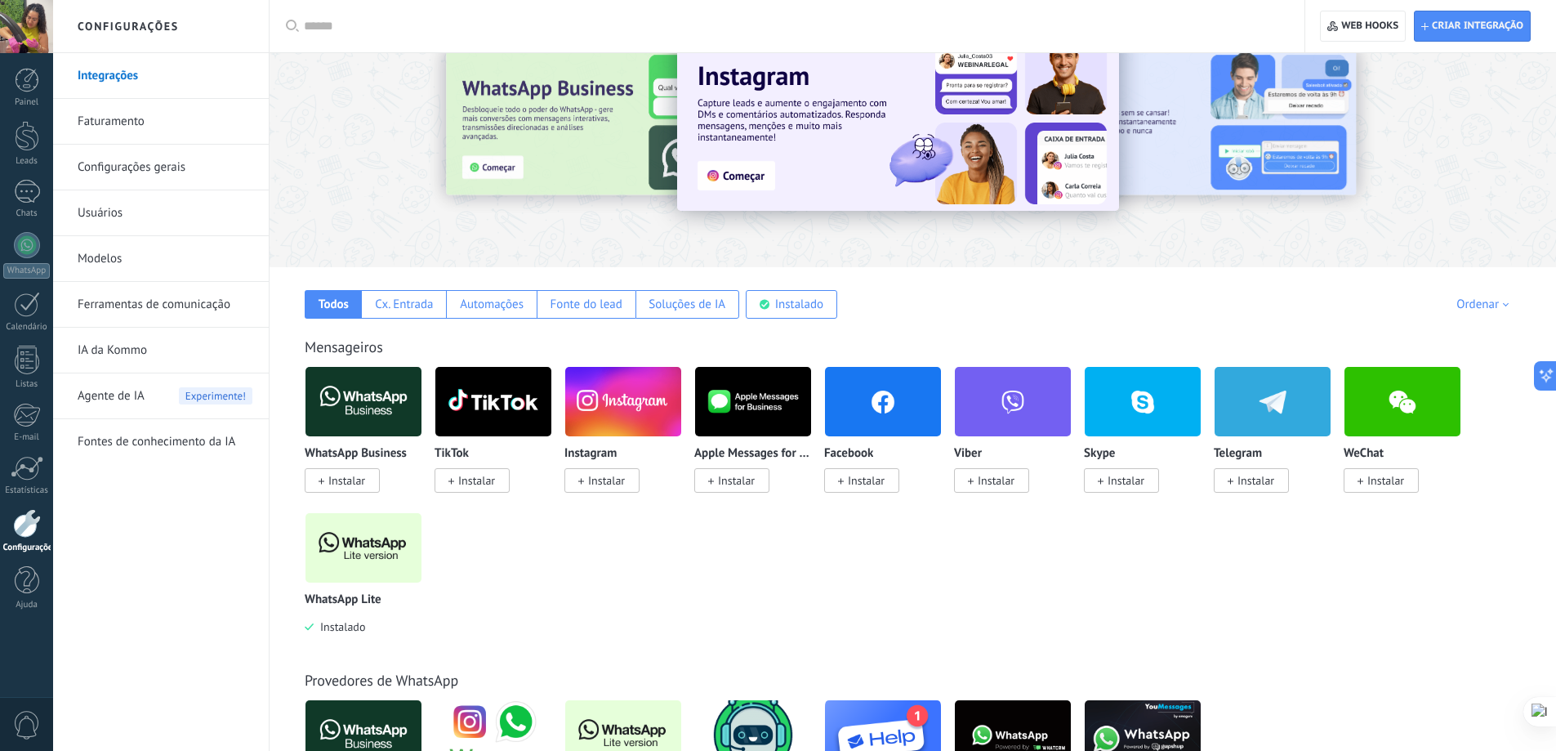
scroll to position [82, 0]
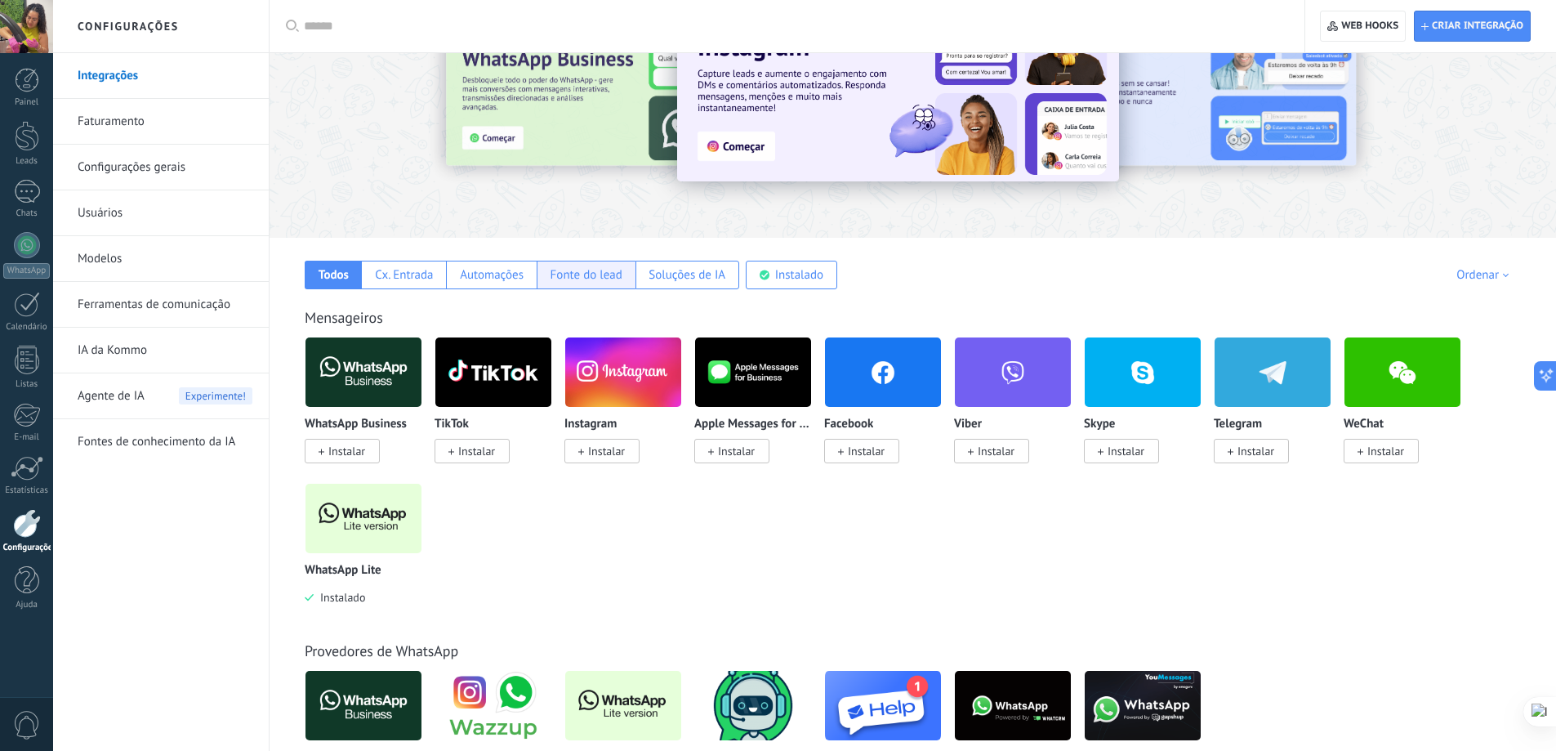
click at [570, 278] on div "Fonte do lead" at bounding box center [587, 275] width 72 height 16
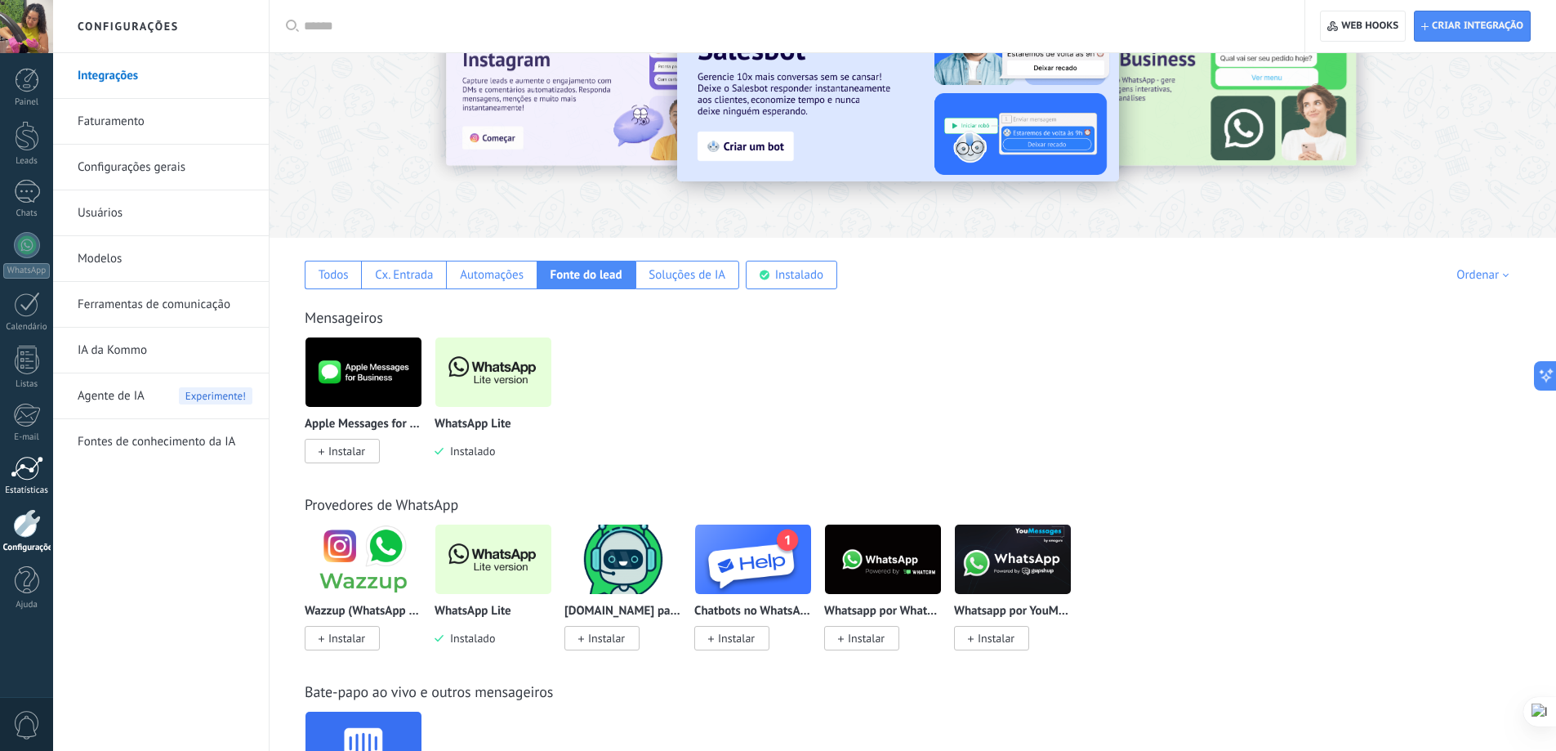
click at [27, 476] on div at bounding box center [27, 468] width 33 height 25
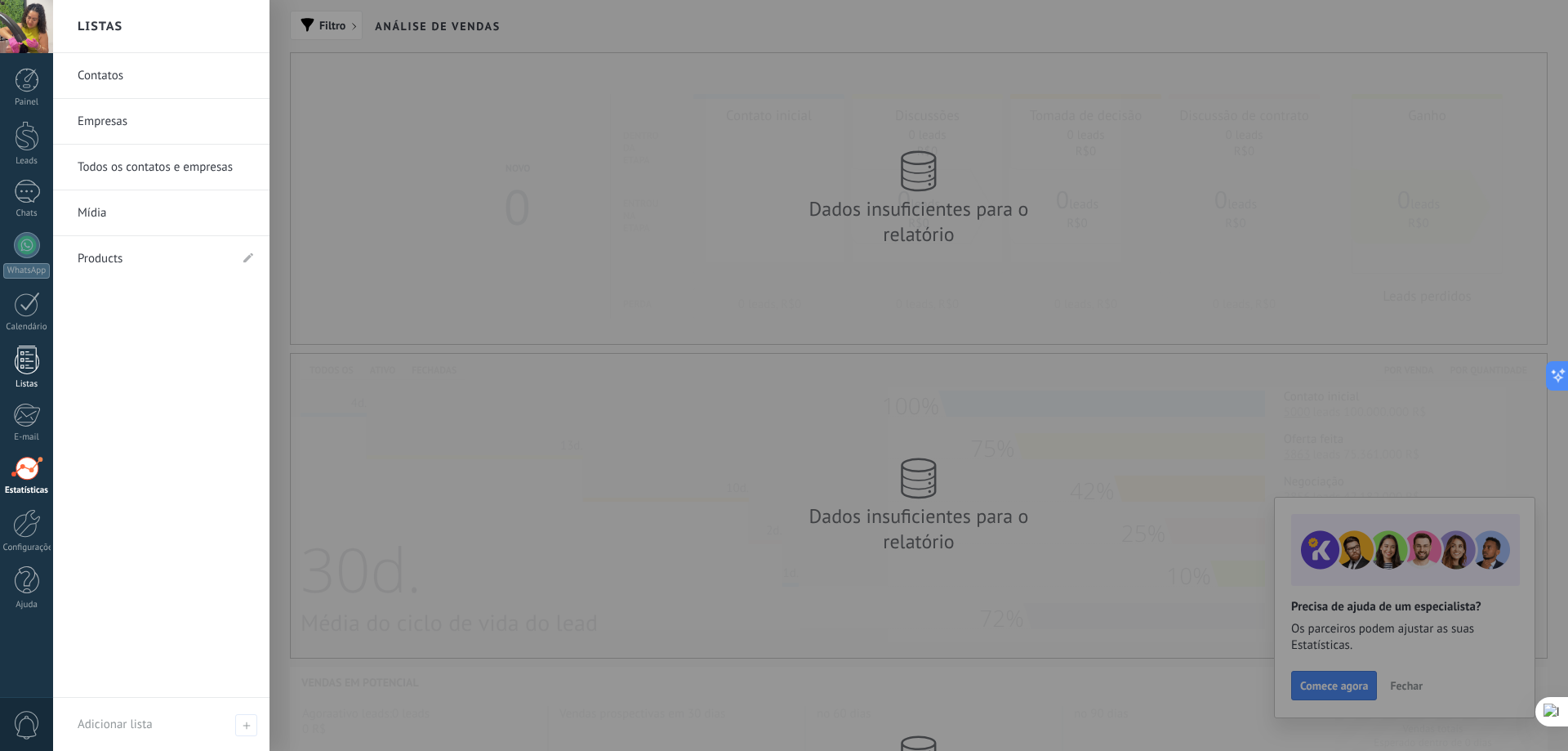
click at [20, 373] on div at bounding box center [27, 360] width 25 height 29
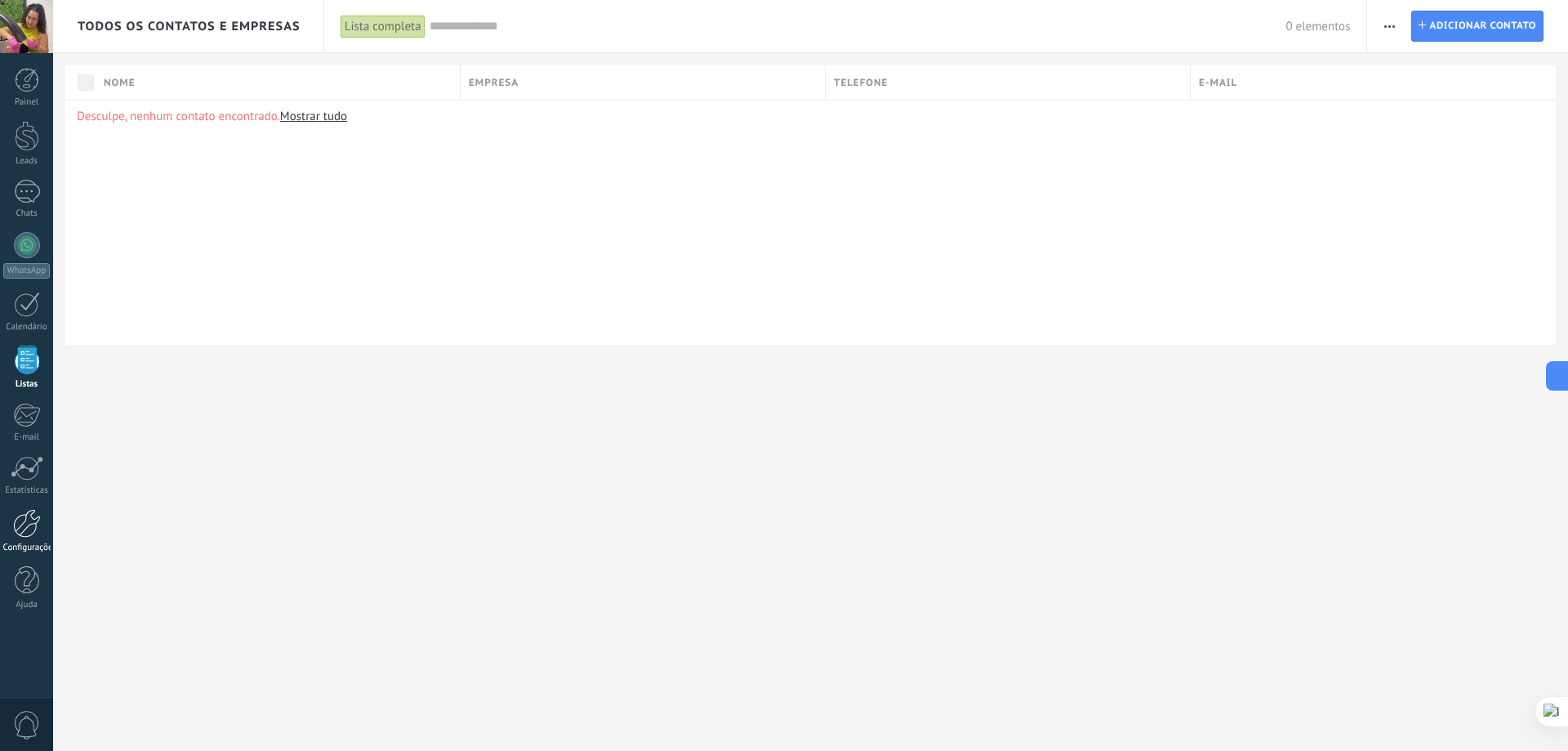
click at [29, 537] on div at bounding box center [27, 523] width 28 height 29
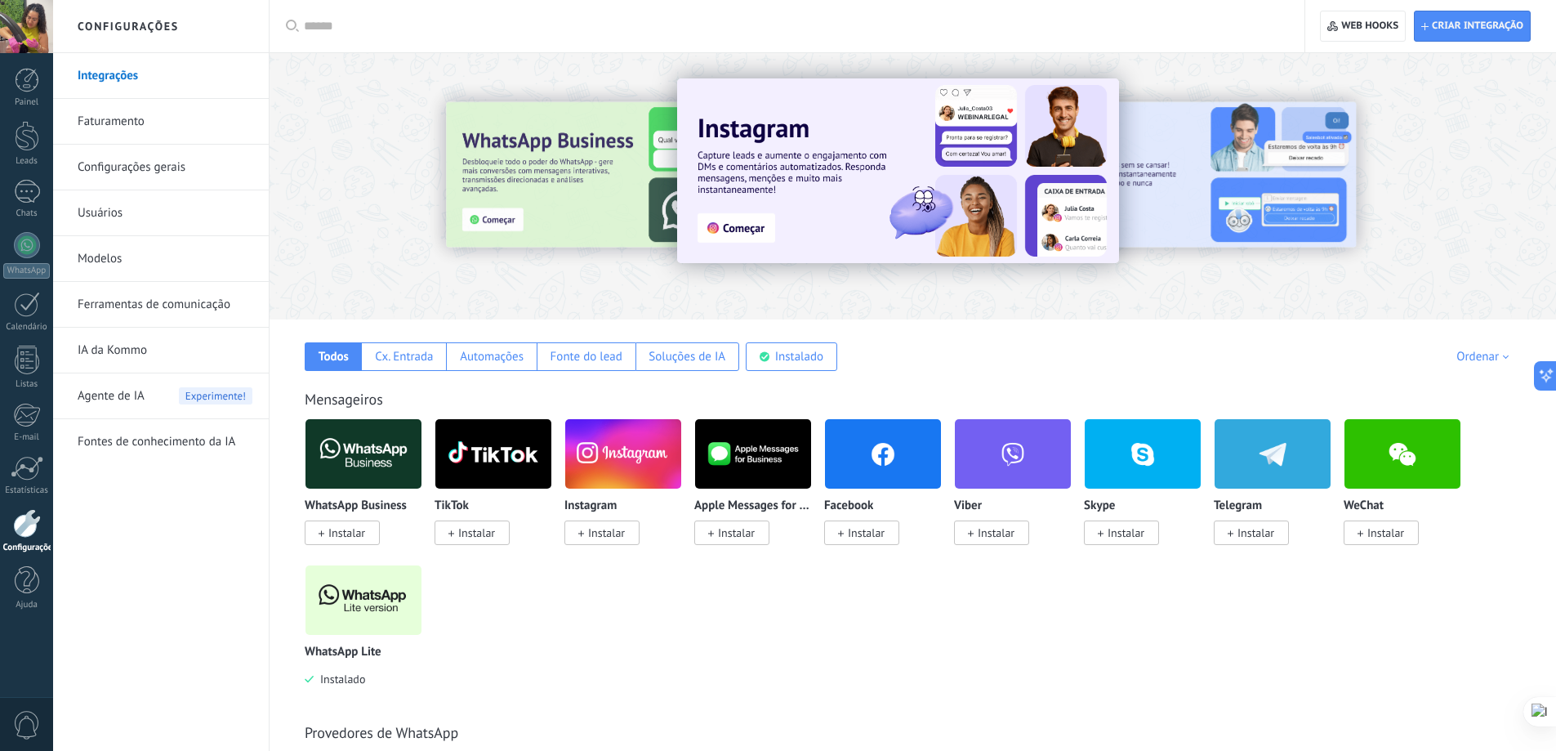
click at [157, 297] on link "Ferramentas de comunicação" at bounding box center [165, 305] width 175 height 46
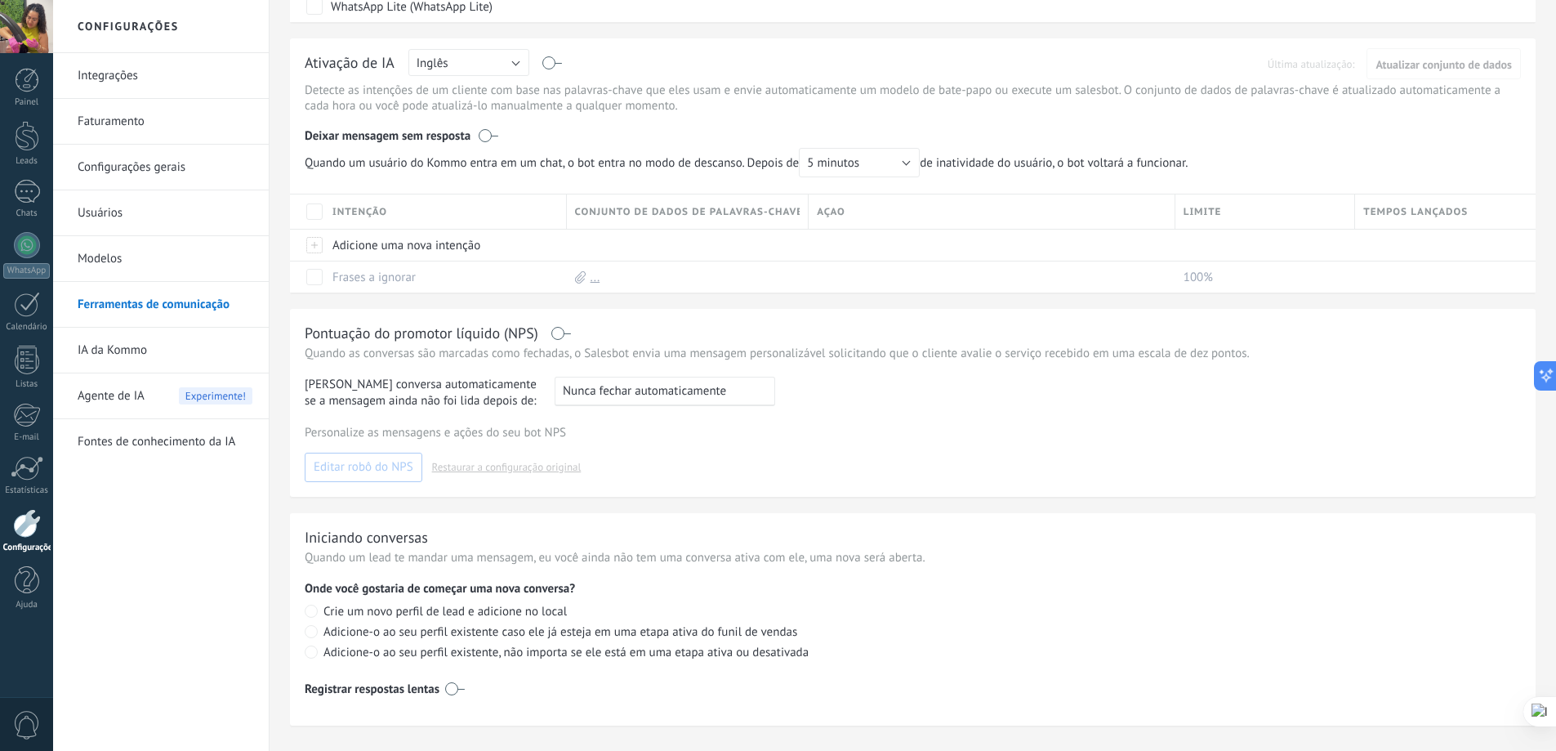
scroll to position [412, 0]
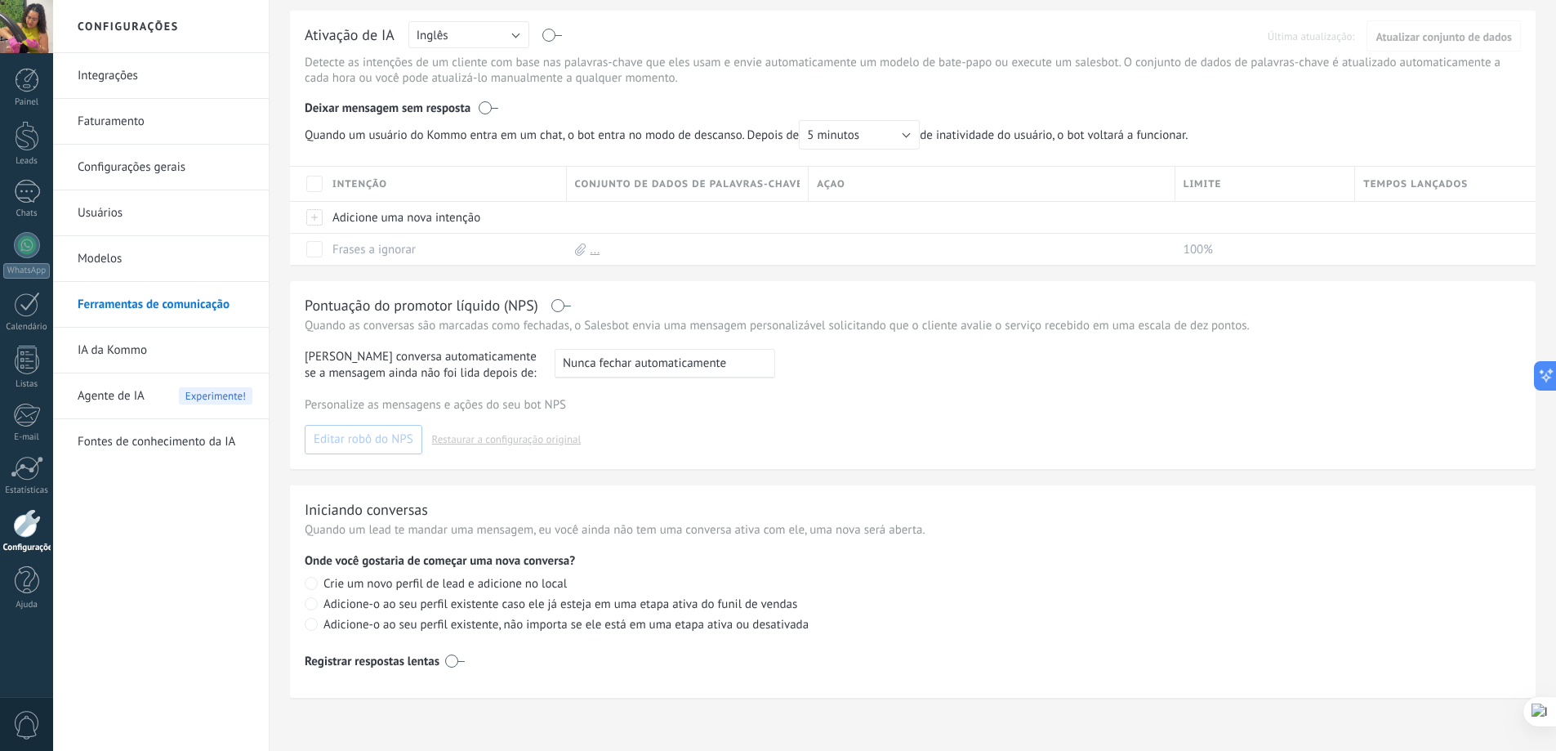
click at [157, 85] on link "Integrações" at bounding box center [165, 76] width 175 height 46
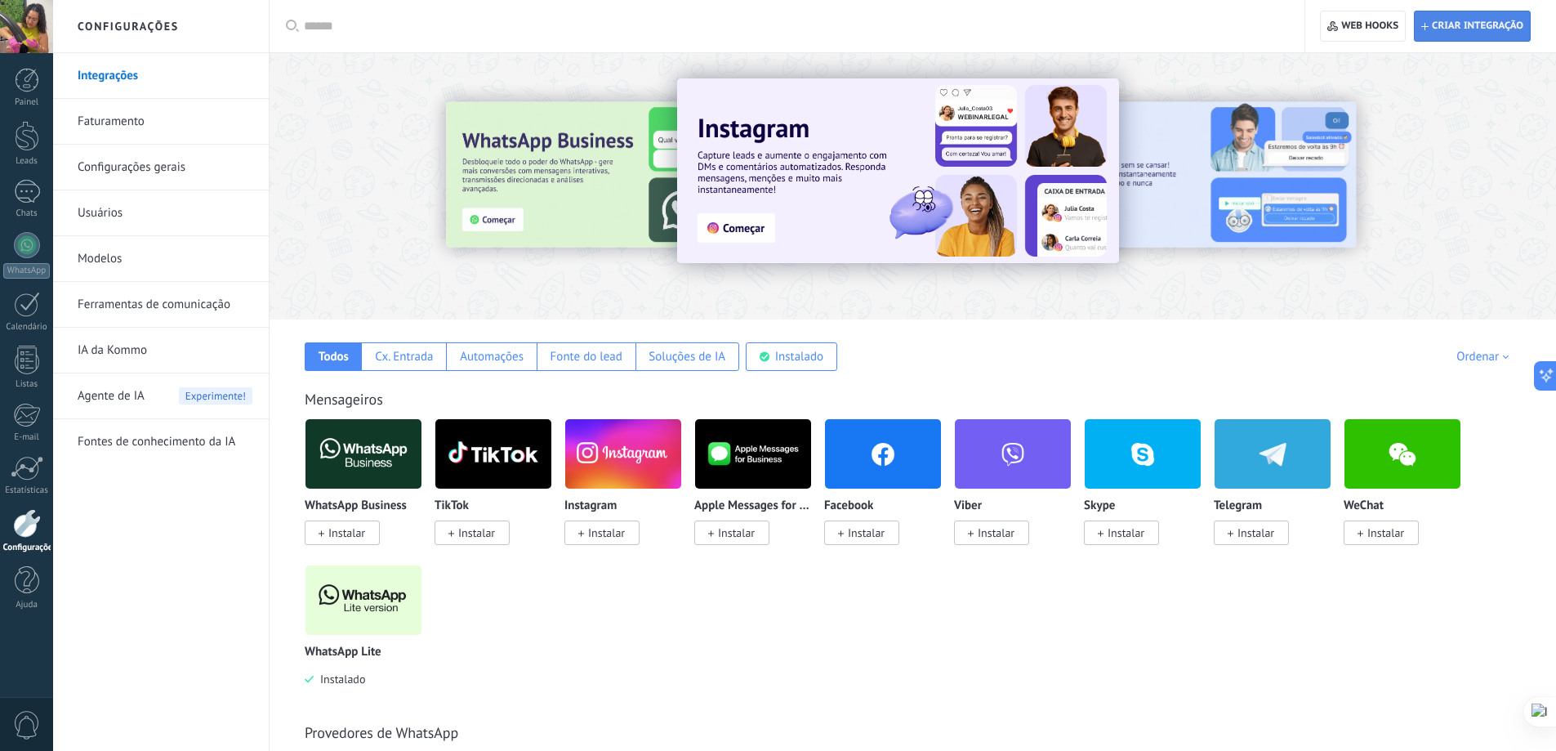
click at [1448, 29] on span "Criar integração" at bounding box center [1477, 26] width 91 height 13
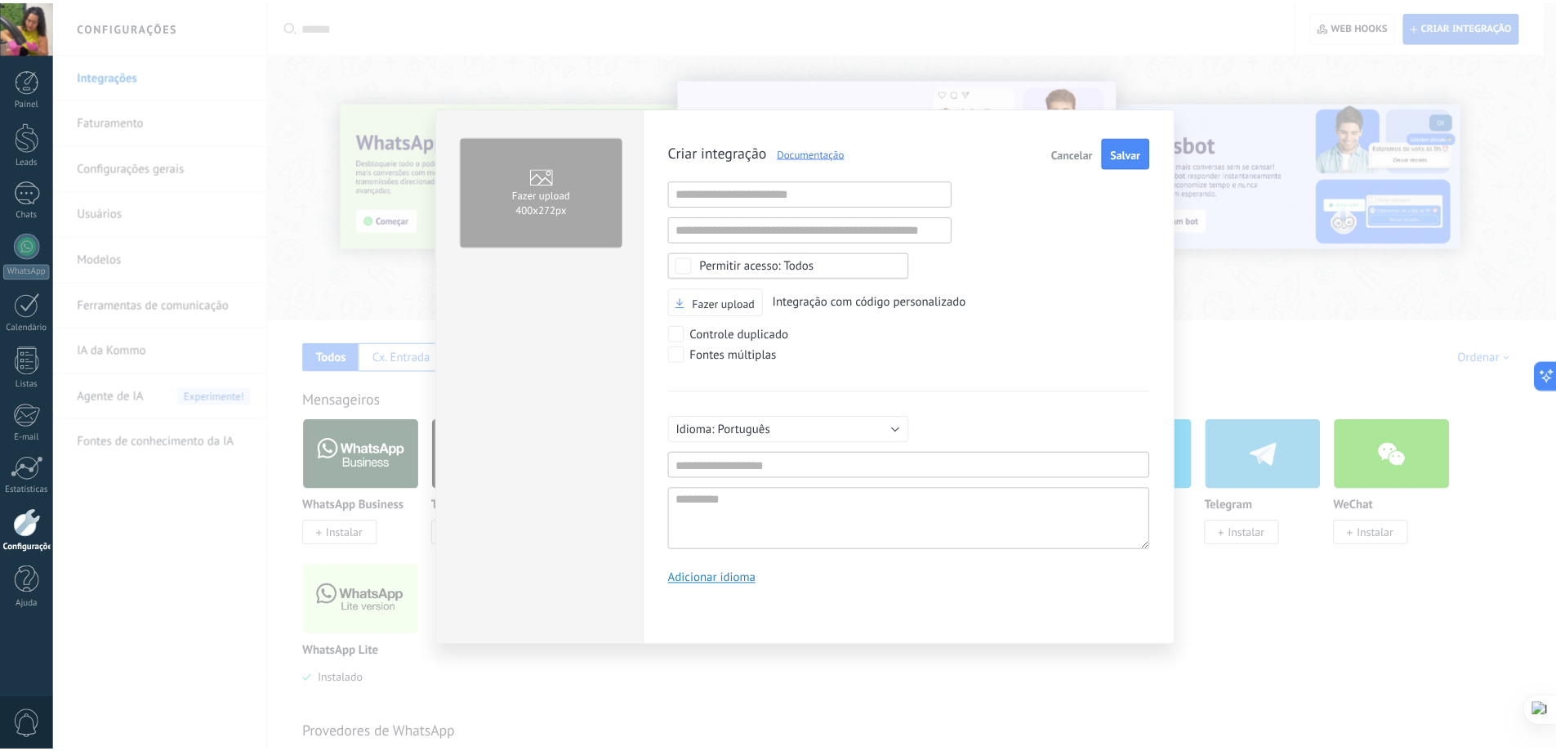
scroll to position [16, 0]
click at [1085, 161] on button "Cancelar" at bounding box center [1080, 151] width 55 height 31
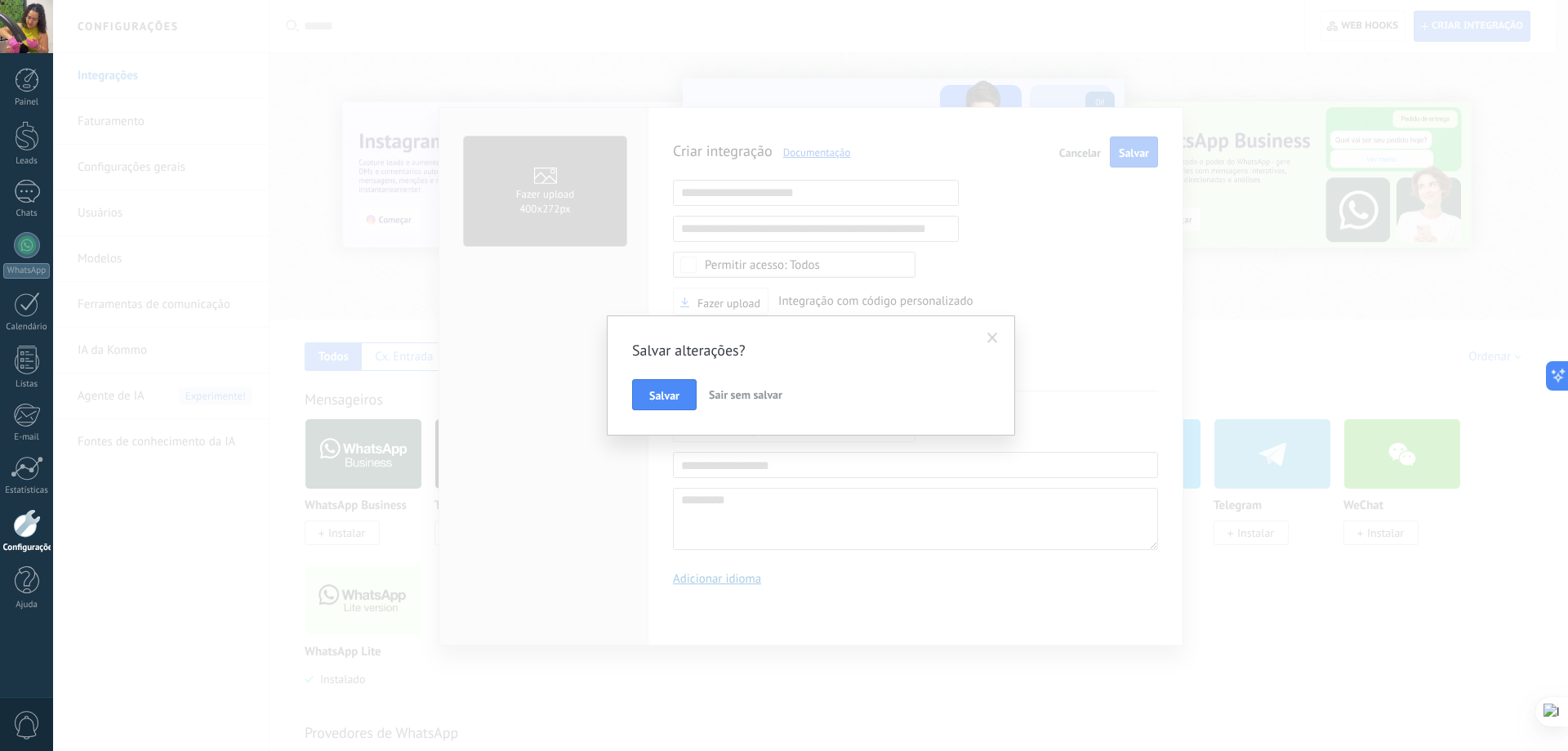
click at [737, 390] on span "Sair sem salvar" at bounding box center [746, 394] width 74 height 15
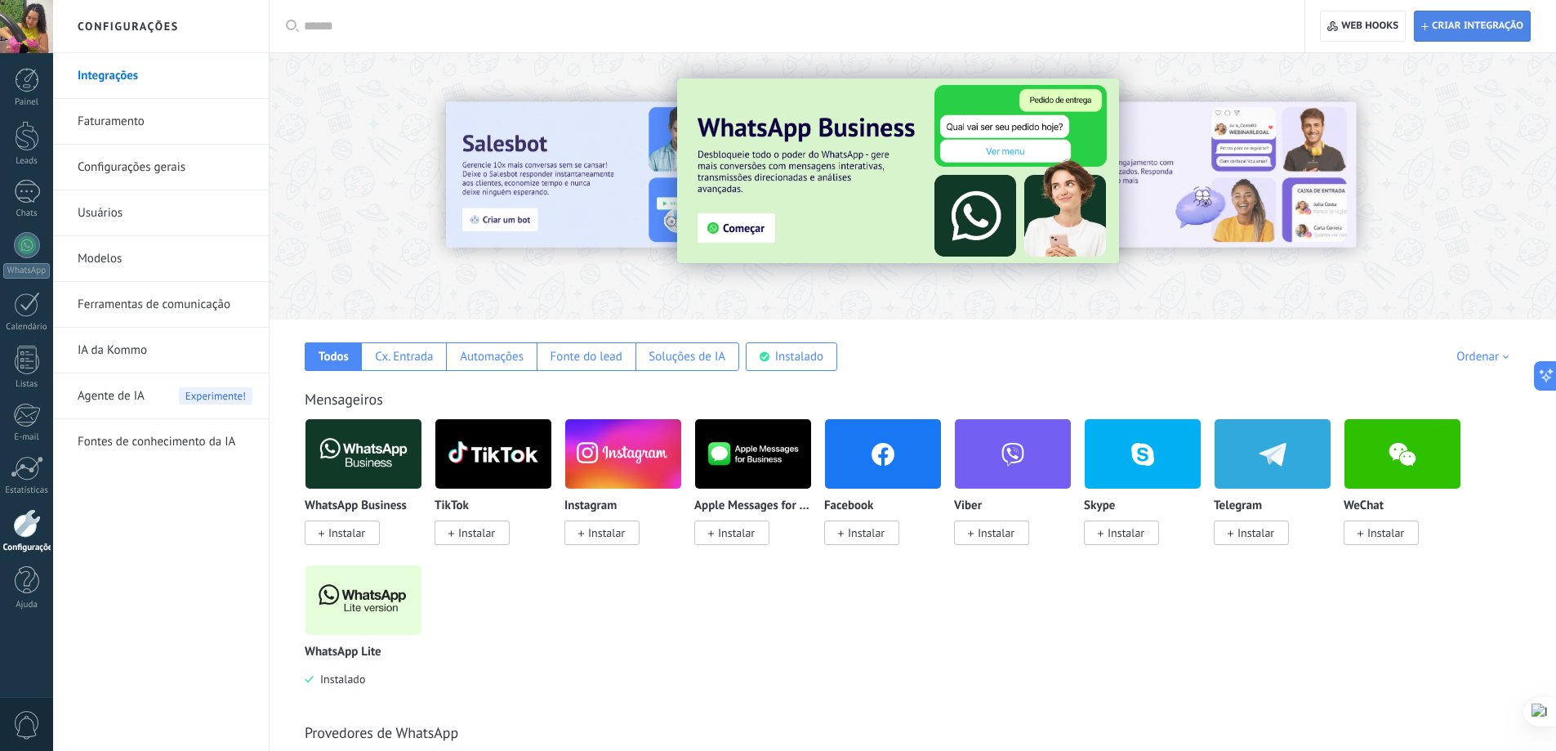
click at [1456, 31] on span "Criar integração" at bounding box center [1477, 26] width 91 height 13
type textarea "*********"
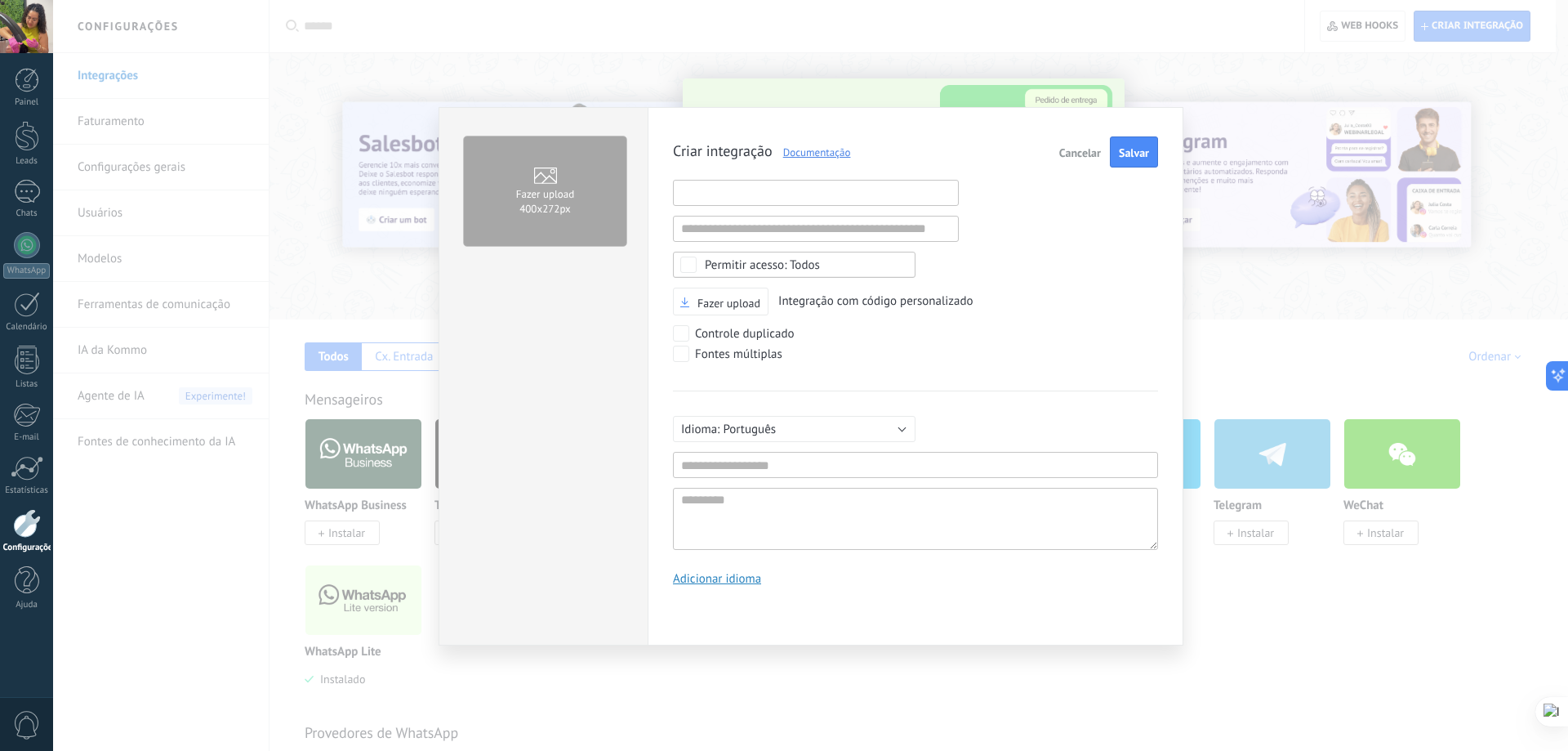
click at [773, 195] on input "text" at bounding box center [816, 193] width 286 height 26
paste input "**********"
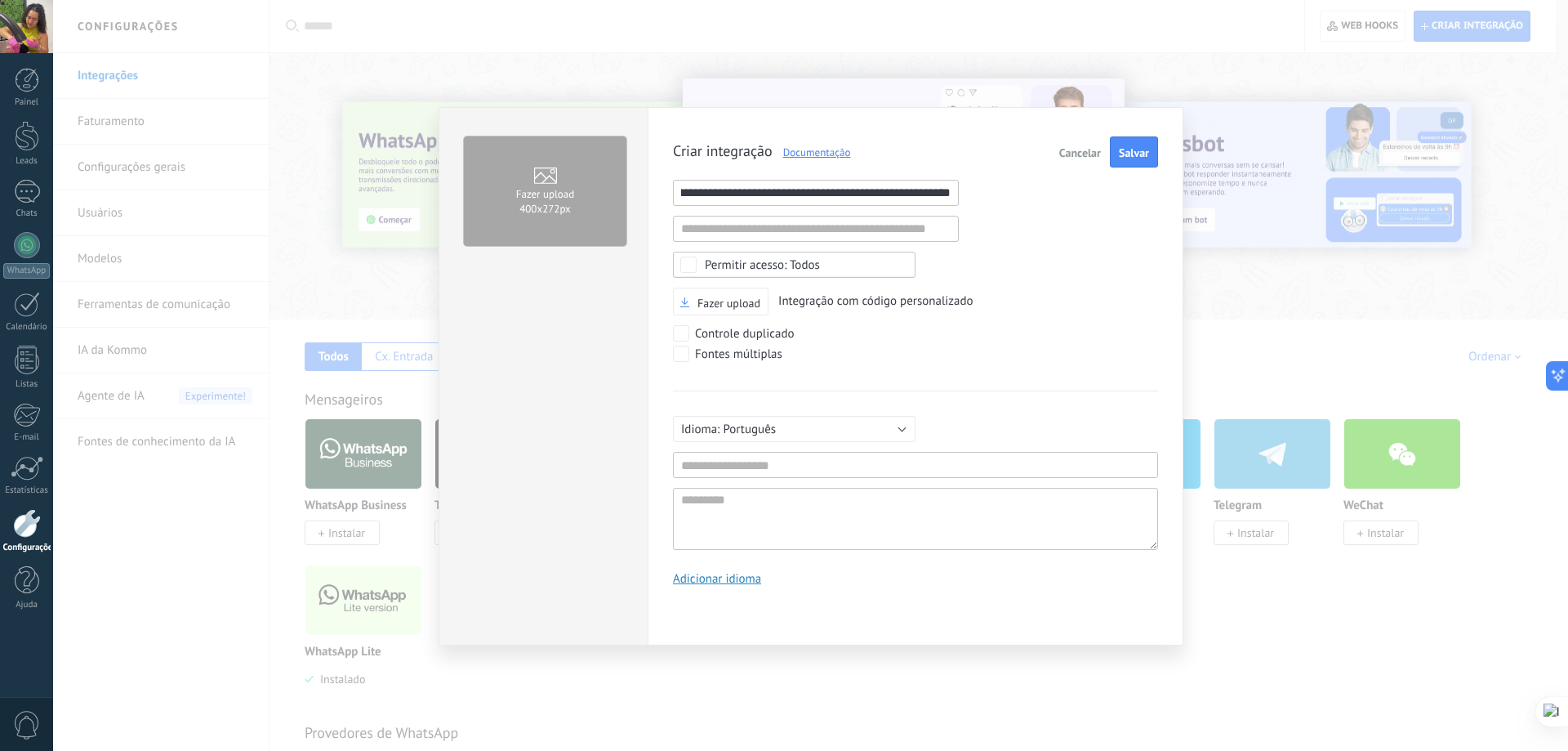
type input "**********"
click at [779, 230] on input "text" at bounding box center [816, 229] width 286 height 26
click at [706, 334] on div "Controle duplicado" at bounding box center [745, 334] width 100 height 16
click at [734, 353] on div "Fontes múltiplas" at bounding box center [738, 354] width 87 height 16
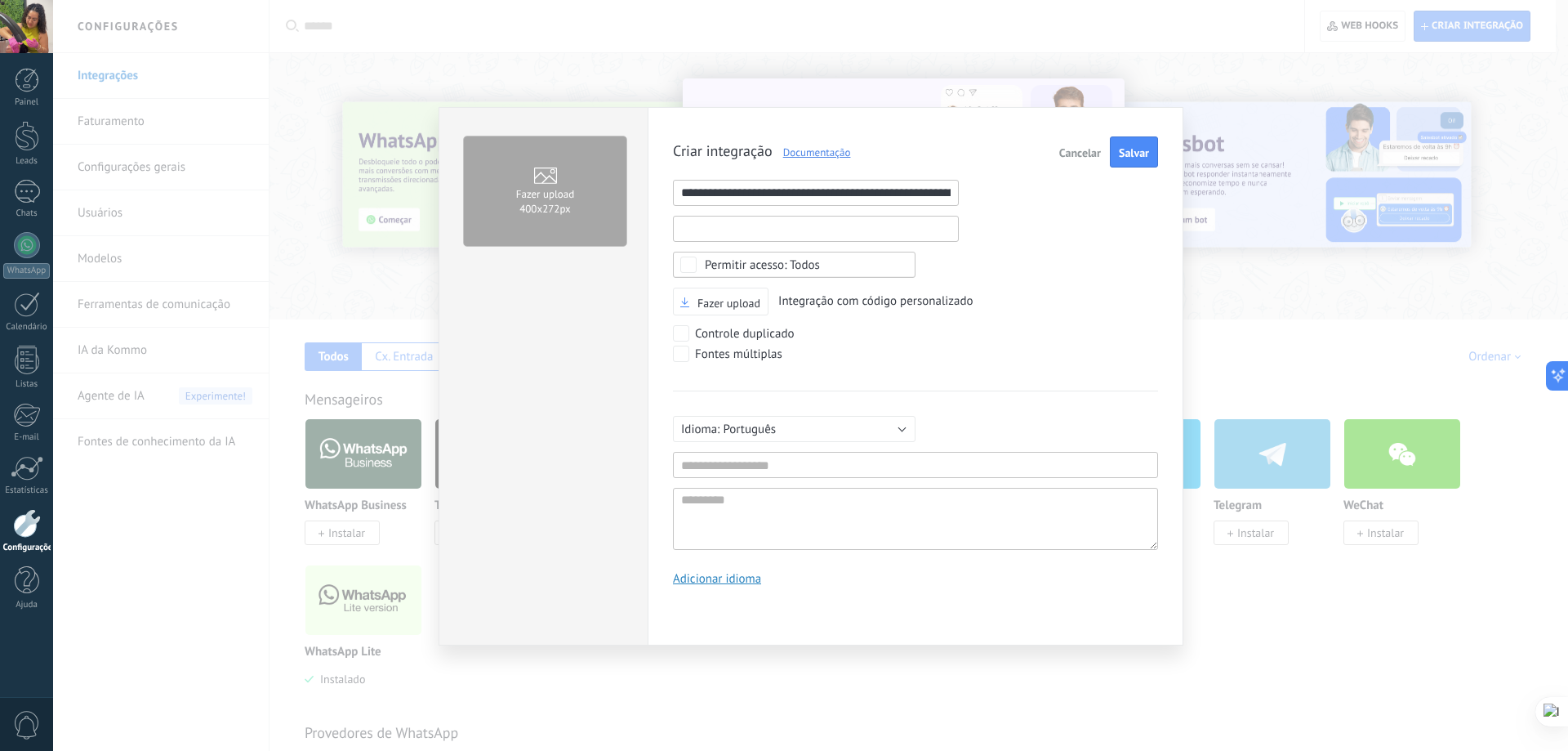
click at [800, 222] on input "text" at bounding box center [816, 229] width 286 height 26
click at [885, 291] on div "Fazer upload Integração com código personalizado" at bounding box center [915, 302] width 485 height 29
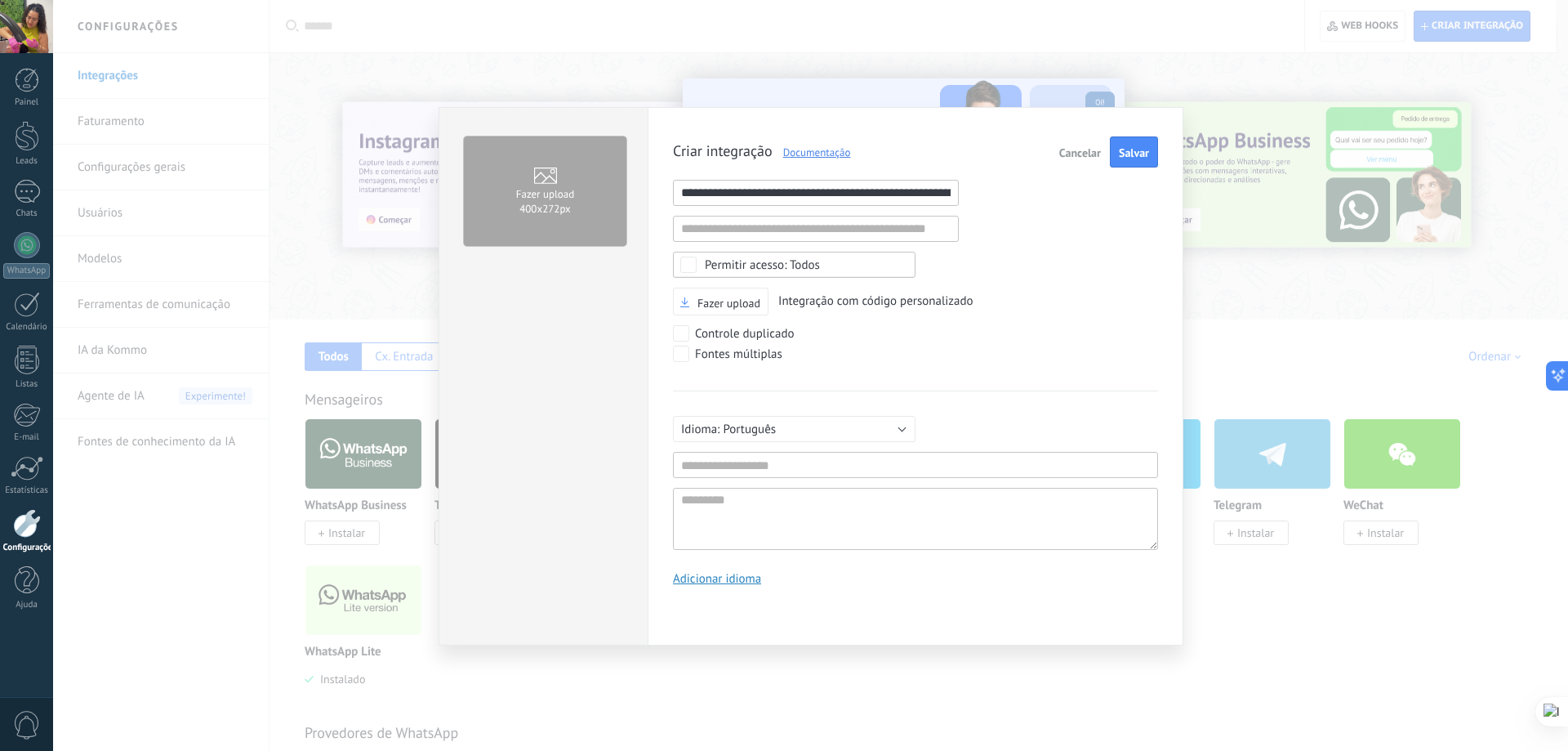
click at [865, 199] on input "**********" at bounding box center [816, 193] width 286 height 26
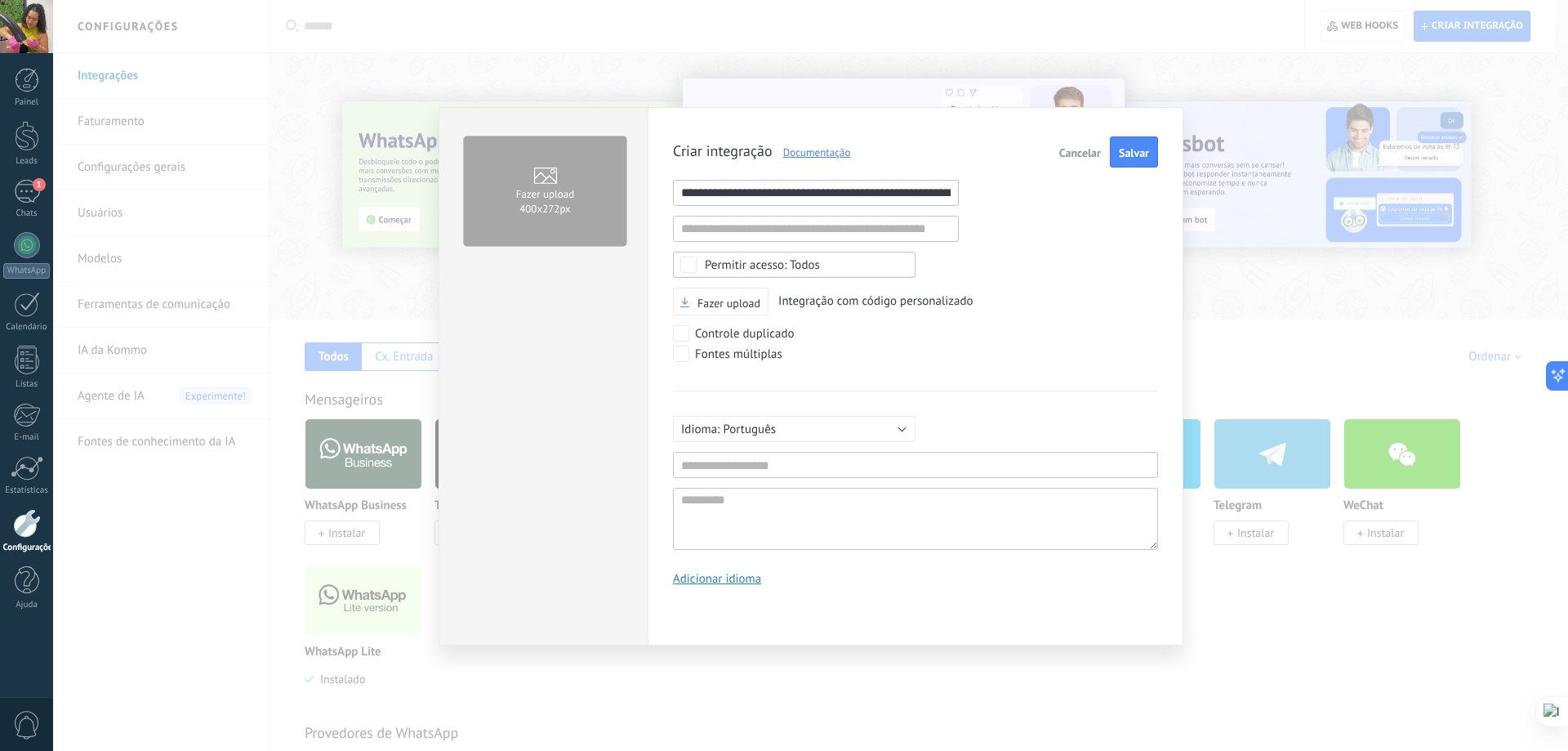
click at [1086, 157] on span "Cancelar" at bounding box center [1081, 152] width 42 height 11
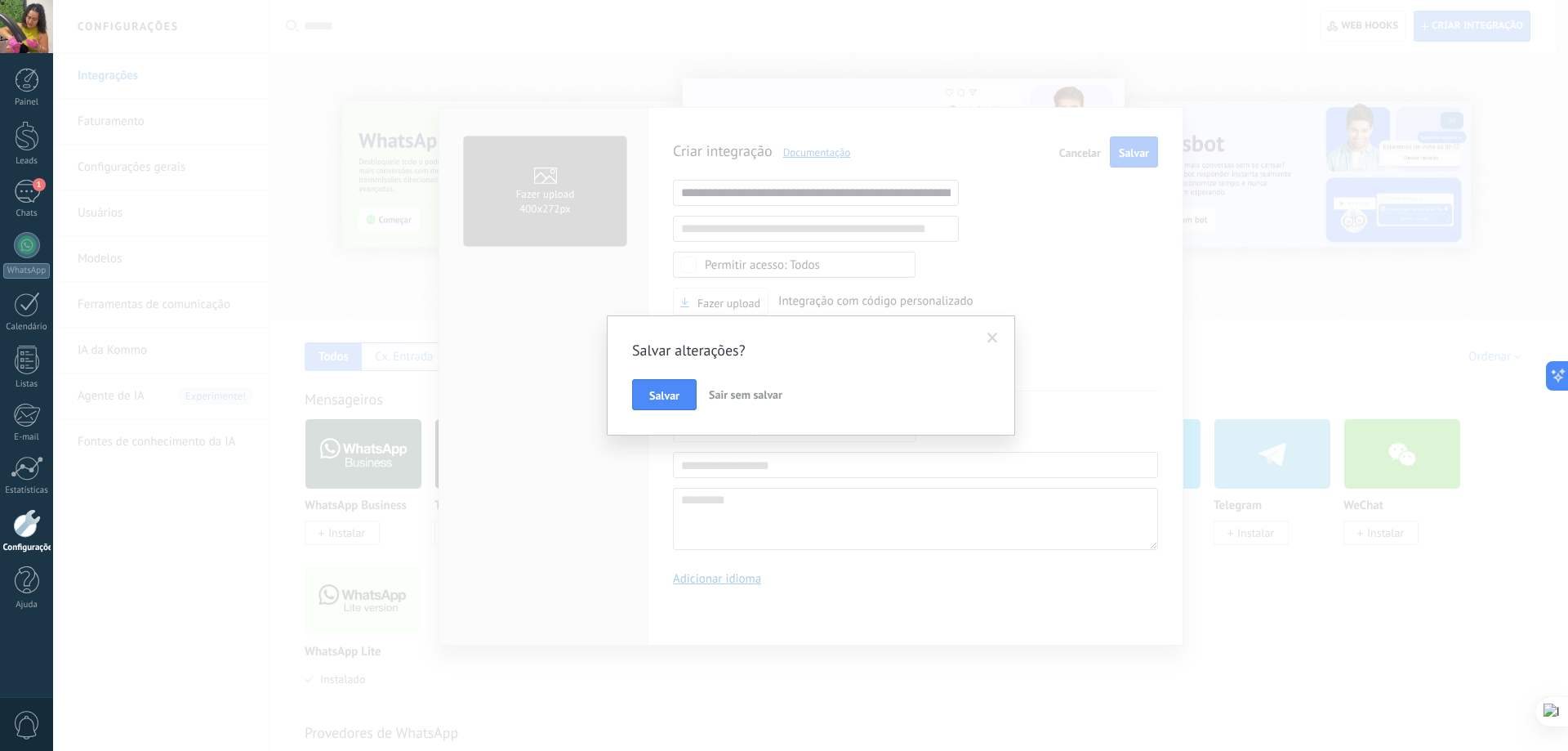
click at [773, 386] on button "Sair sem salvar" at bounding box center [746, 394] width 87 height 31
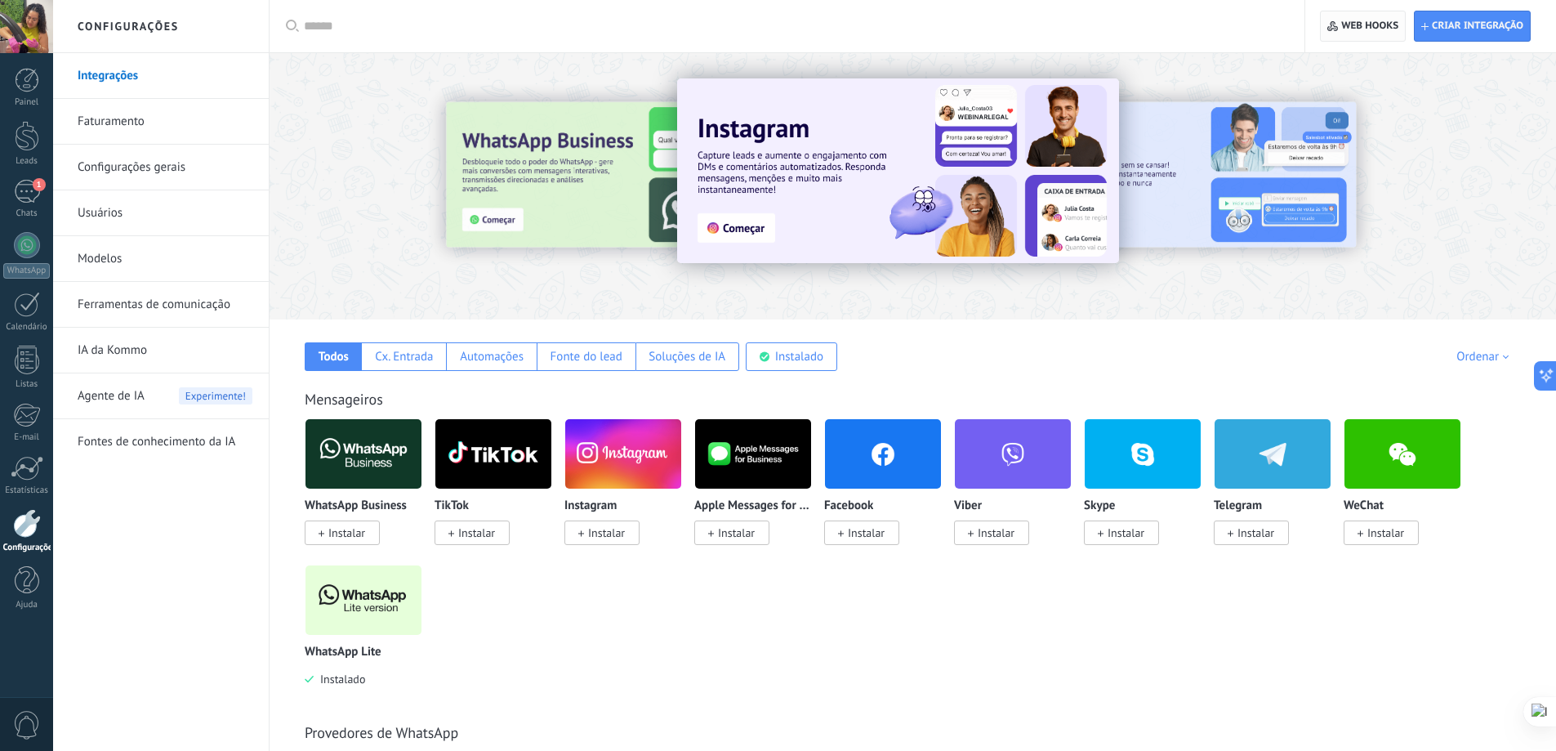
click at [1366, 20] on span "Web hooks 0" at bounding box center [1369, 26] width 57 height 13
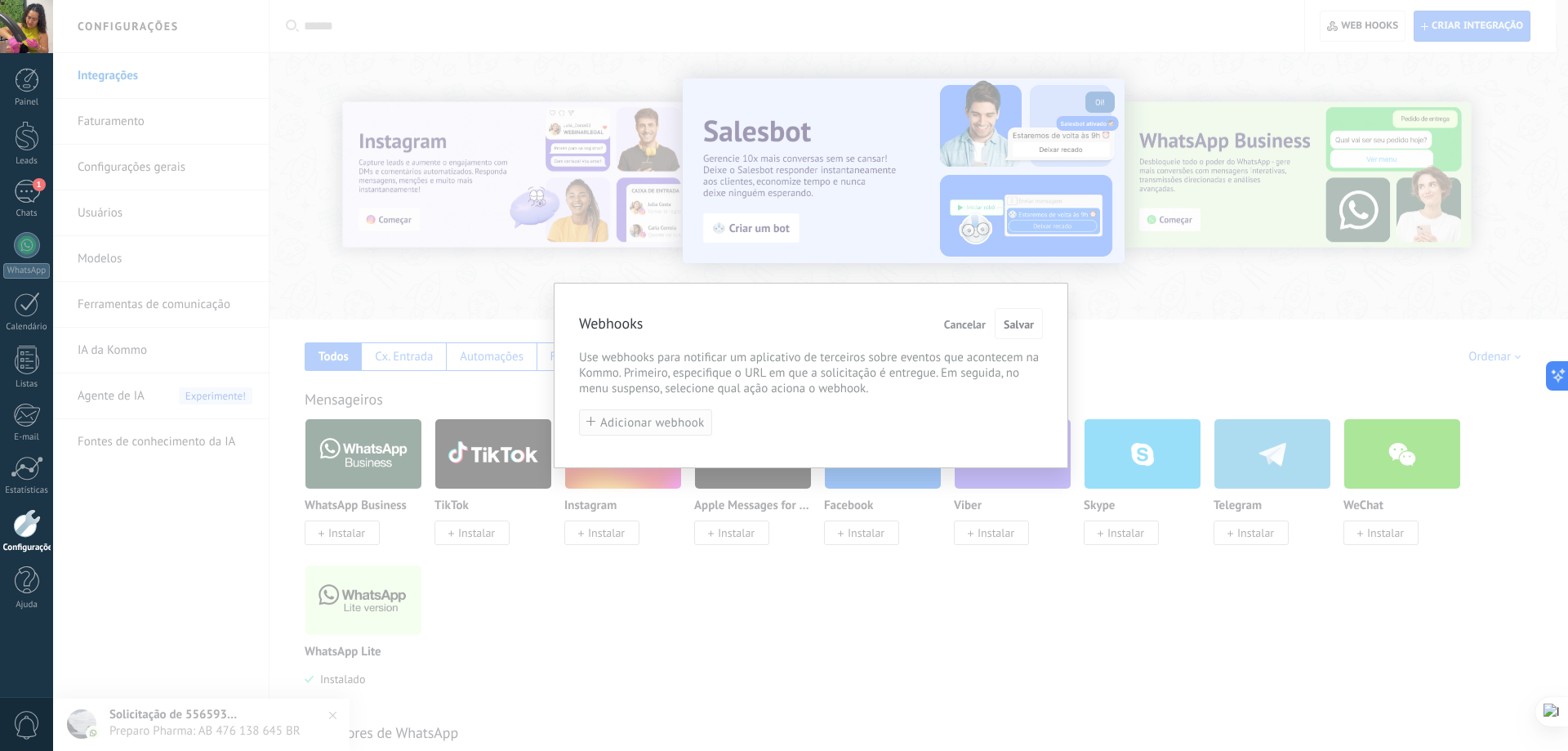
click at [658, 419] on span "Adicionar webhook" at bounding box center [652, 423] width 105 height 12
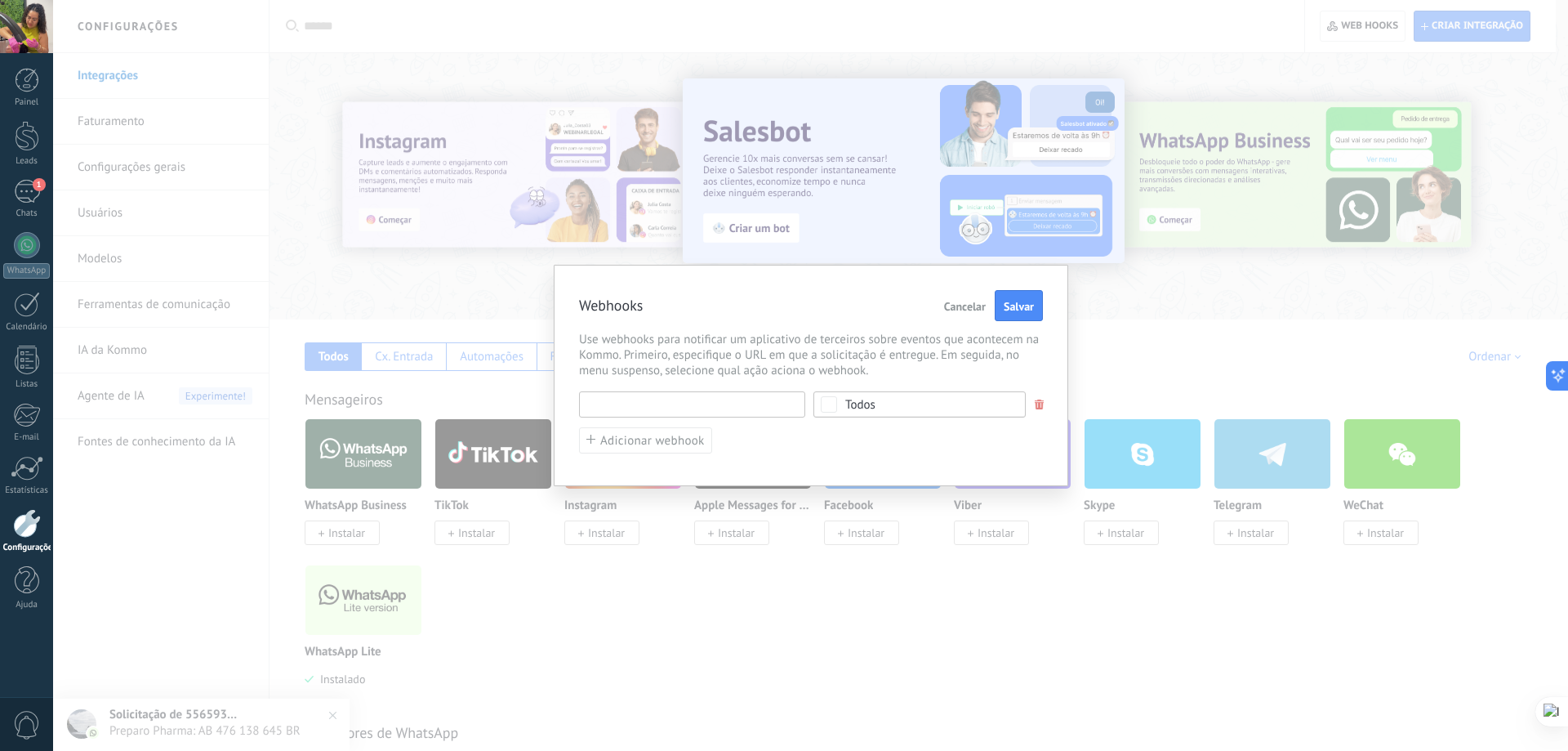
click at [672, 406] on input "text" at bounding box center [692, 404] width 226 height 26
paste input "**********"
type input "**********"
paste input "**********"
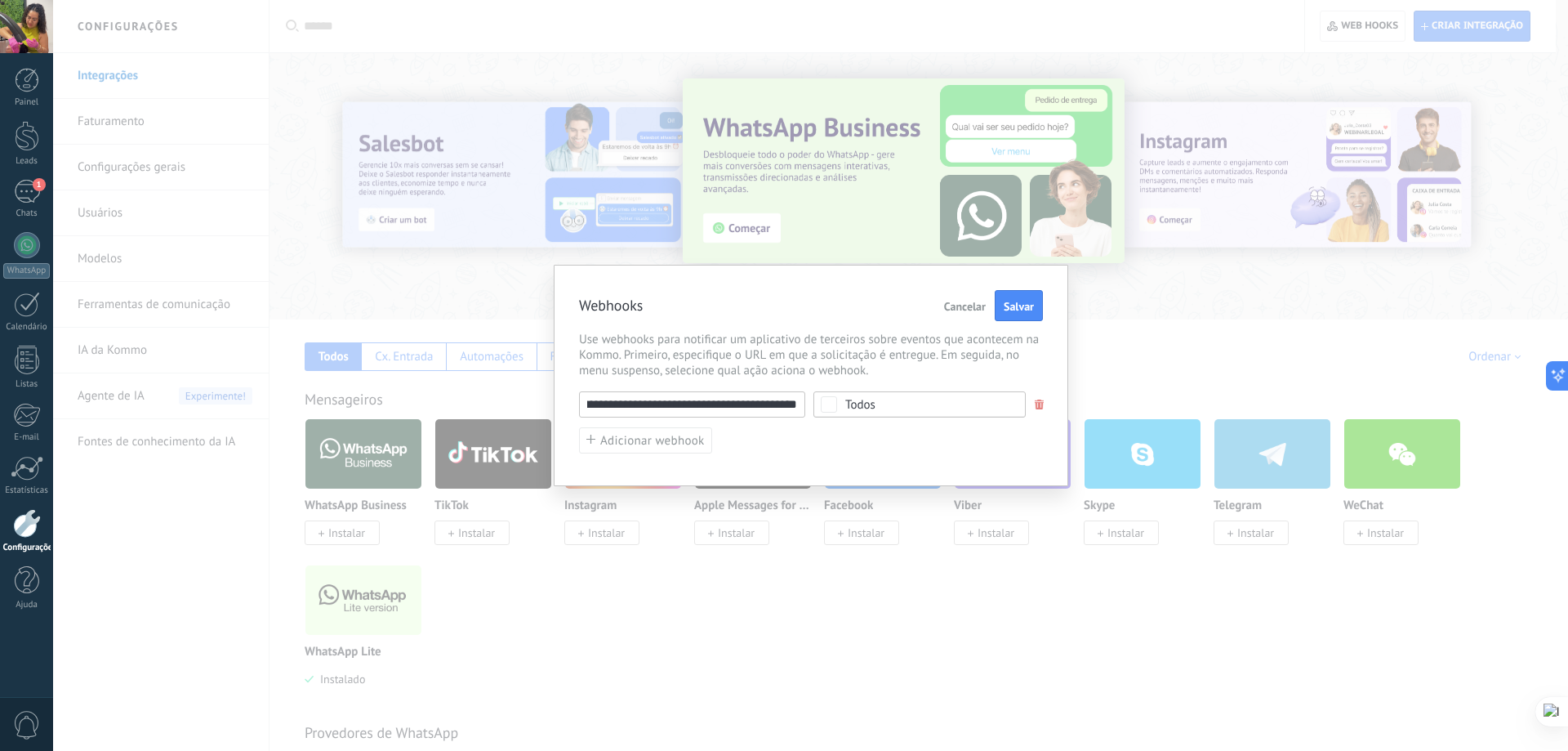
click at [780, 406] on input "**********" at bounding box center [692, 404] width 226 height 26
type input "**********"
click at [719, 413] on input "**********" at bounding box center [692, 404] width 226 height 26
click at [773, 368] on span "Use webhooks para notificar um aplicativo de terceiros sobre eventos que aconte…" at bounding box center [811, 355] width 464 height 47
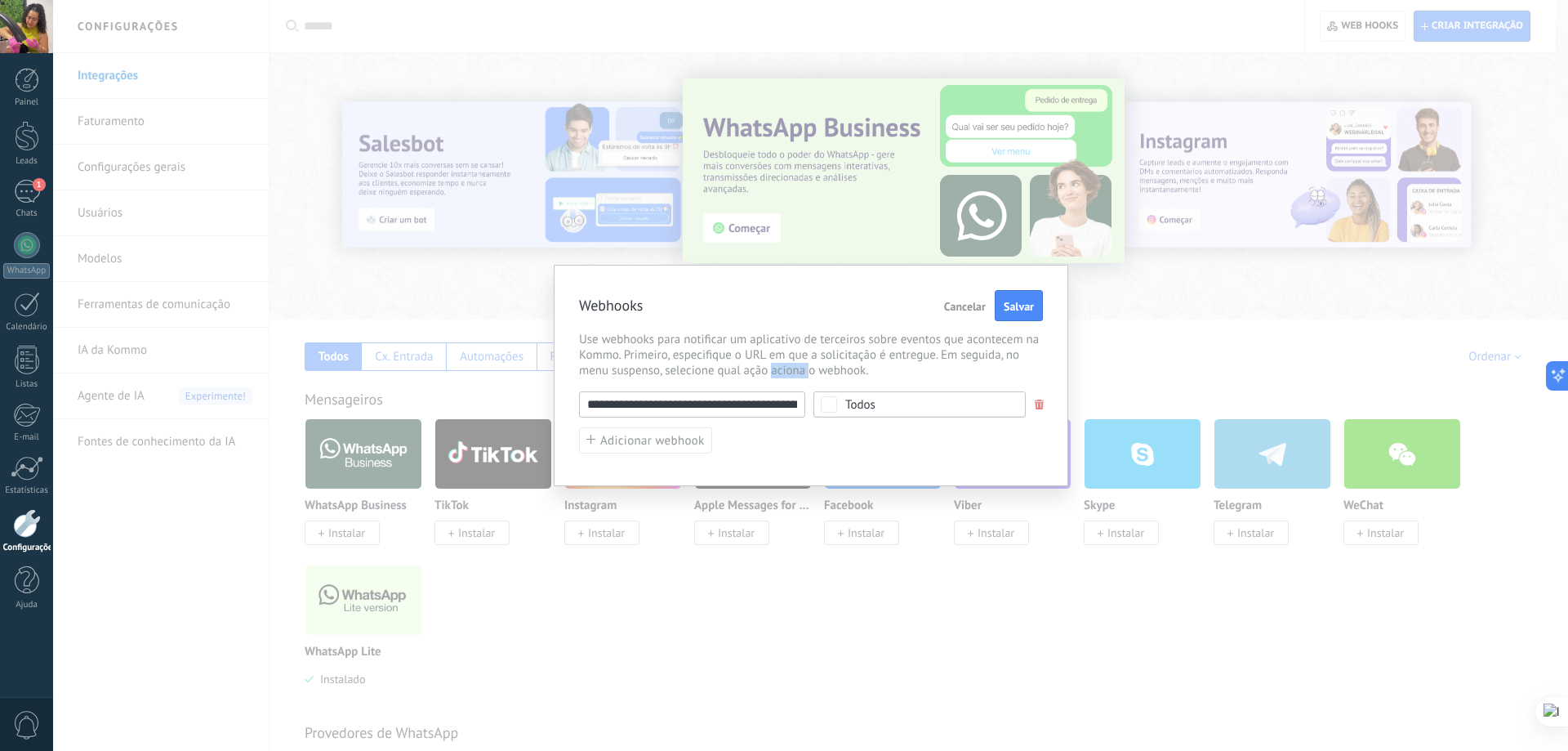
click at [773, 368] on span "Use webhooks para notificar um aplicativo de terceiros sobre eventos que aconte…" at bounding box center [811, 355] width 464 height 47
click at [926, 422] on div "**********" at bounding box center [811, 422] width 464 height 63
click at [819, 411] on div "Todos" at bounding box center [920, 404] width 212 height 26
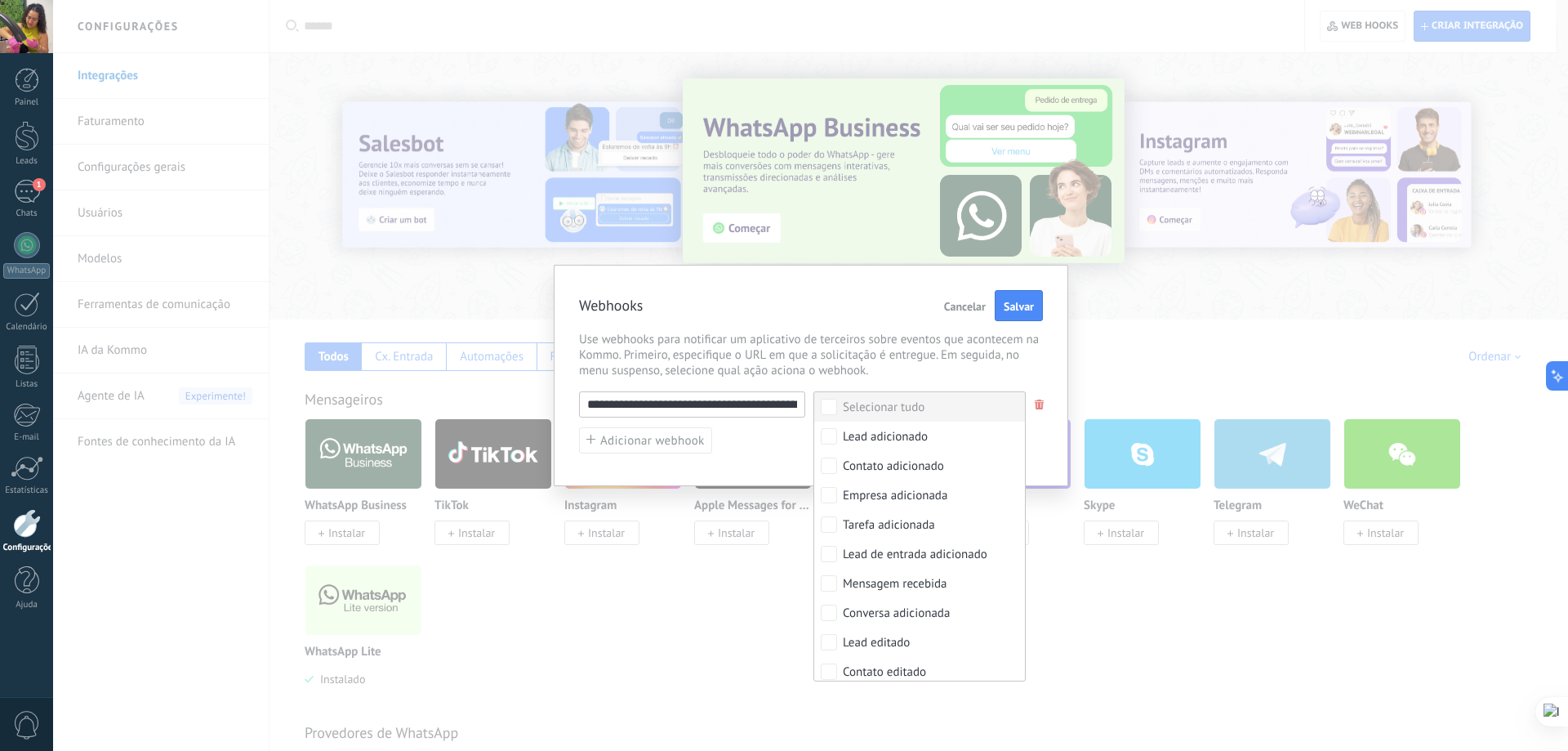
click at [845, 373] on span "Use webhooks para notificar um aplicativo de terceiros sobre eventos que aconte…" at bounding box center [811, 355] width 464 height 47
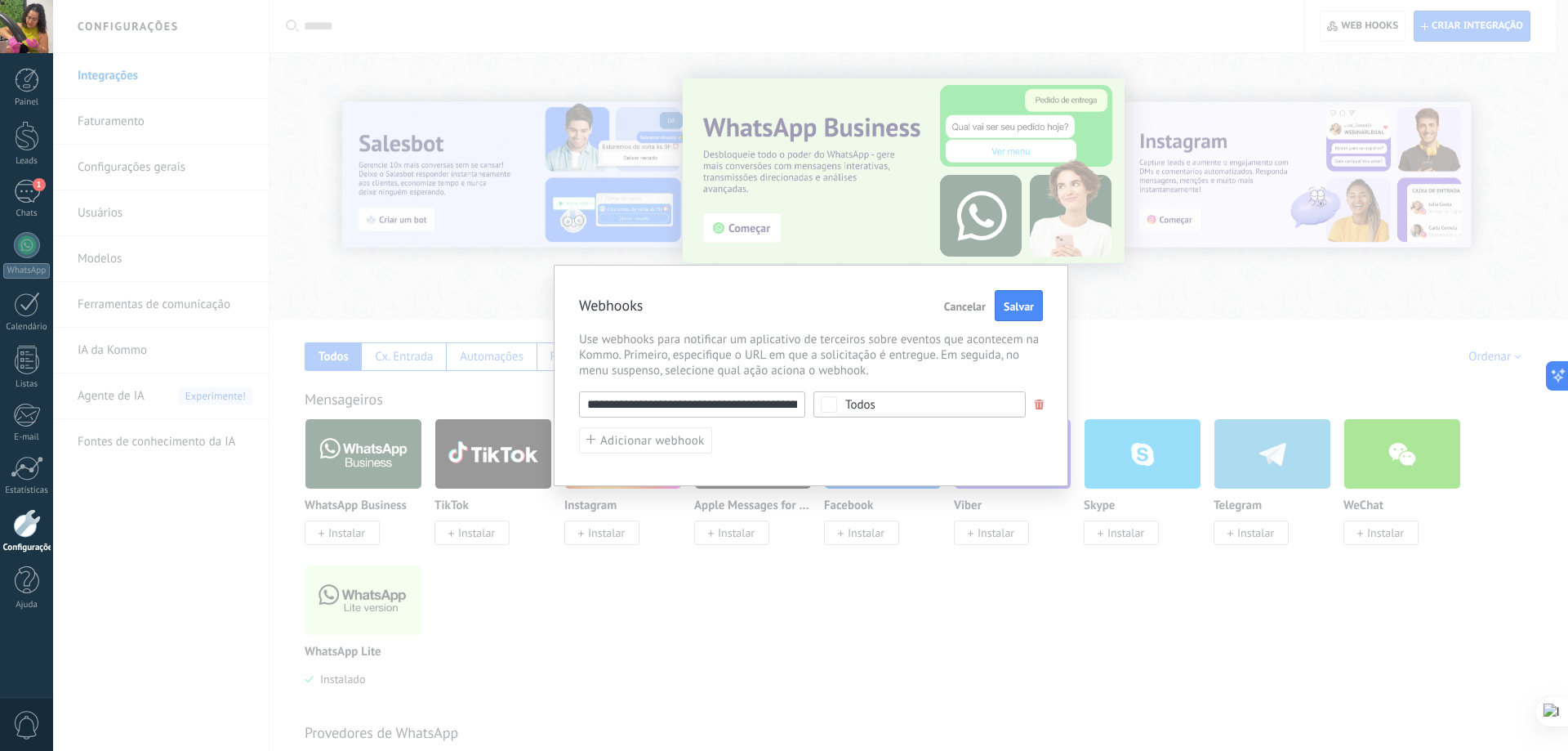
click at [838, 408] on div "Todos" at bounding box center [920, 404] width 212 height 26
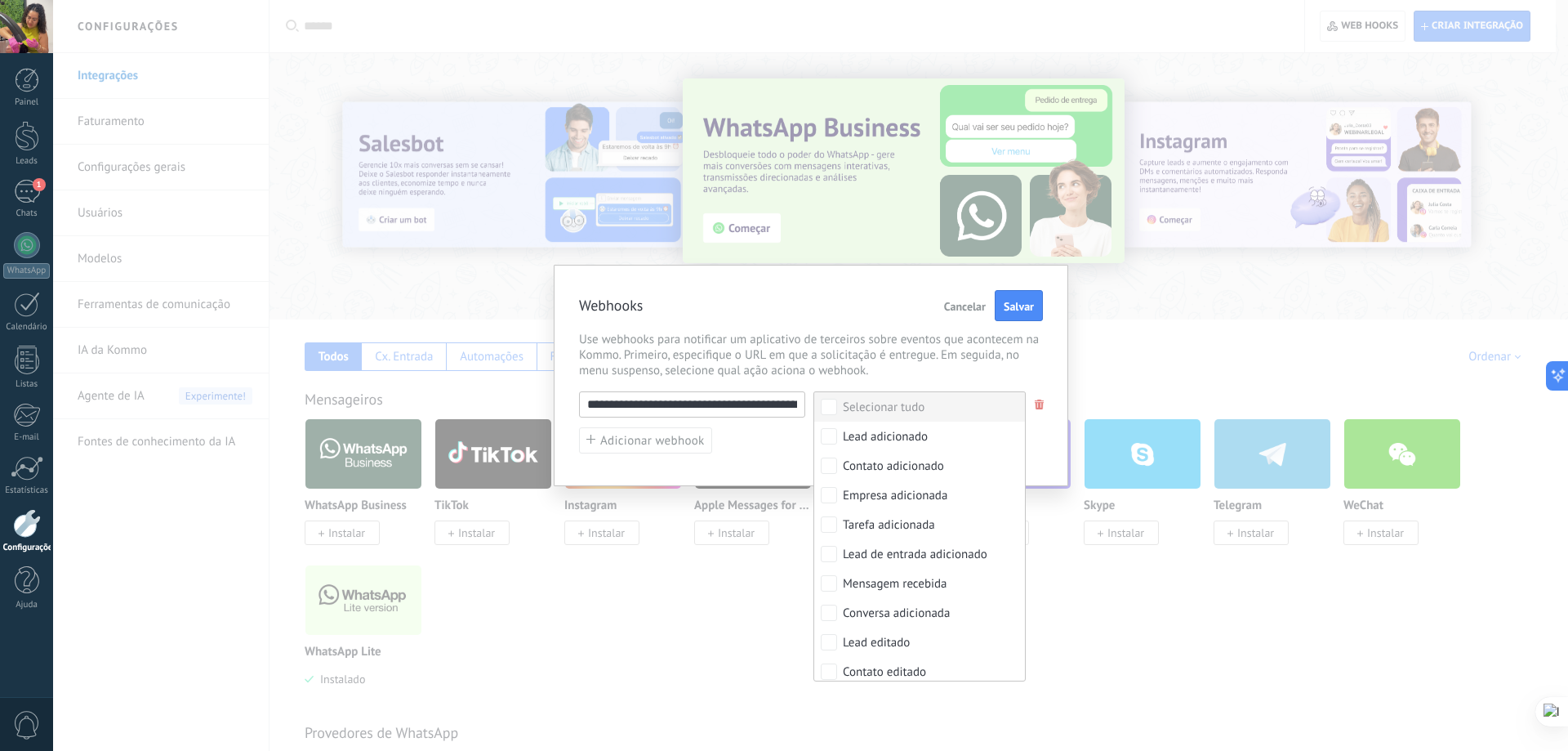
click at [944, 370] on span "Use webhooks para notificar um aplicativo de terceiros sobre eventos que aconte…" at bounding box center [811, 355] width 464 height 47
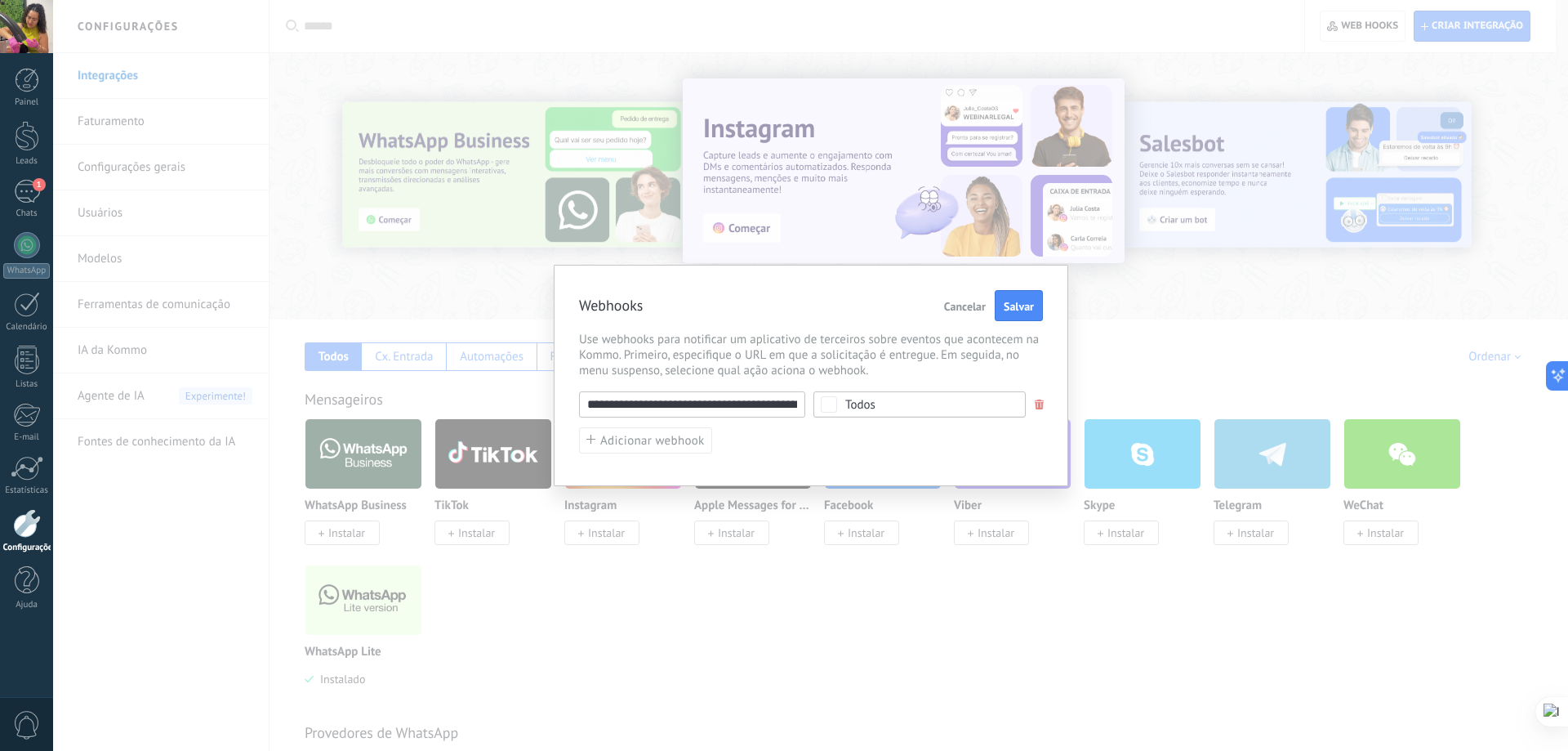
click at [975, 373] on span "Use webhooks para notificar um aplicativo de terceiros sobre eventos que aconte…" at bounding box center [811, 355] width 464 height 47
click at [760, 338] on span "Use webhooks para notificar um aplicativo de terceiros sobre eventos que aconte…" at bounding box center [811, 355] width 464 height 47
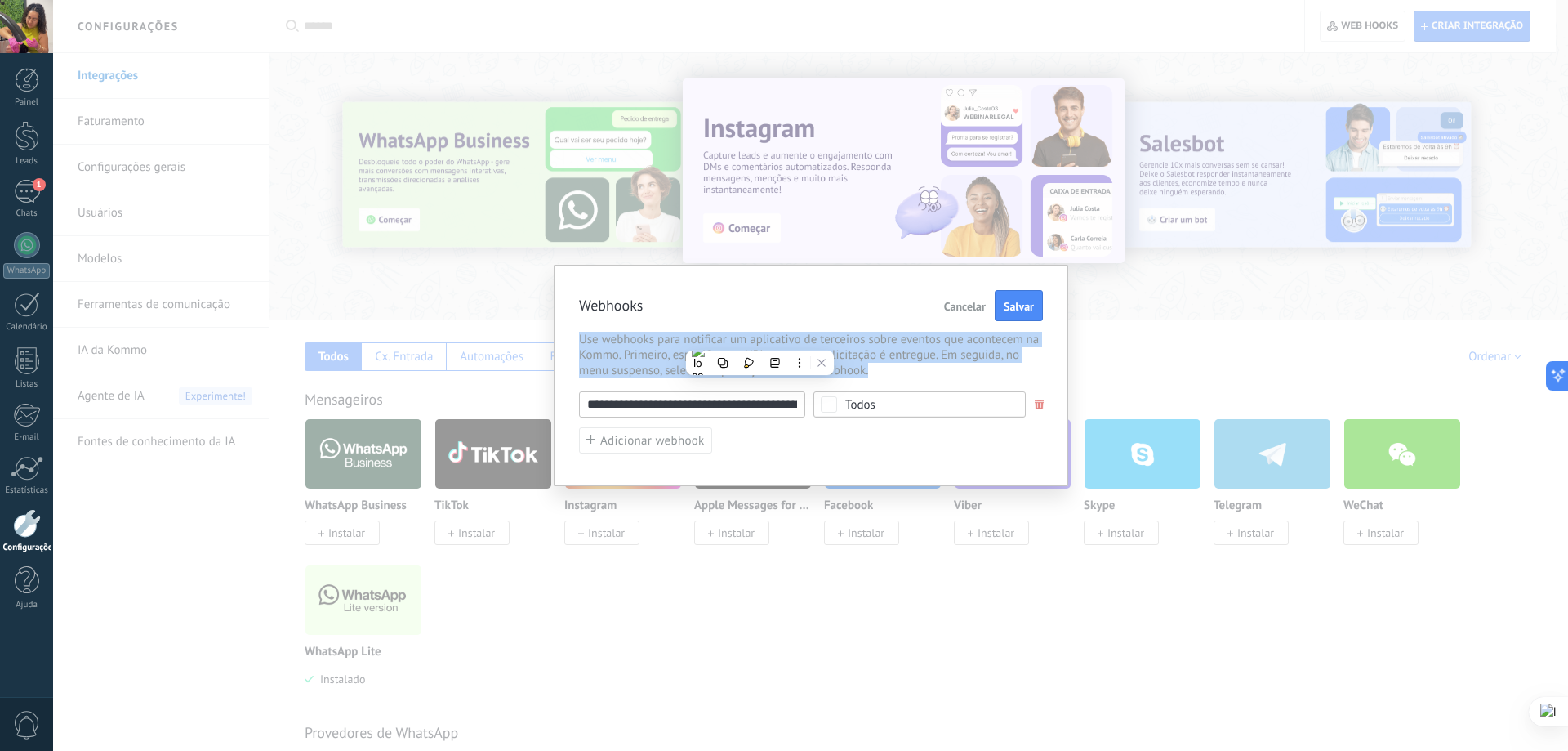
click at [760, 338] on span "Use webhooks para notificar um aplicativo de terceiros sobre eventos que aconte…" at bounding box center [811, 355] width 464 height 47
click at [899, 357] on span "Use webhooks para notificar um aplicativo de terceiros sobre eventos que aconte…" at bounding box center [811, 355] width 464 height 47
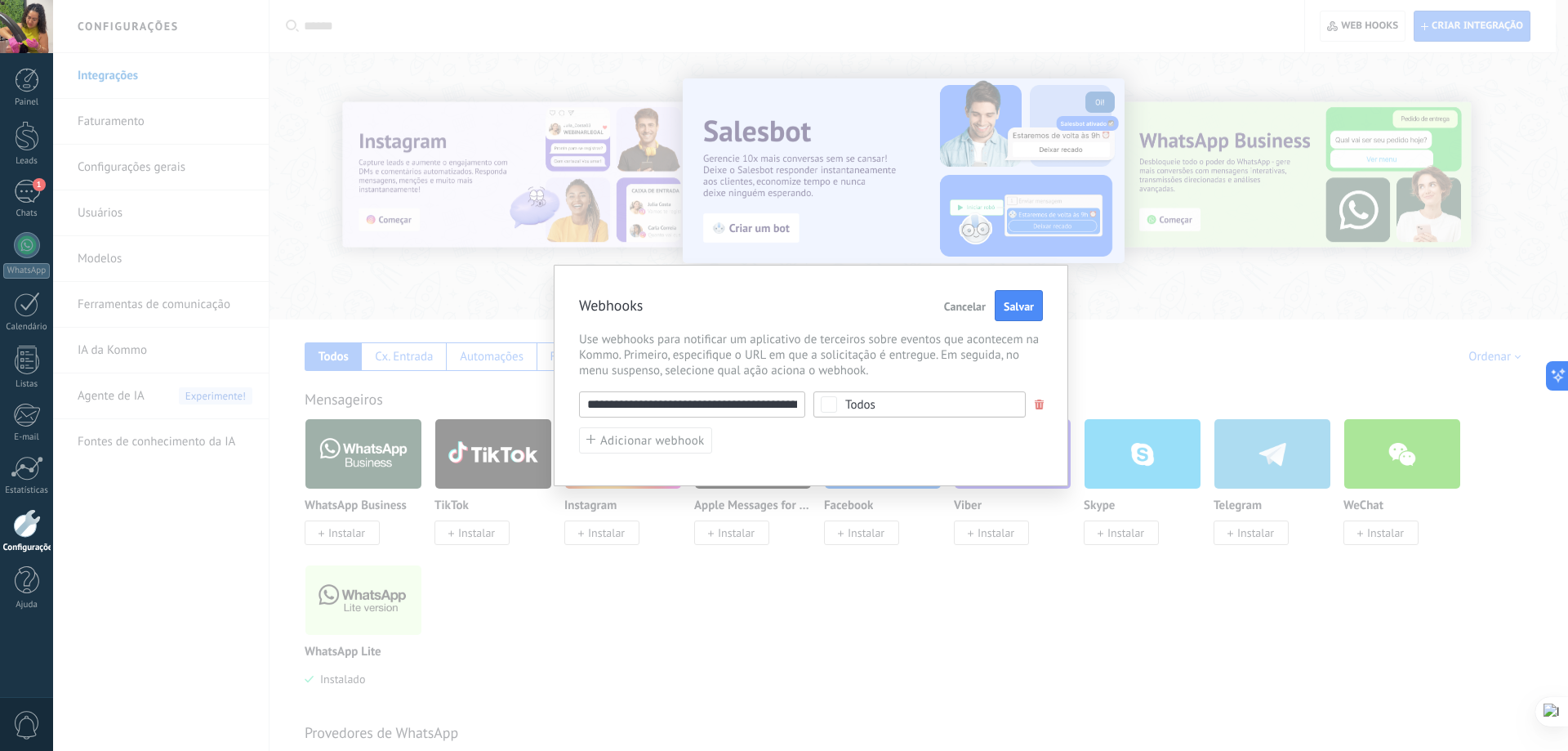
click at [890, 404] on span "Todos" at bounding box center [925, 405] width 159 height 12
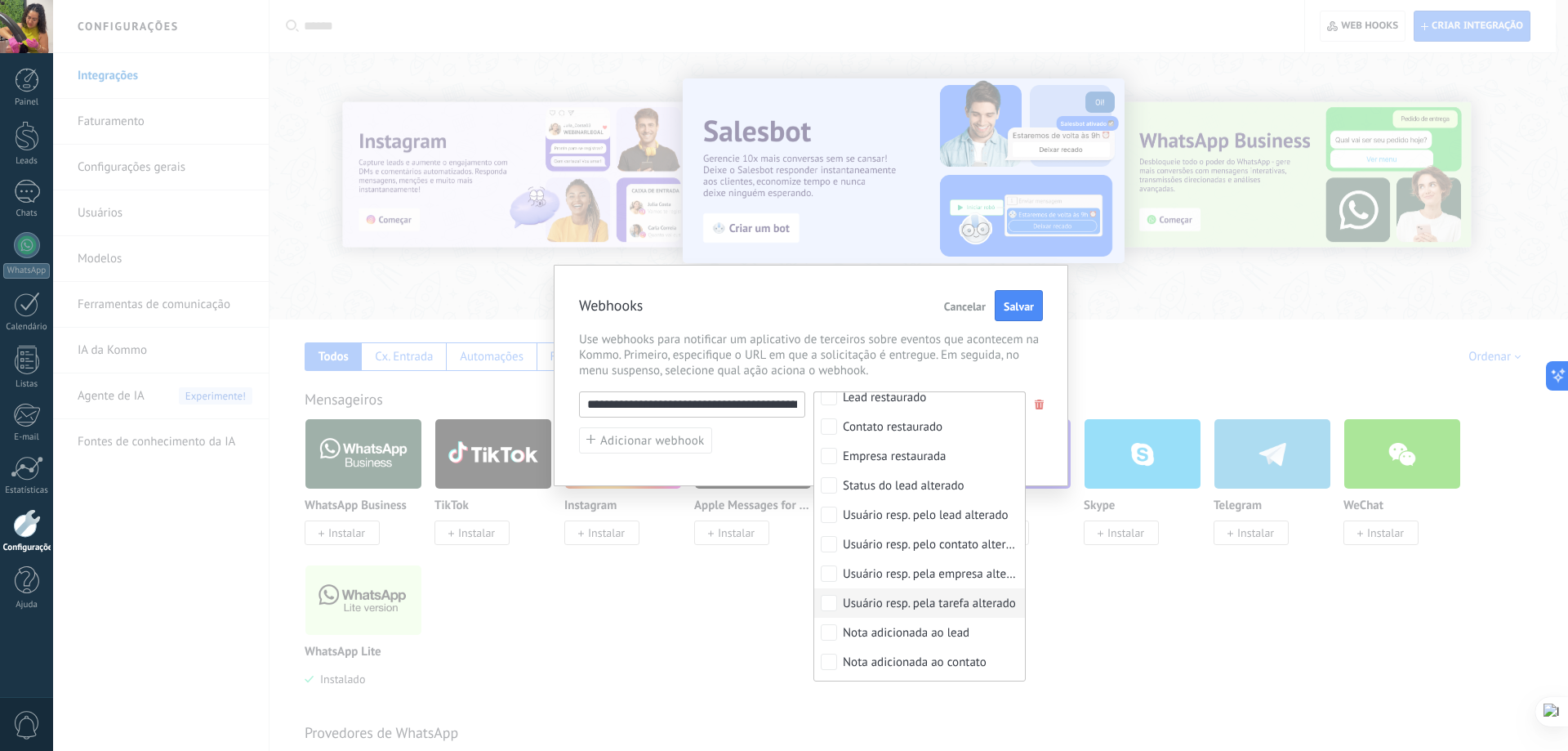
scroll to position [572, 0]
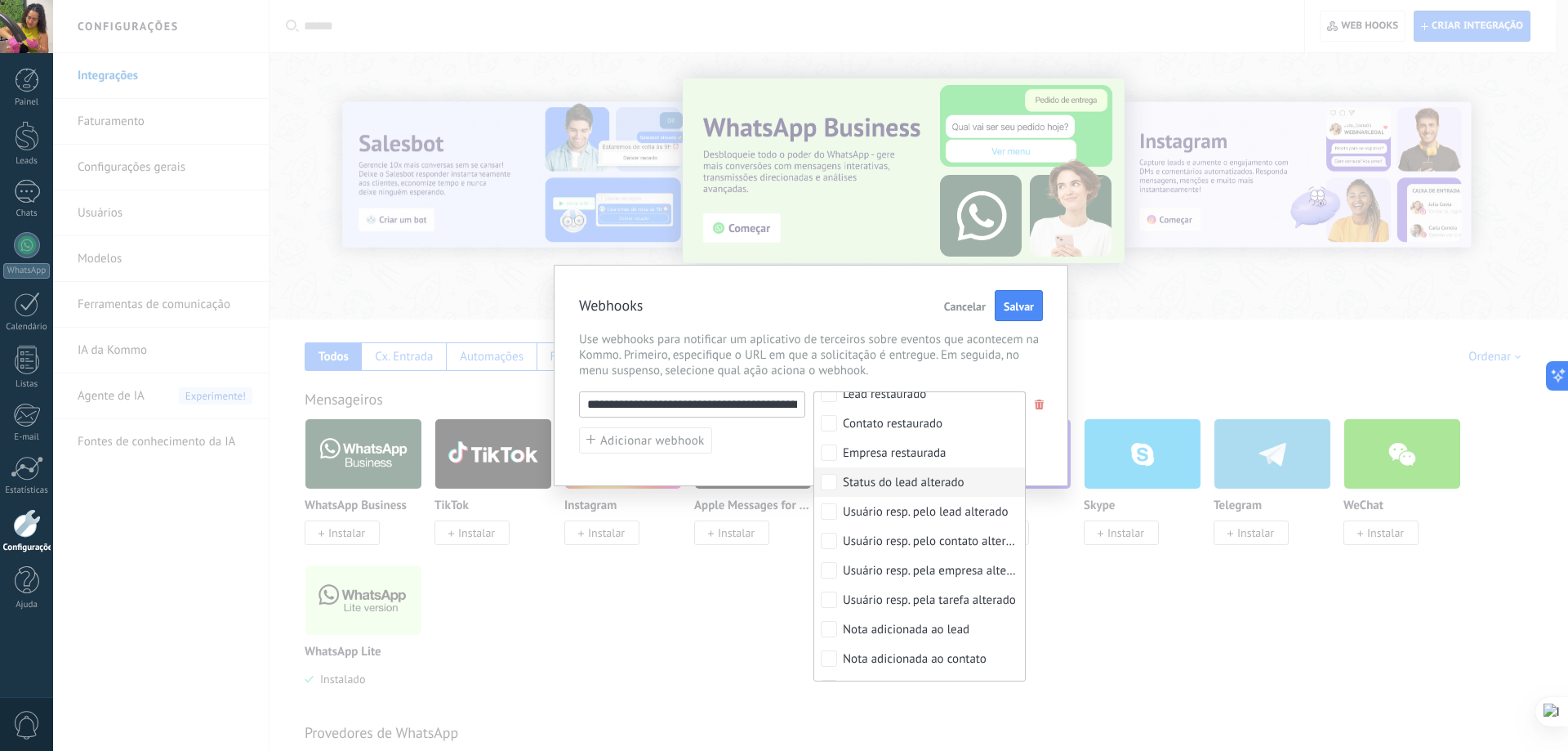
click at [979, 484] on label "Status do lead alterado" at bounding box center [919, 481] width 211 height 29
click at [964, 487] on div "Status do lead alterado" at bounding box center [904, 483] width 122 height 16
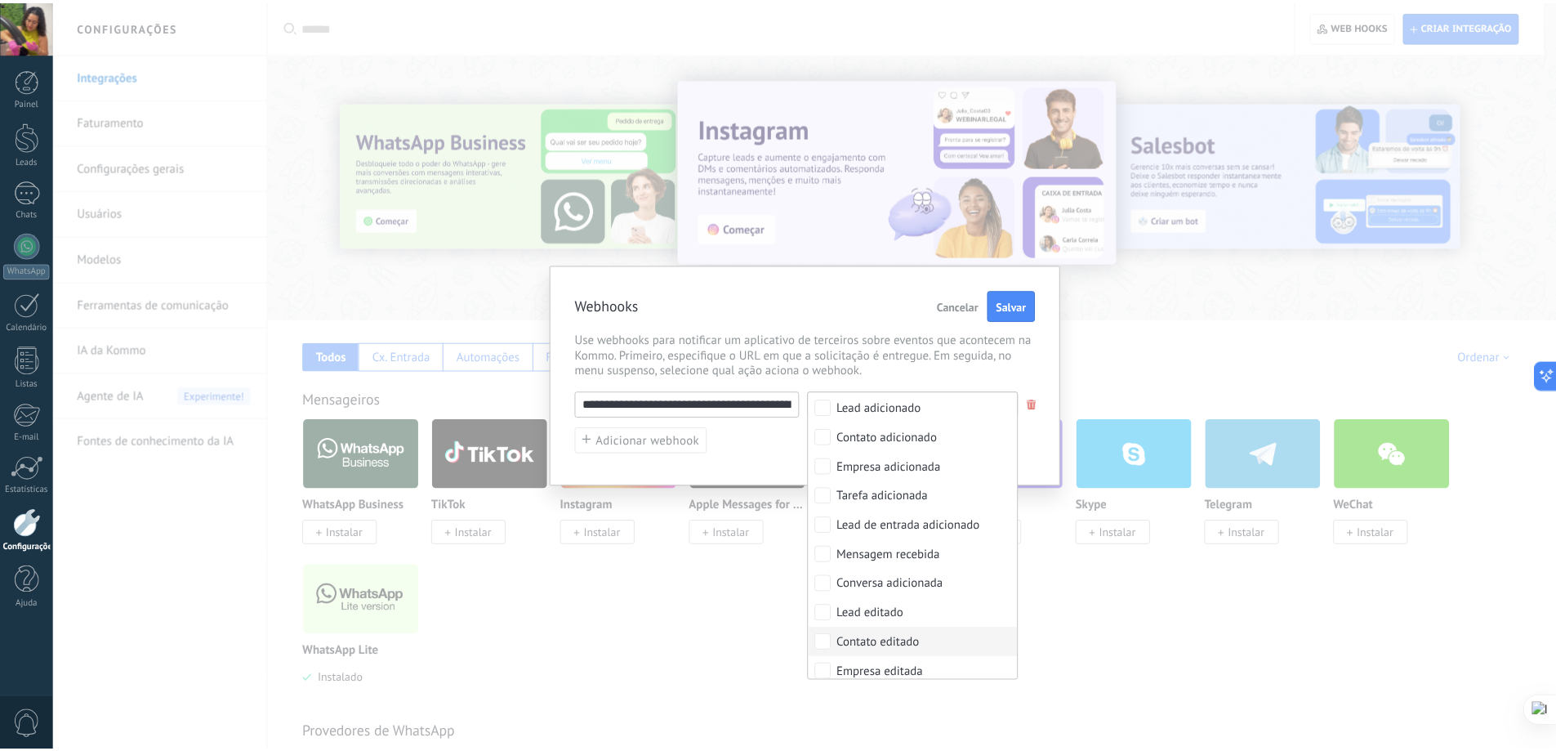
scroll to position [0, 0]
click at [959, 474] on label "Contato adicionado" at bounding box center [919, 465] width 211 height 29
click at [963, 350] on span "Use webhooks para notificar um aplicativo de terceiros sobre eventos que aconte…" at bounding box center [811, 355] width 464 height 47
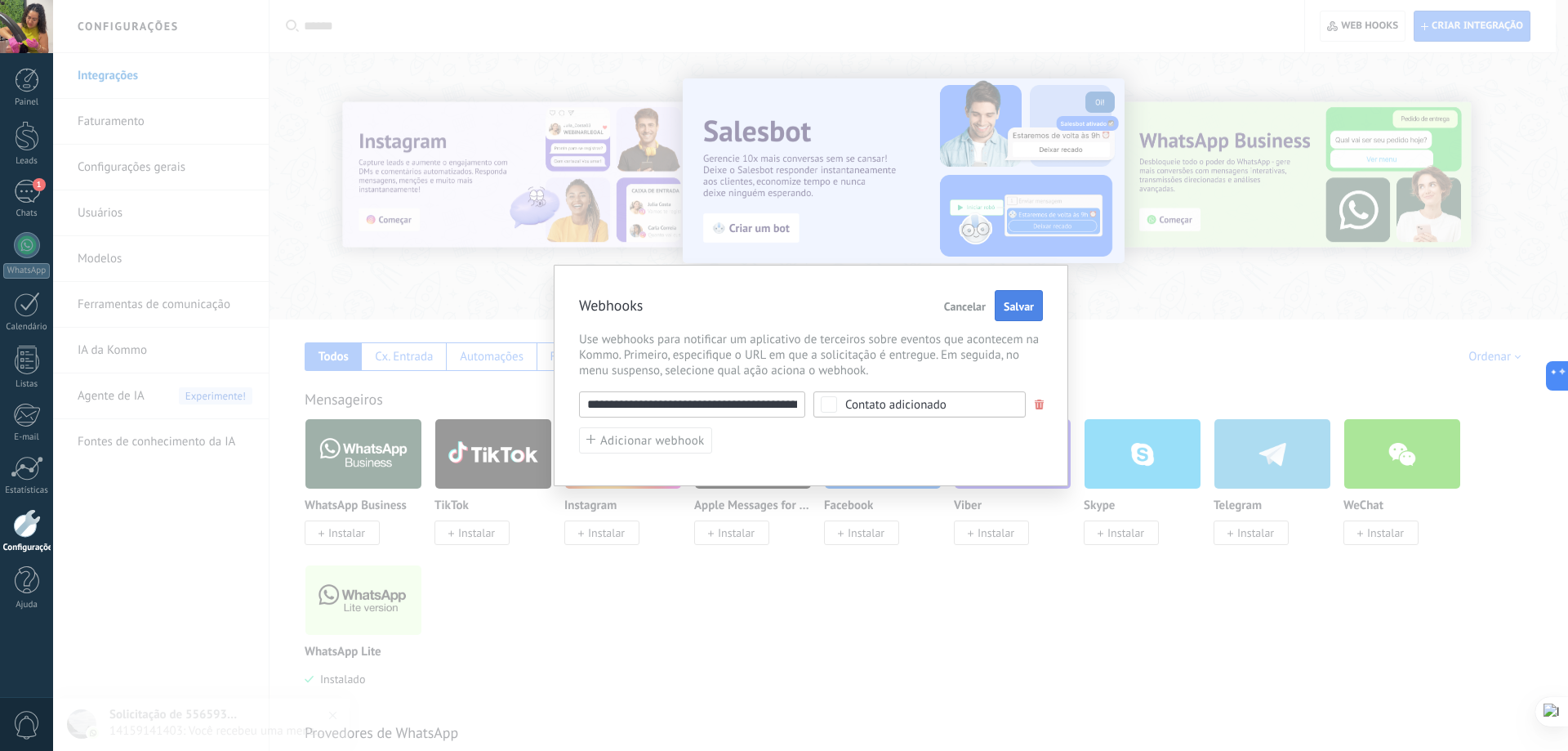
click at [1023, 296] on button "Salvar" at bounding box center [1019, 305] width 48 height 31
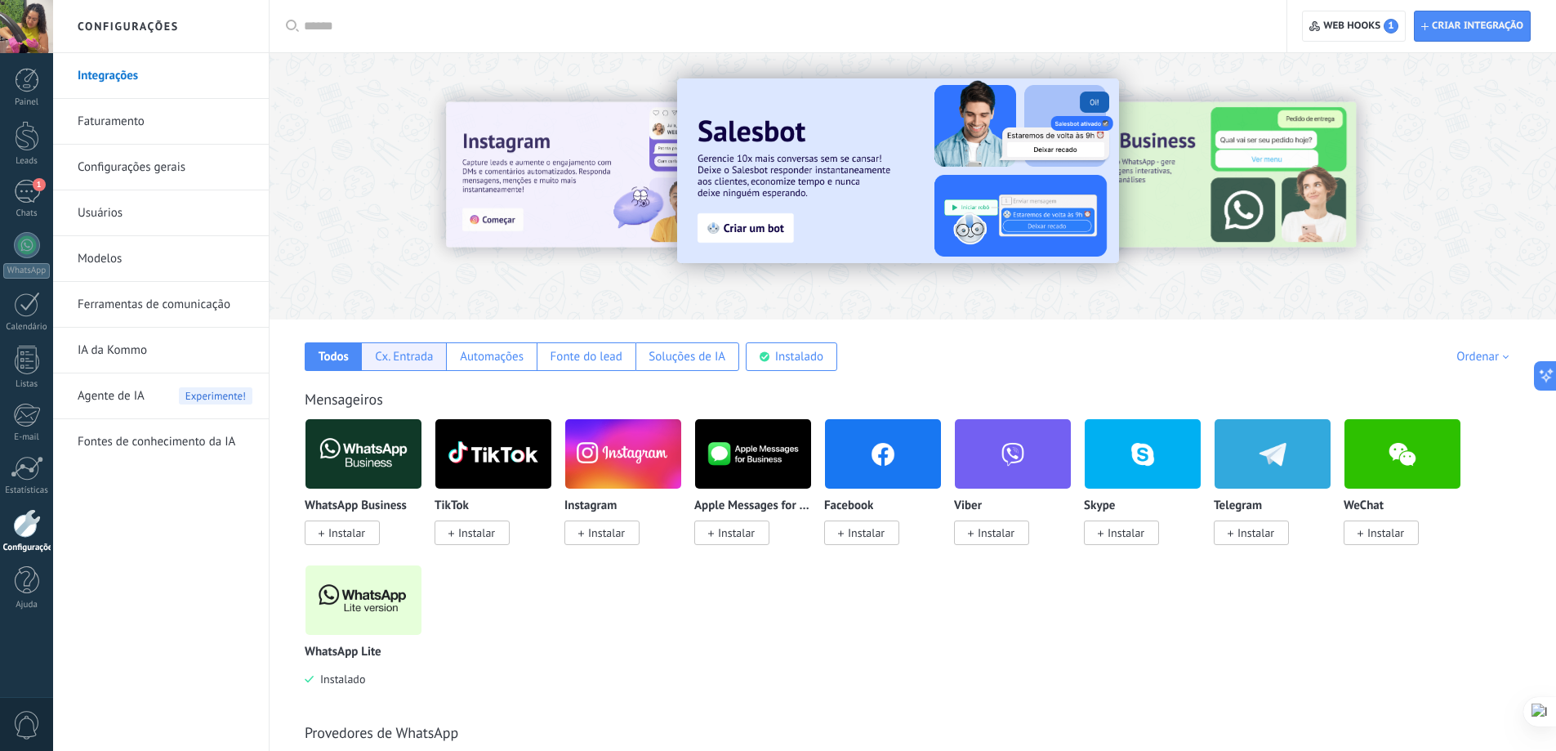
click at [425, 365] on div "Cx. Entrada" at bounding box center [403, 356] width 85 height 29
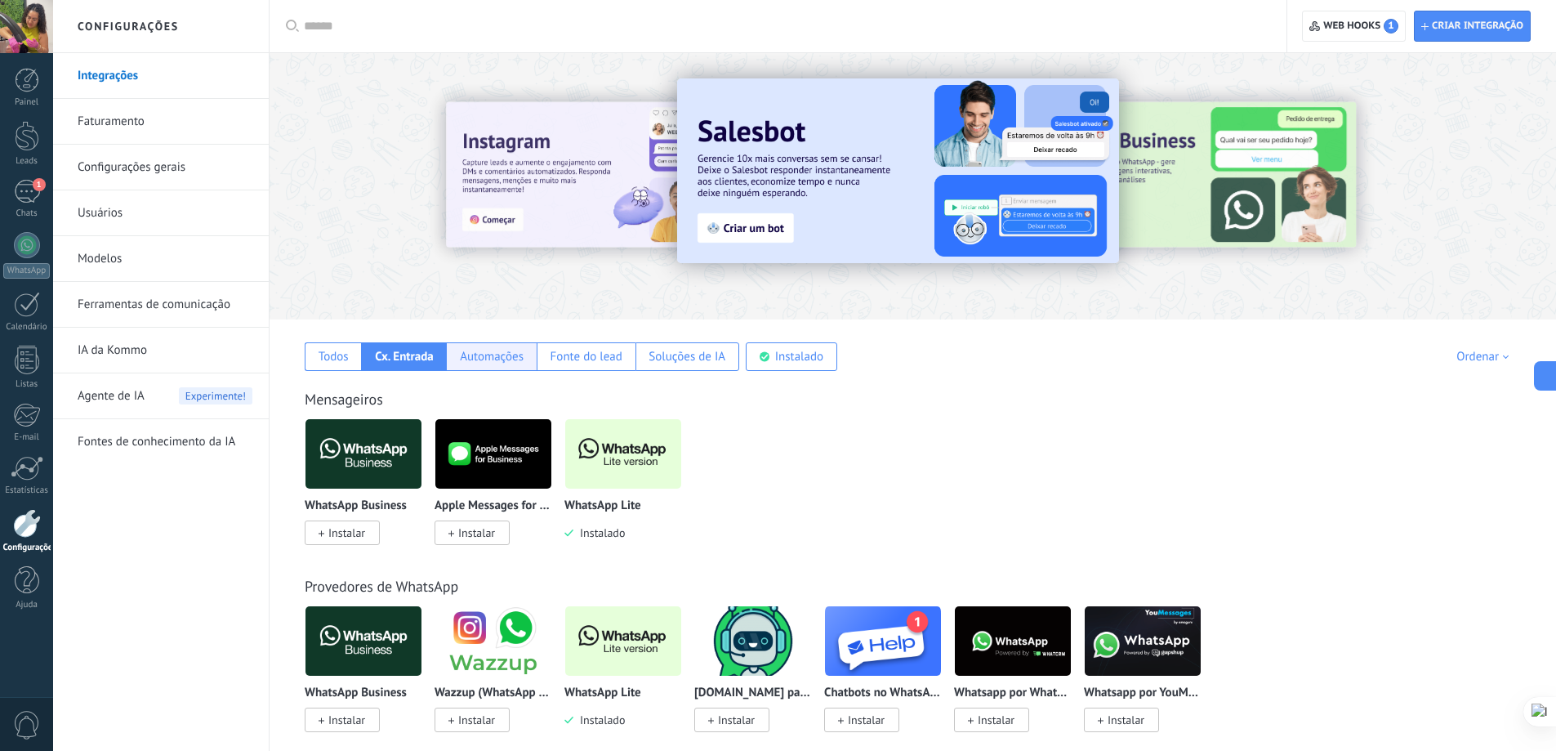
click at [478, 357] on div "Automações" at bounding box center [492, 357] width 64 height 16
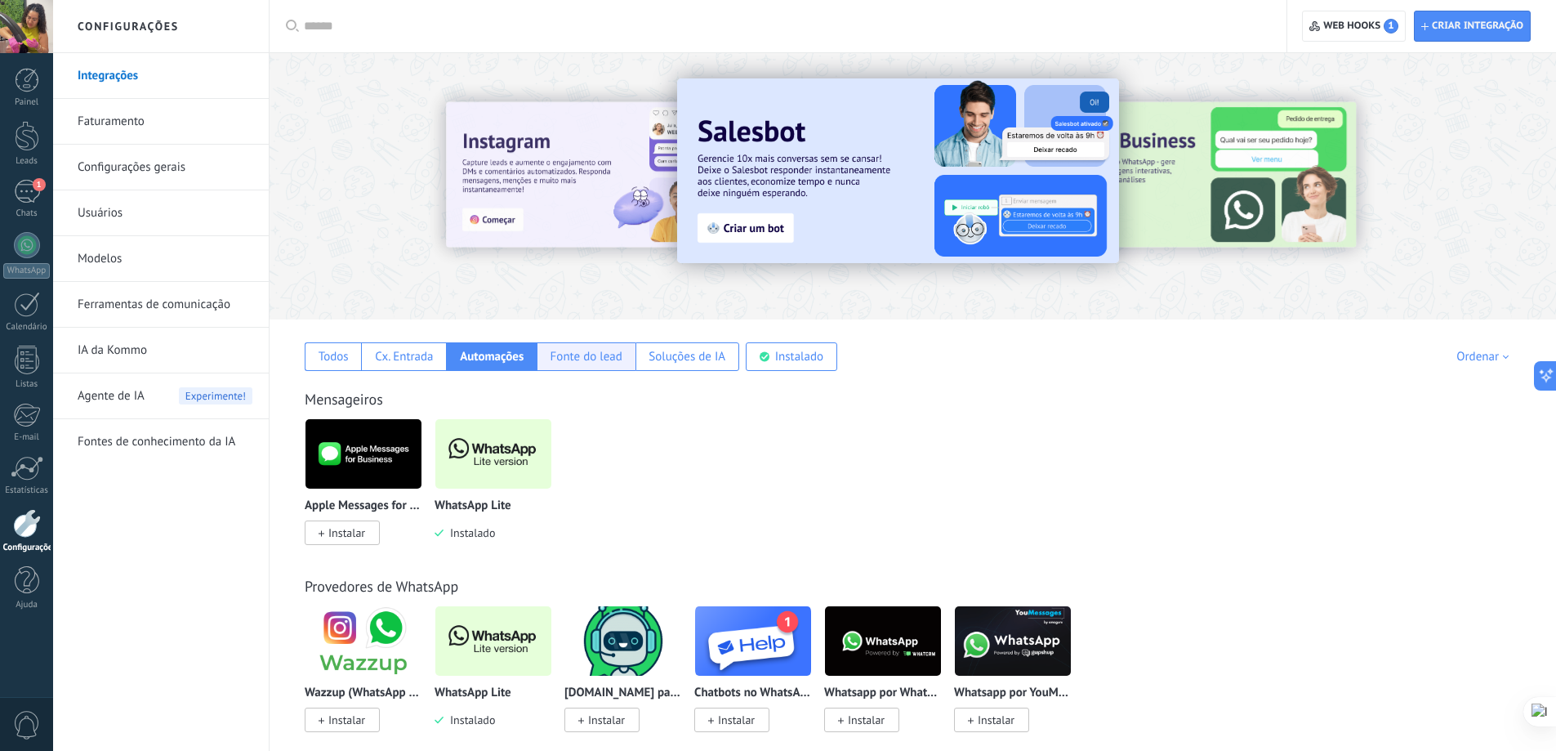
click at [602, 357] on div "Fonte do lead" at bounding box center [587, 357] width 72 height 16
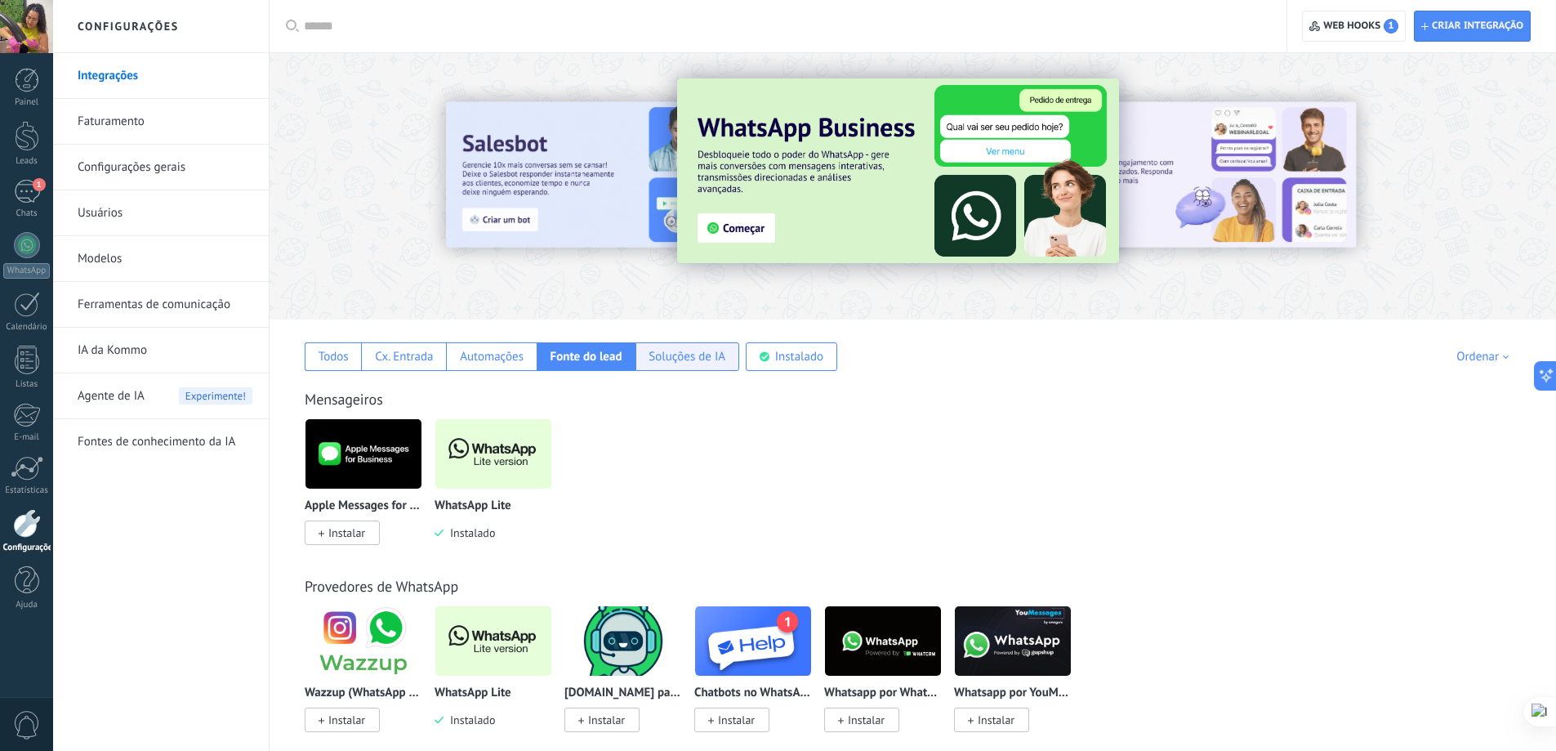
click at [694, 357] on div "Soluções de IA" at bounding box center [687, 357] width 77 height 16
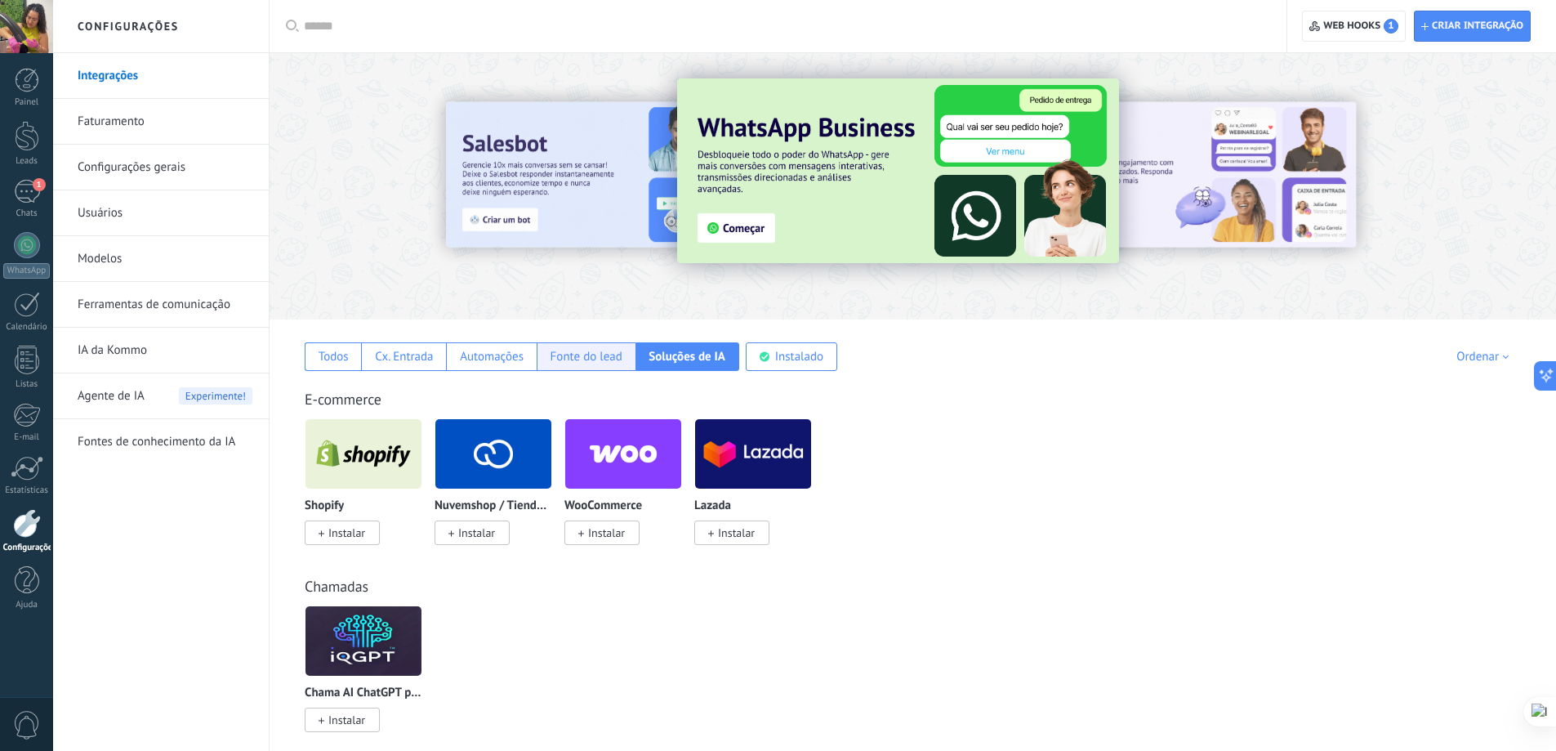
click at [560, 363] on div "Fonte do lead" at bounding box center [587, 357] width 72 height 16
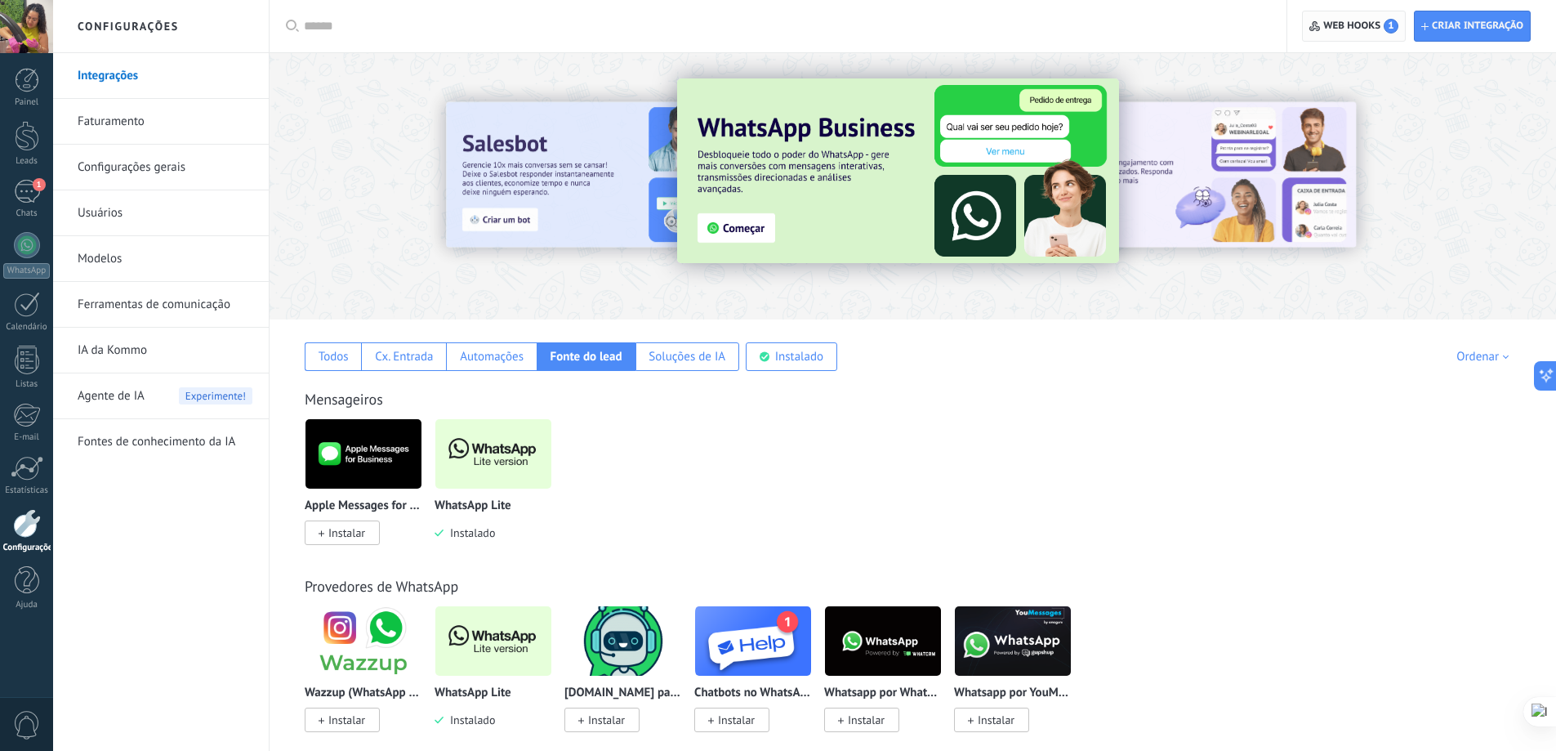
click at [1393, 26] on span "1" at bounding box center [1391, 26] width 15 height 15
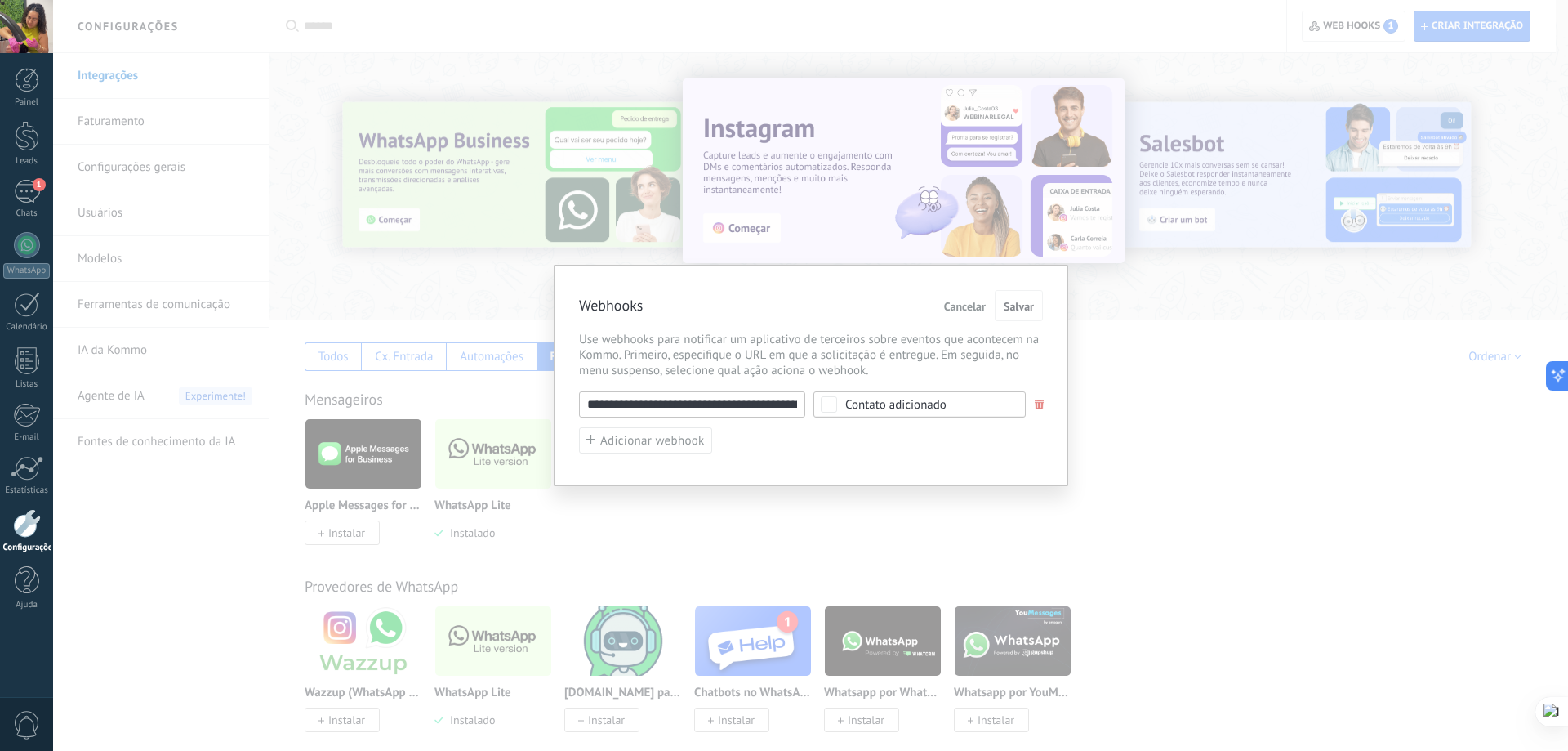
click at [1479, 40] on div "**********" at bounding box center [810, 375] width 1515 height 751
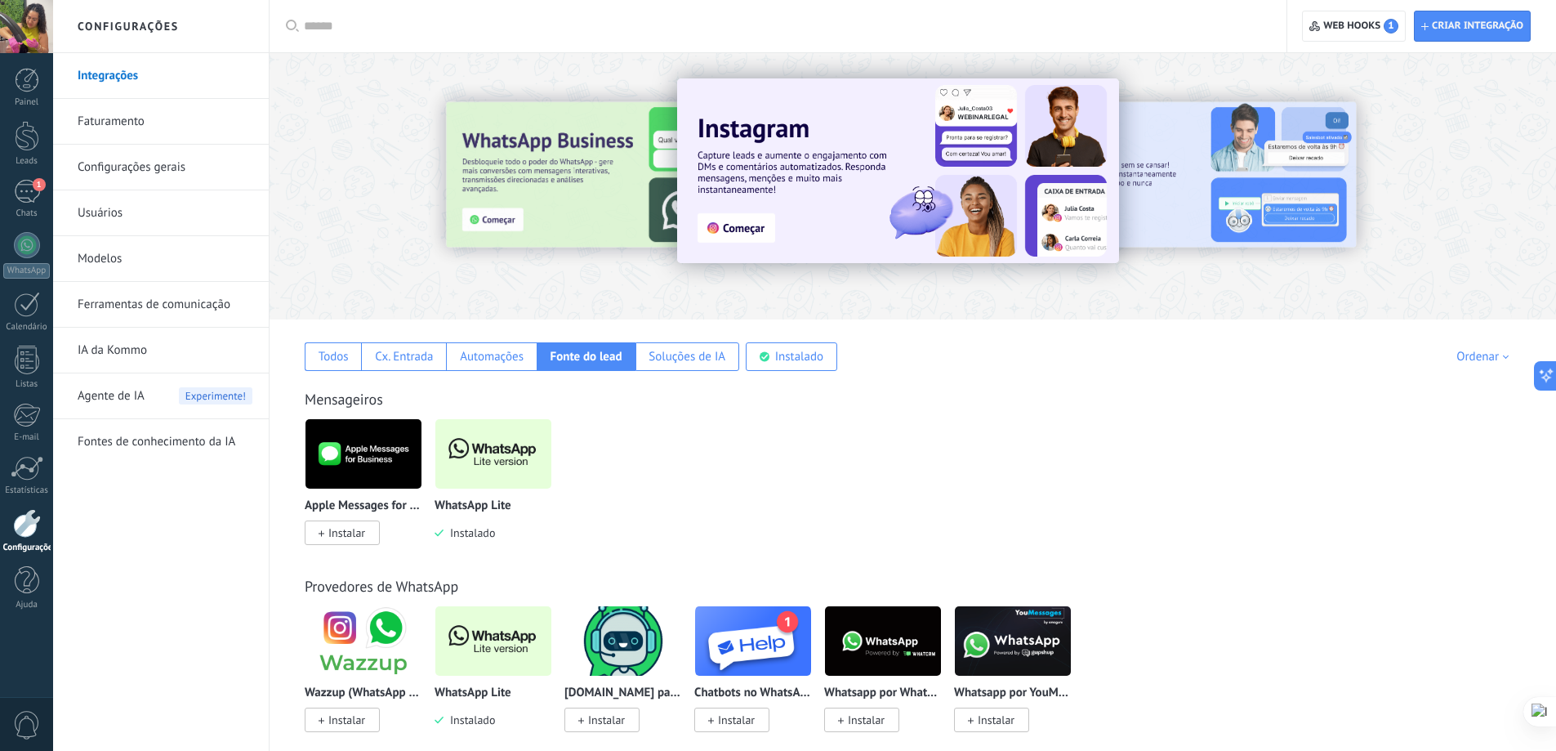
click at [1456, 25] on span "Criar integração" at bounding box center [1477, 26] width 91 height 13
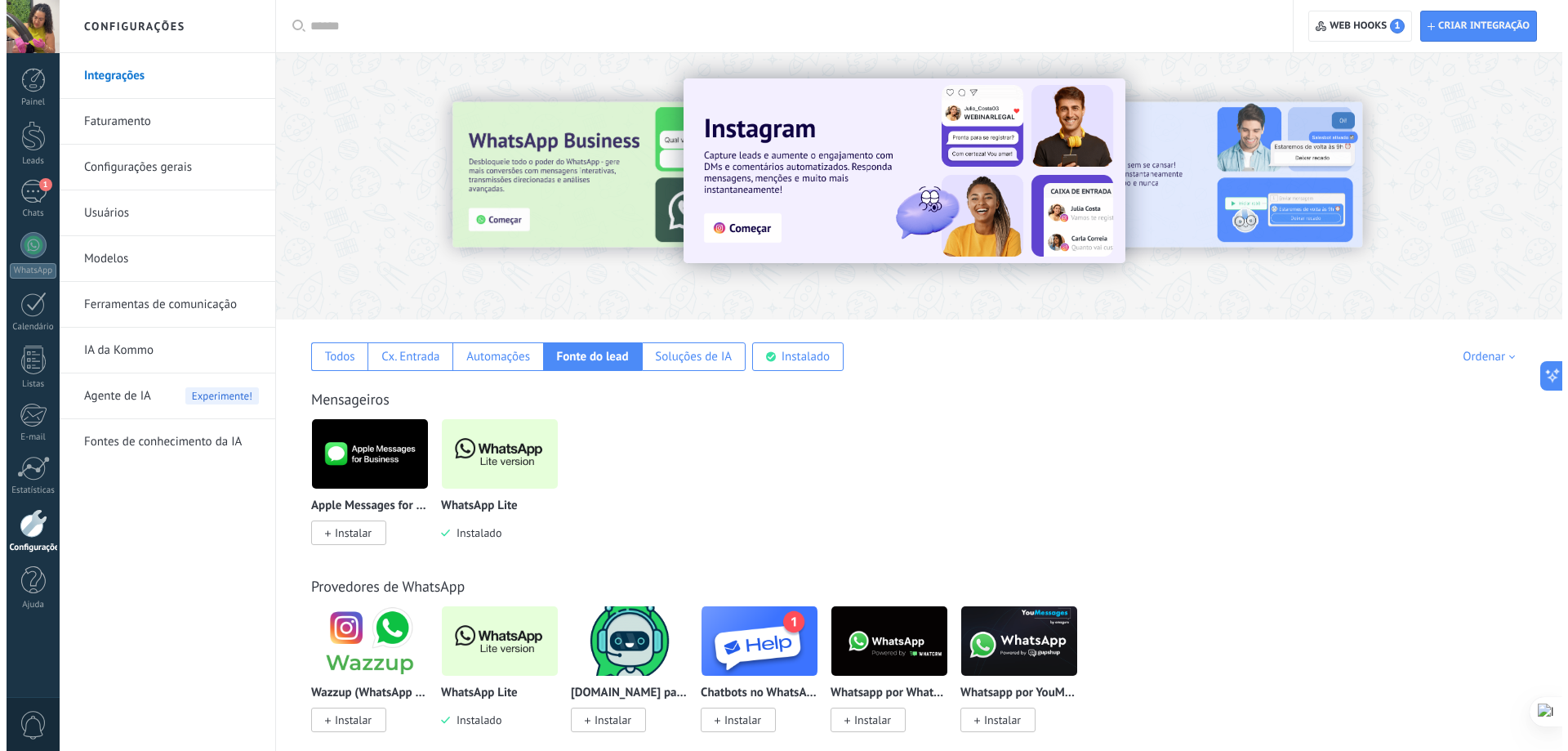
scroll to position [16, 0]
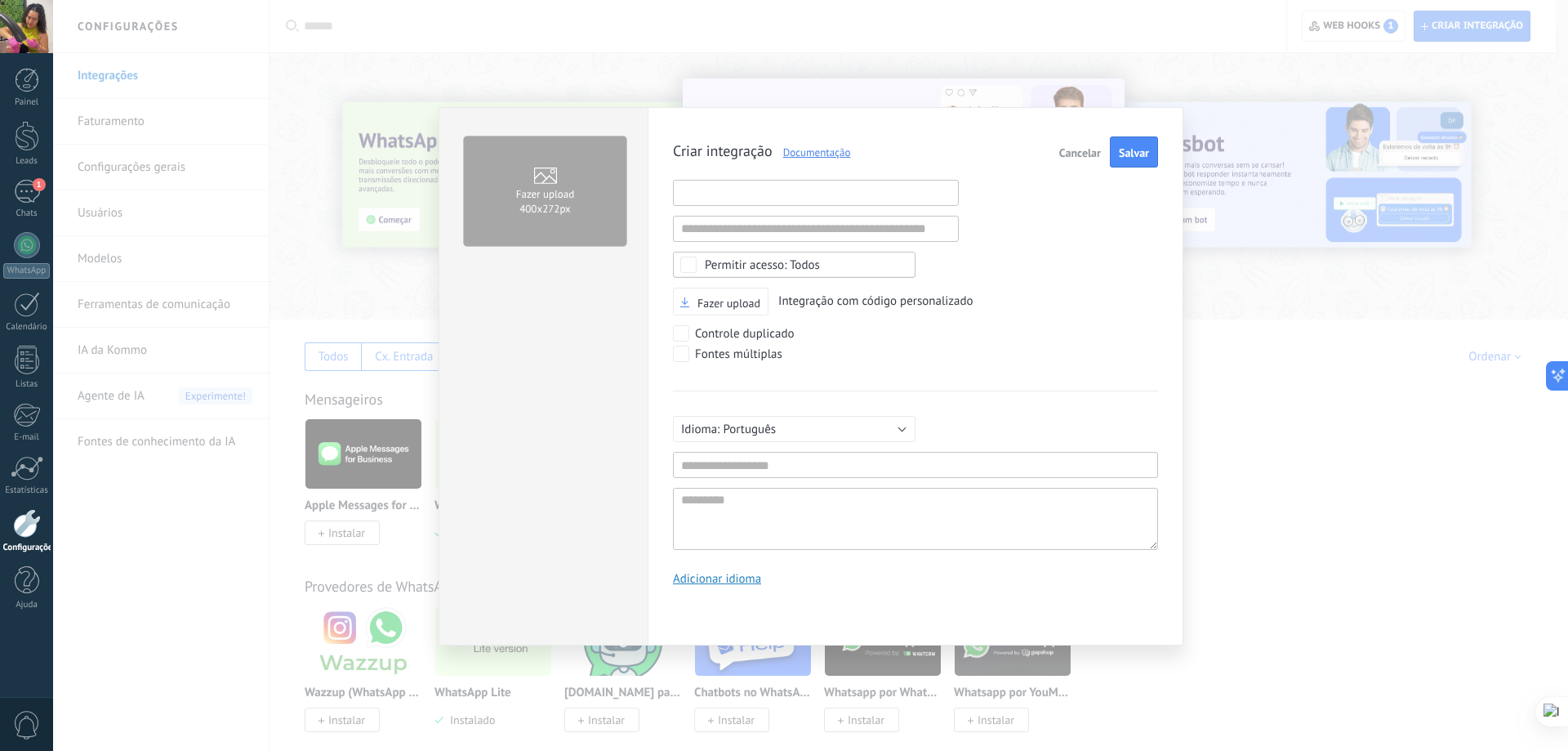
click at [717, 193] on input "text" at bounding box center [816, 193] width 286 height 26
click at [768, 265] on div "Todos" at bounding box center [762, 265] width 115 height 12
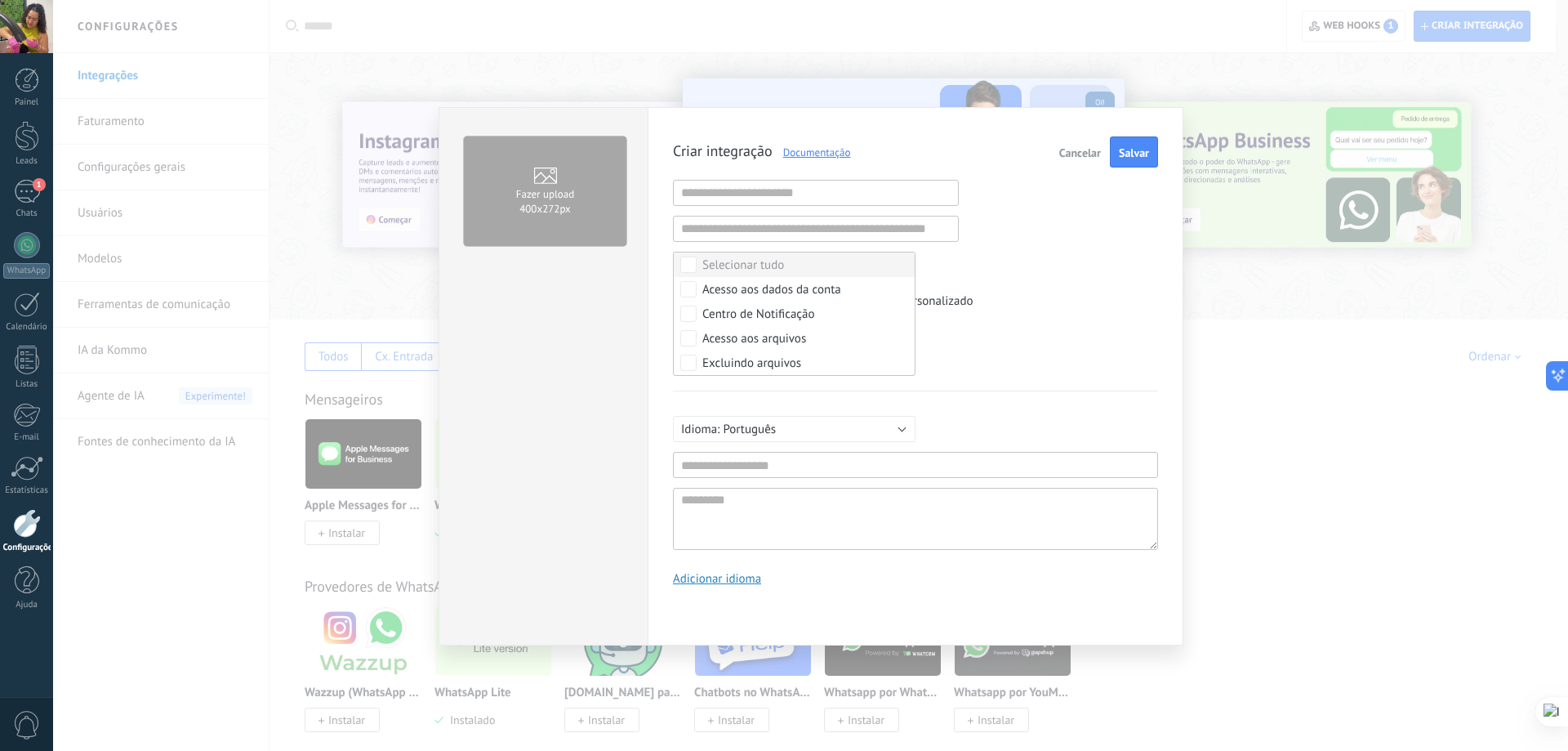
click at [768, 265] on div "Selecionar tudo" at bounding box center [744, 265] width 82 height 16
click at [757, 265] on div "Selecionar tudo" at bounding box center [744, 265] width 82 height 16
click at [1004, 264] on div "Criar integração Documentação Cancelar Salvar URL inválida URL inválida Selecio…" at bounding box center [915, 367] width 485 height 462
click at [1310, 134] on div "Fazer upload 400х272px Criar integração Documentação Cancelar Salvar URL inváli…" at bounding box center [810, 375] width 1515 height 751
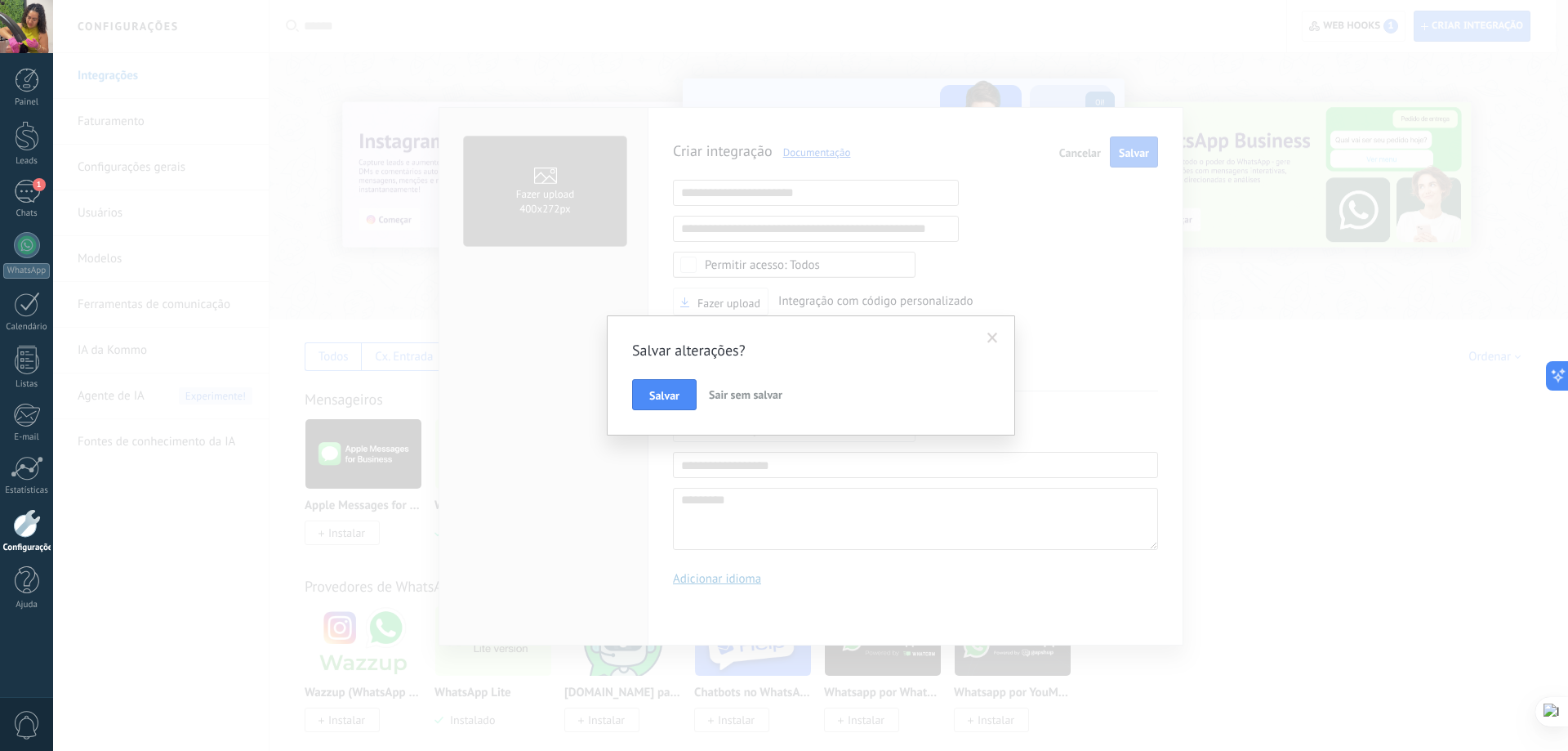
click at [733, 388] on span "Sair sem salvar" at bounding box center [746, 394] width 74 height 15
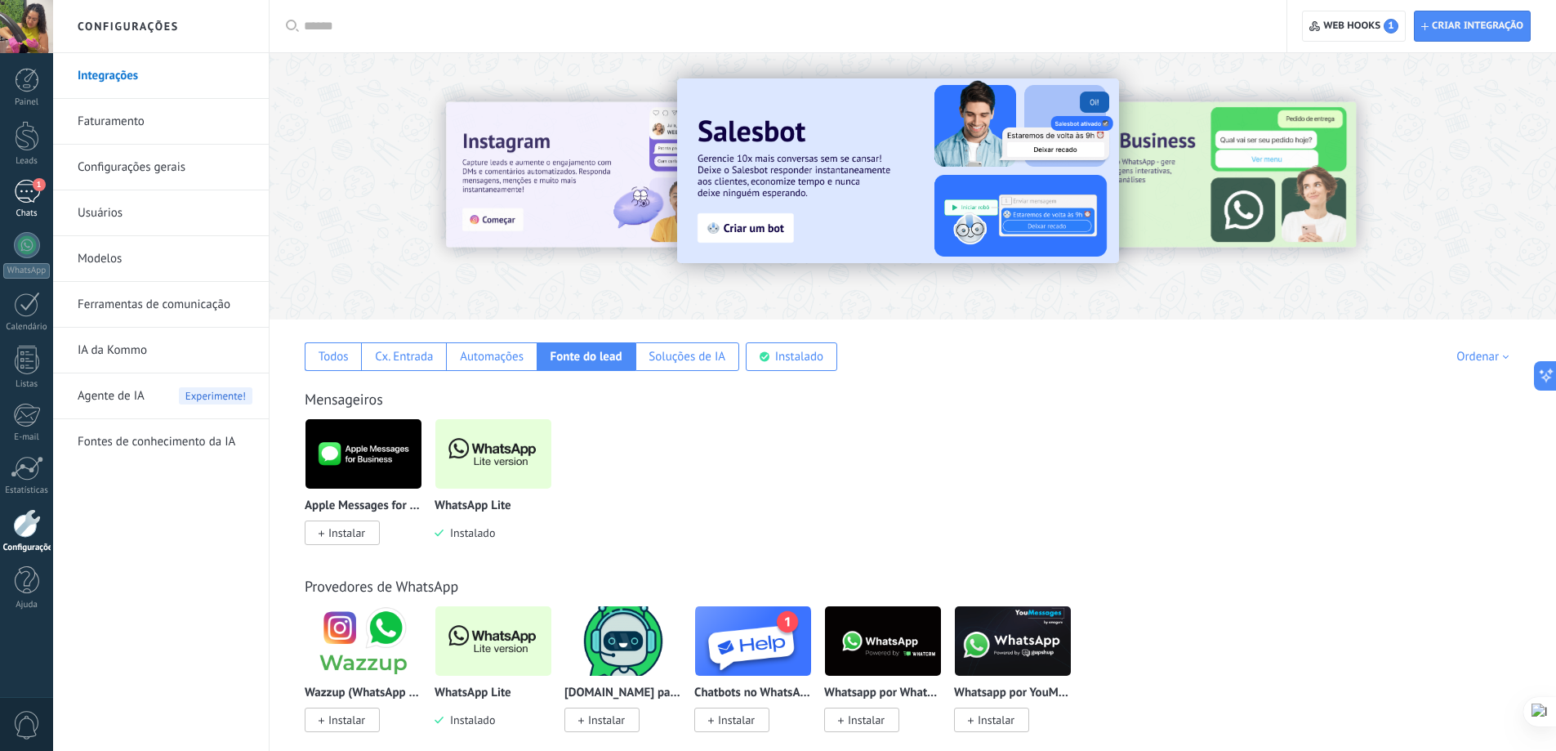
click at [20, 190] on div "1" at bounding box center [27, 192] width 26 height 24
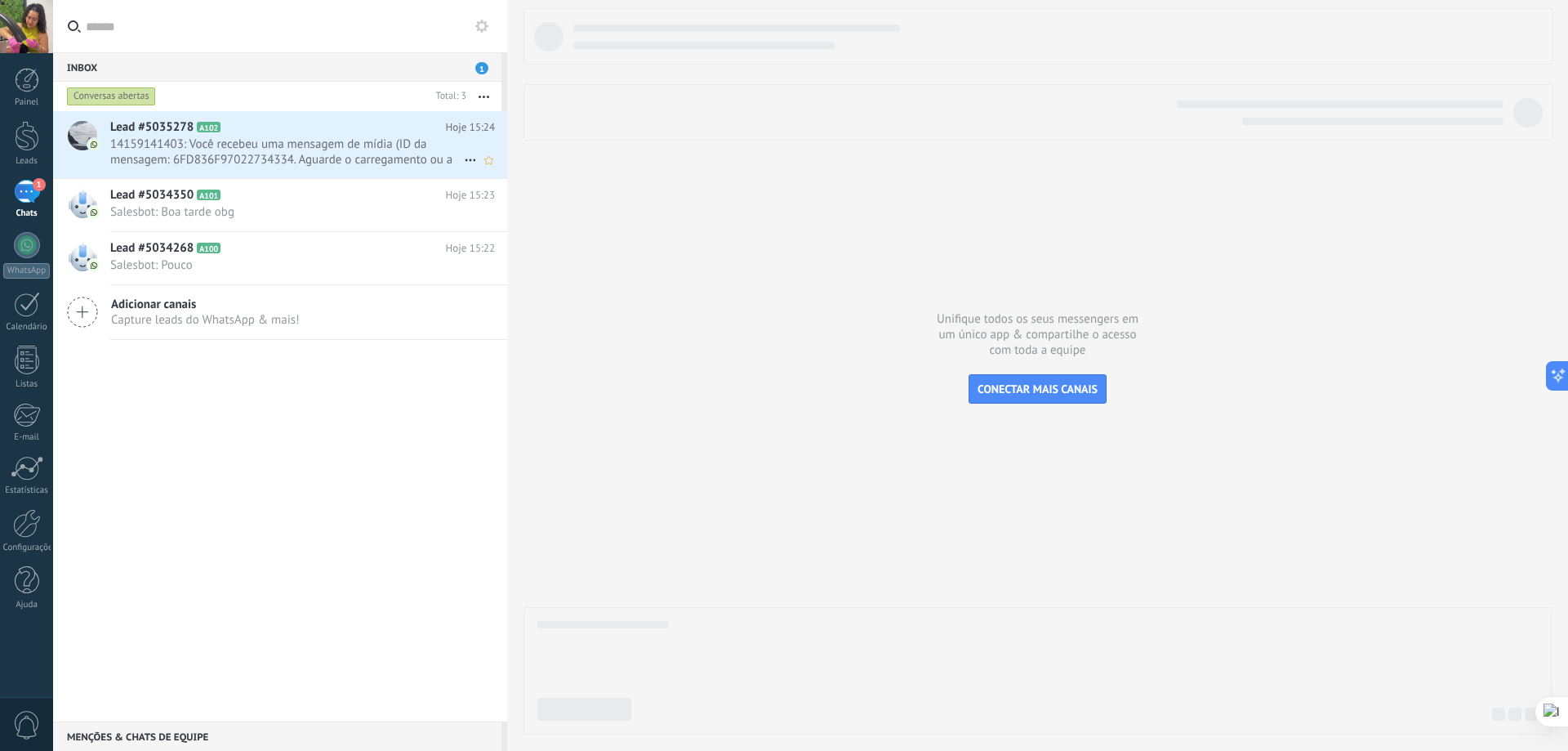
click at [303, 142] on span "14159141403: Você recebeu uma mensagem de mídia (ID da mensagem: 6FD836F9702273…" at bounding box center [287, 151] width 354 height 31
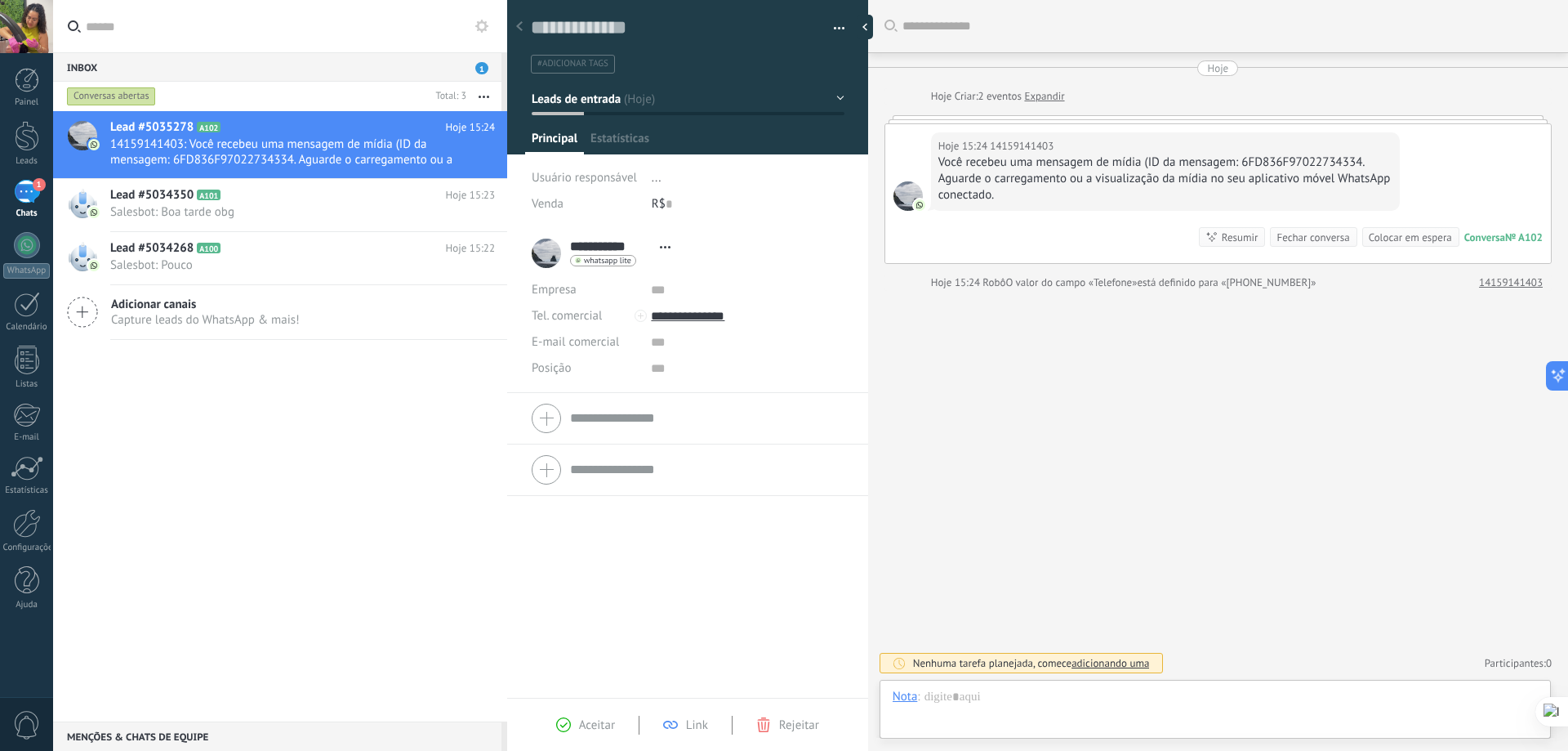
scroll to position [25, 0]
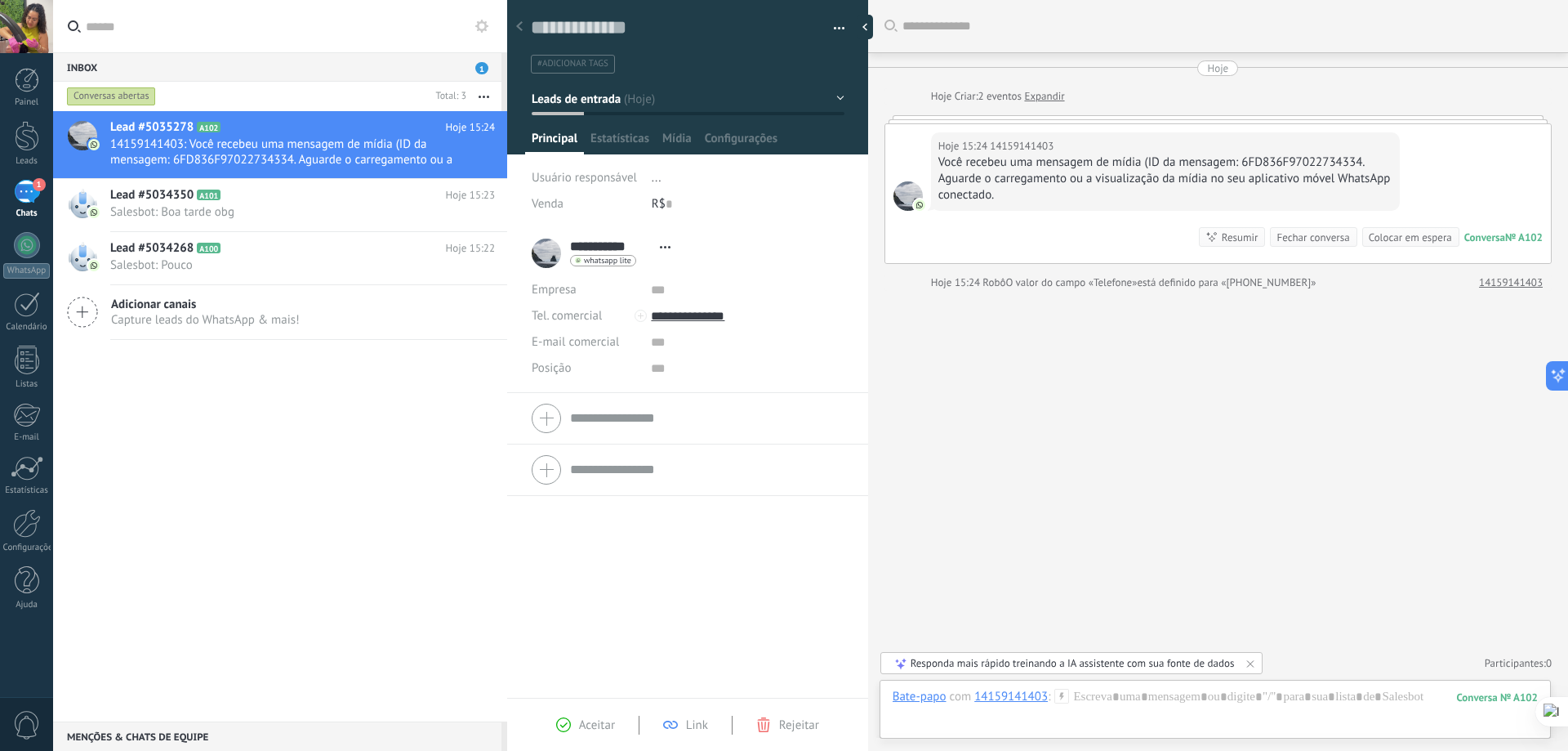
click at [1211, 70] on div "Hoje" at bounding box center [1217, 68] width 21 height 16
click at [1180, 217] on div "Hoje 15:24 14159141403 Você recebeu uma mensagem de mídia (ID da mensagem: 6FD8…" at bounding box center [1219, 193] width 666 height 139
click at [1158, 288] on span "está definido para «[PHONE_NUMBER]»" at bounding box center [1226, 282] width 179 height 16
click at [204, 204] on span "Salesbot: Boa tarde obg" at bounding box center [287, 212] width 354 height 16
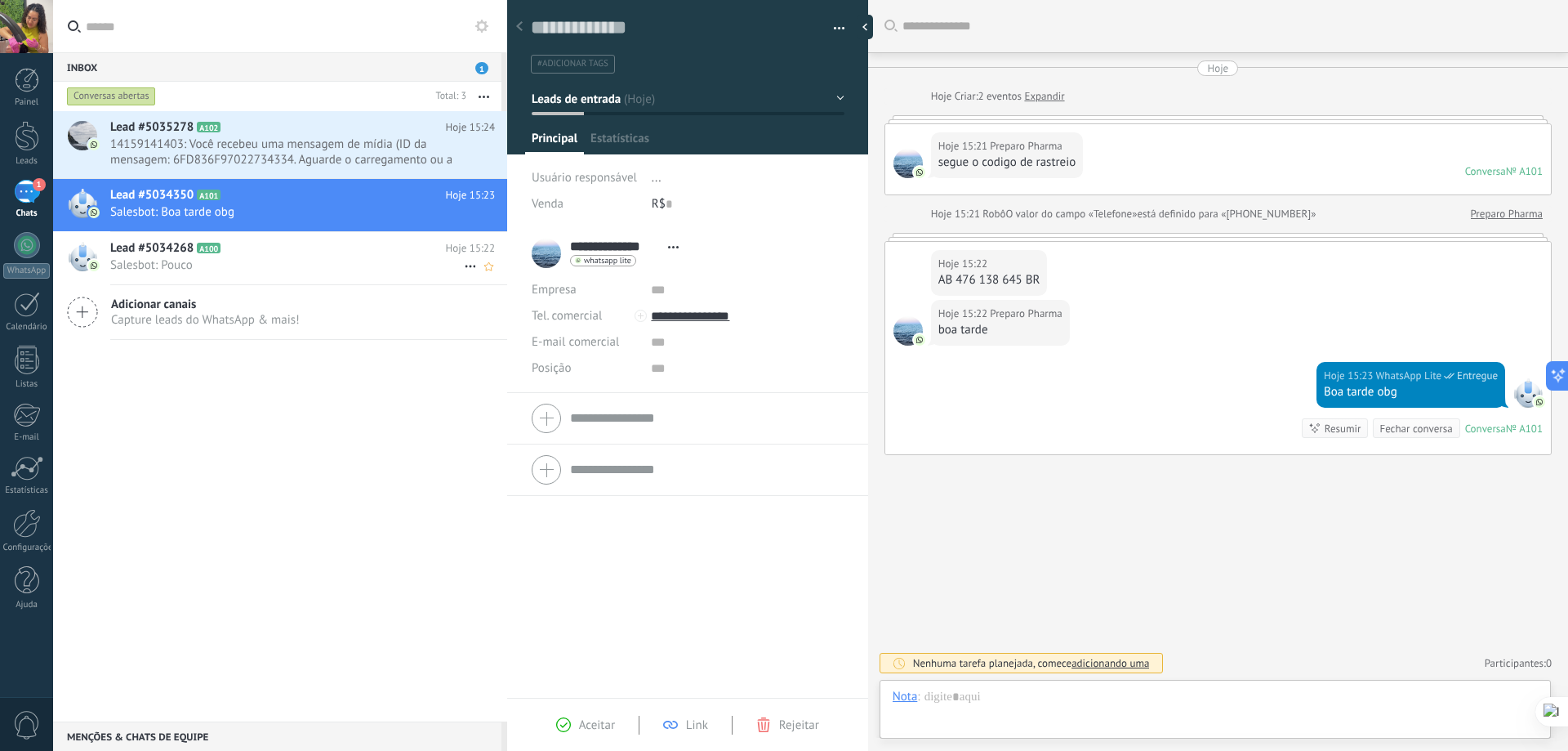
scroll to position [25, 0]
click at [286, 243] on h2 "Lead #5034268 A100" at bounding box center [278, 248] width 336 height 16
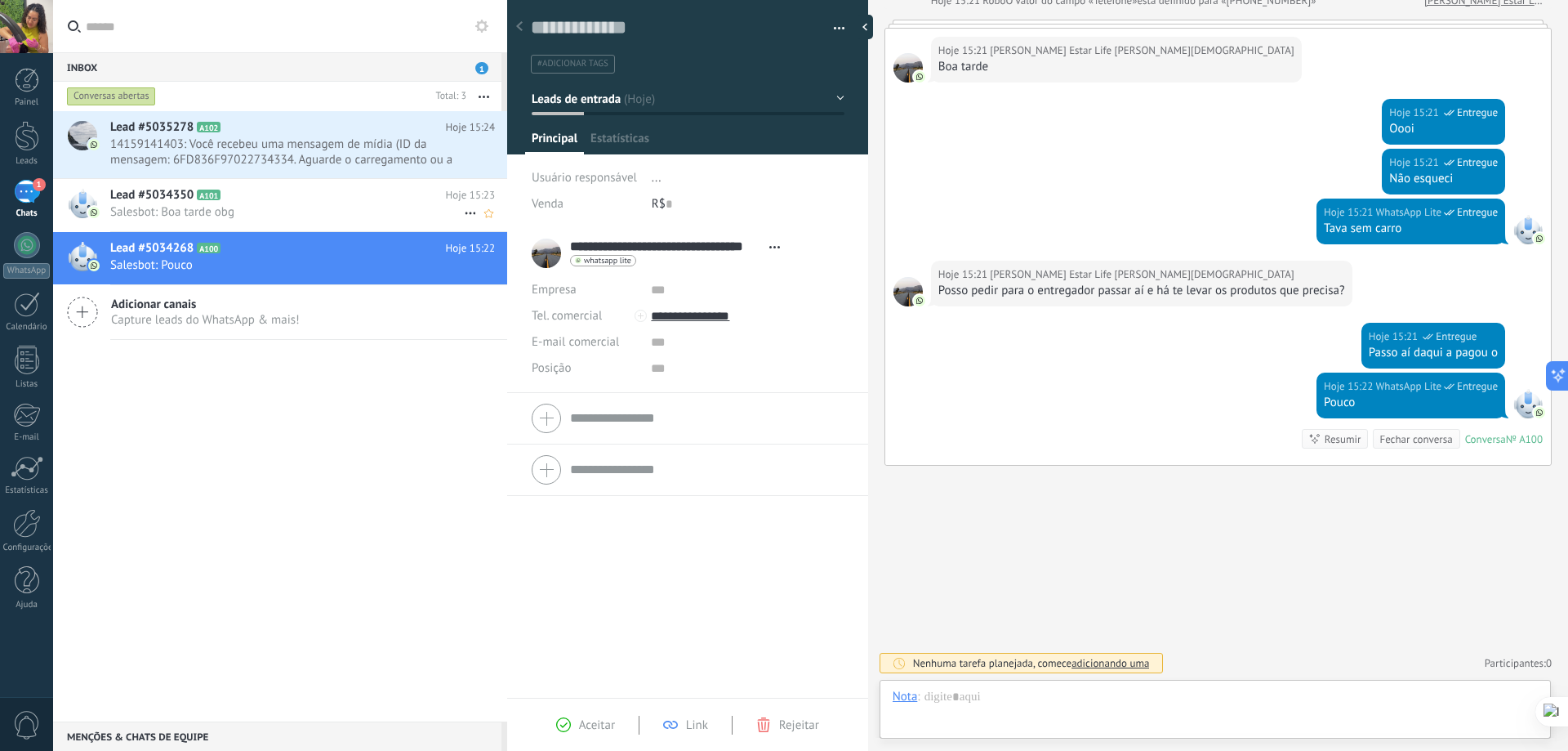
scroll to position [25, 0]
click at [243, 200] on h2 "Lead #5034350 A101" at bounding box center [278, 195] width 336 height 16
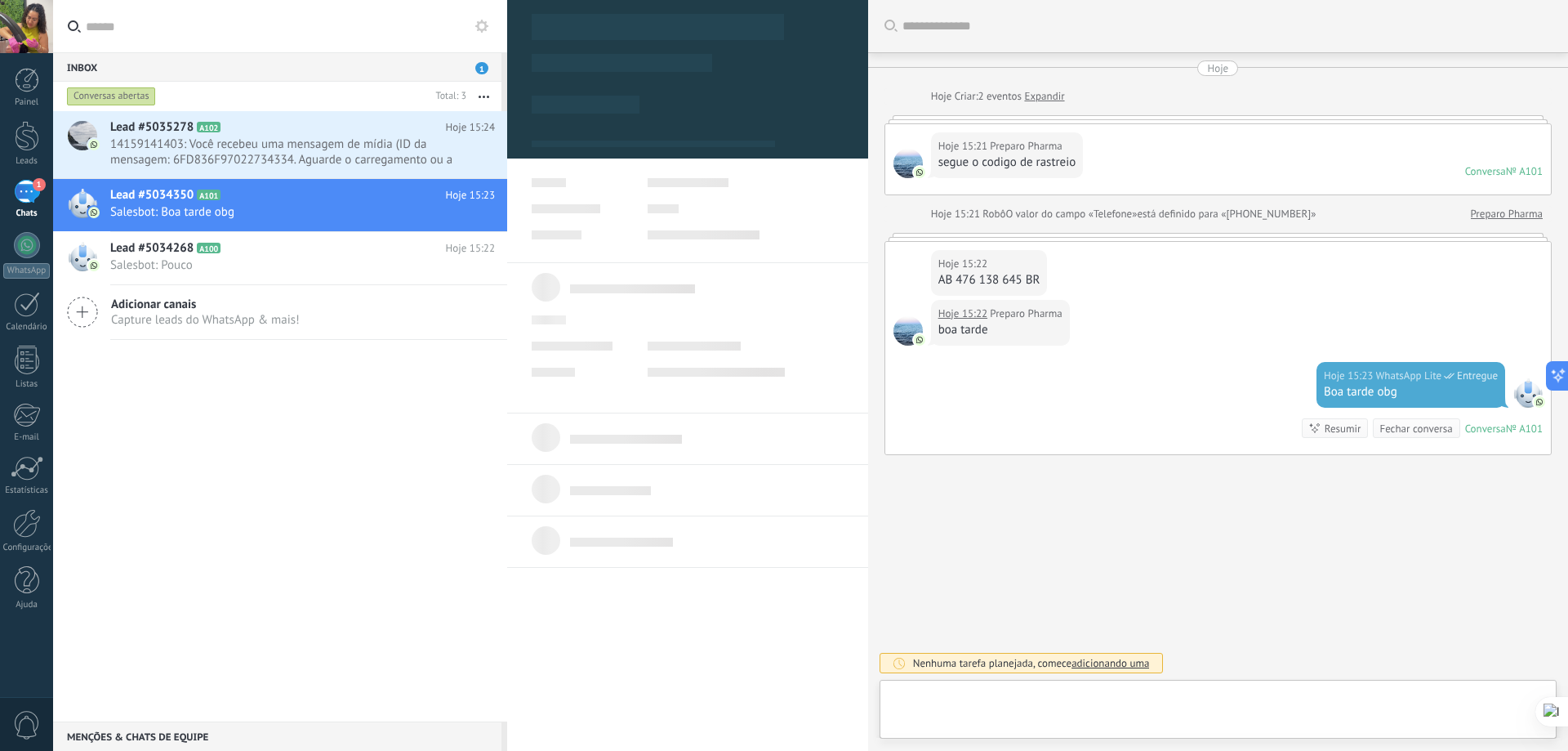
type textarea "**********"
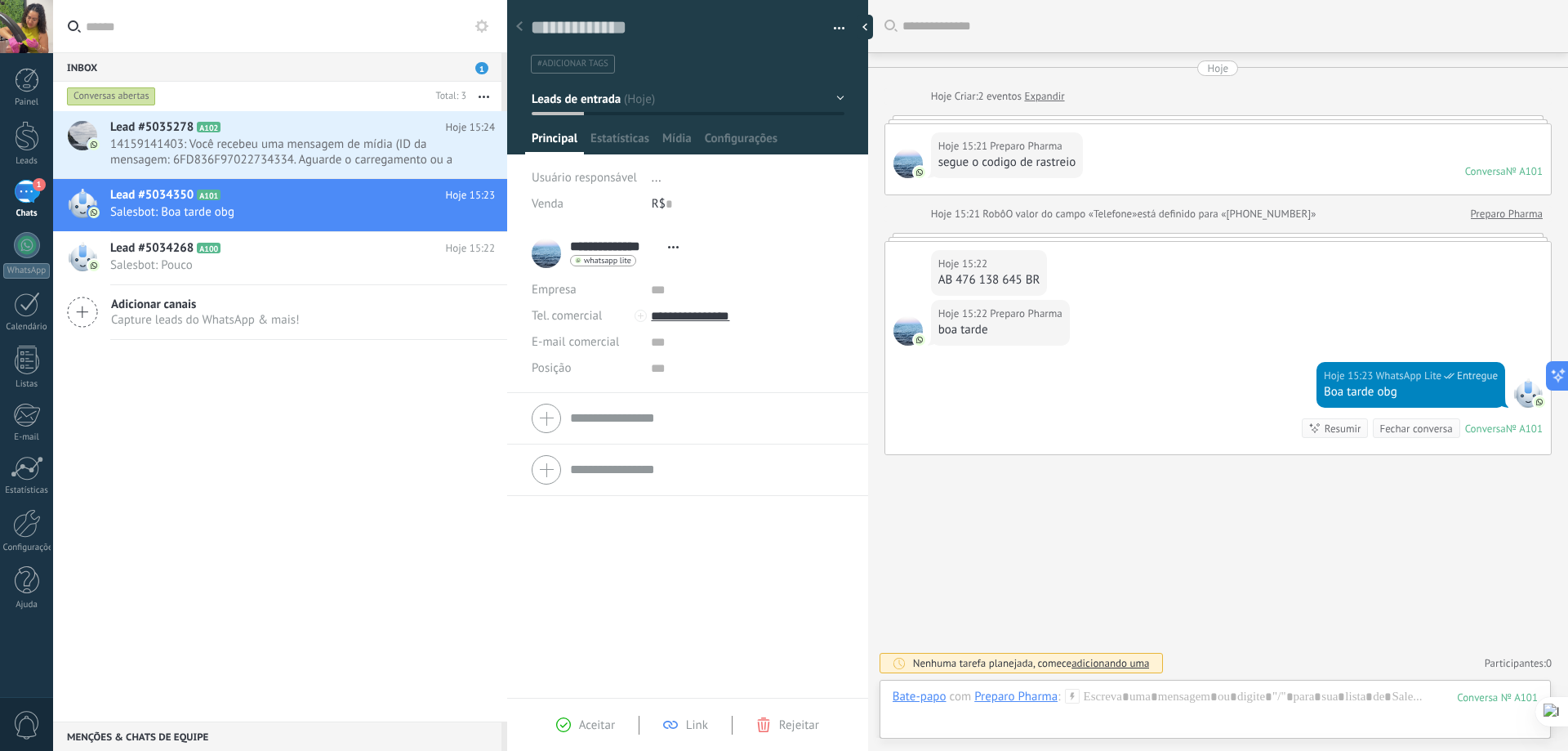
click at [964, 279] on div "AB 476 138 645 BR" at bounding box center [990, 280] width 102 height 16
copy div "AB 476 138 645 BR"
click at [1245, 569] on div "Buscar Carregar mais Hoje Hoje Criar: 2 eventos Expandir Hoje 15:21 Preparo Pha…" at bounding box center [1218, 375] width 700 height 751
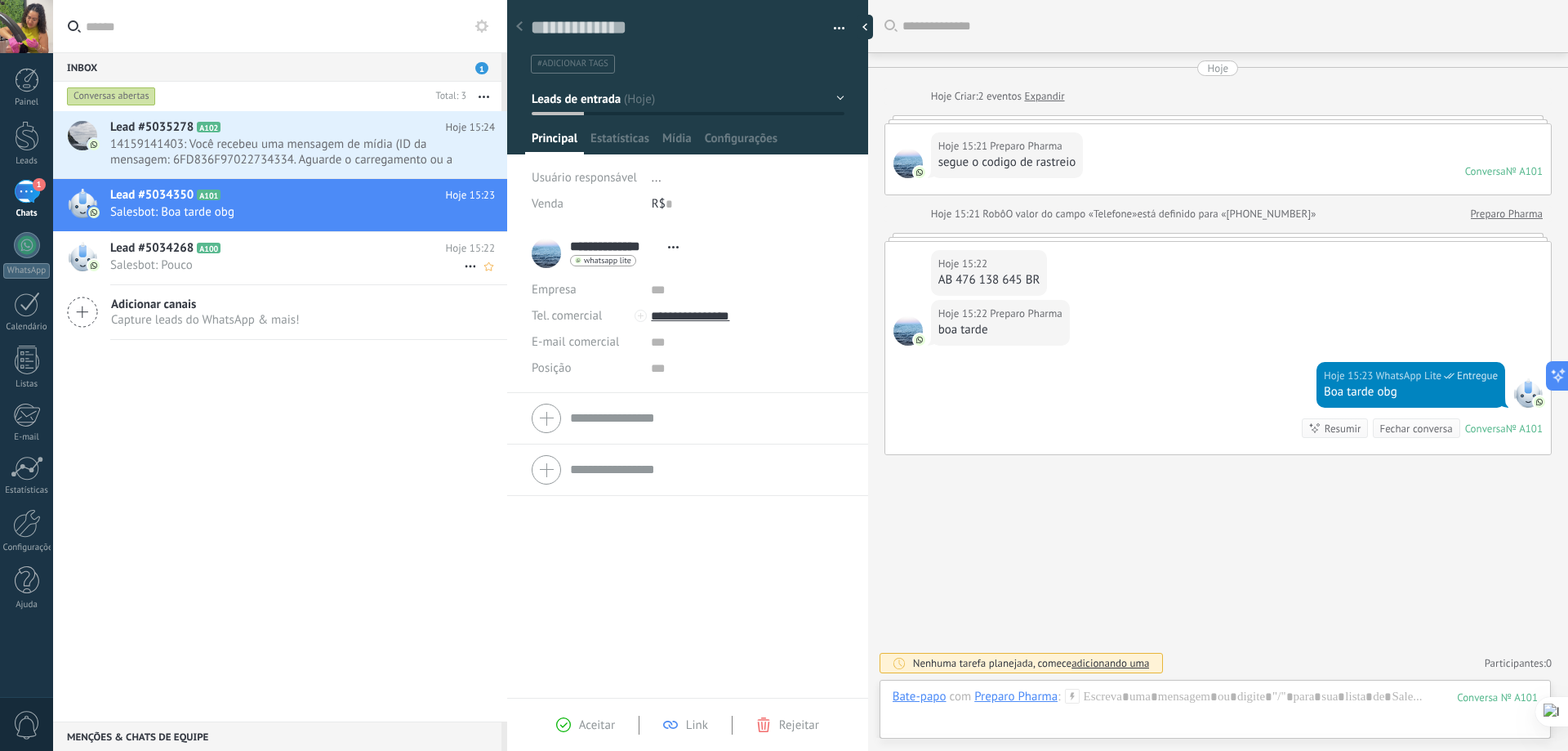
click at [272, 256] on h2 "Lead #5034268 A100" at bounding box center [278, 248] width 336 height 16
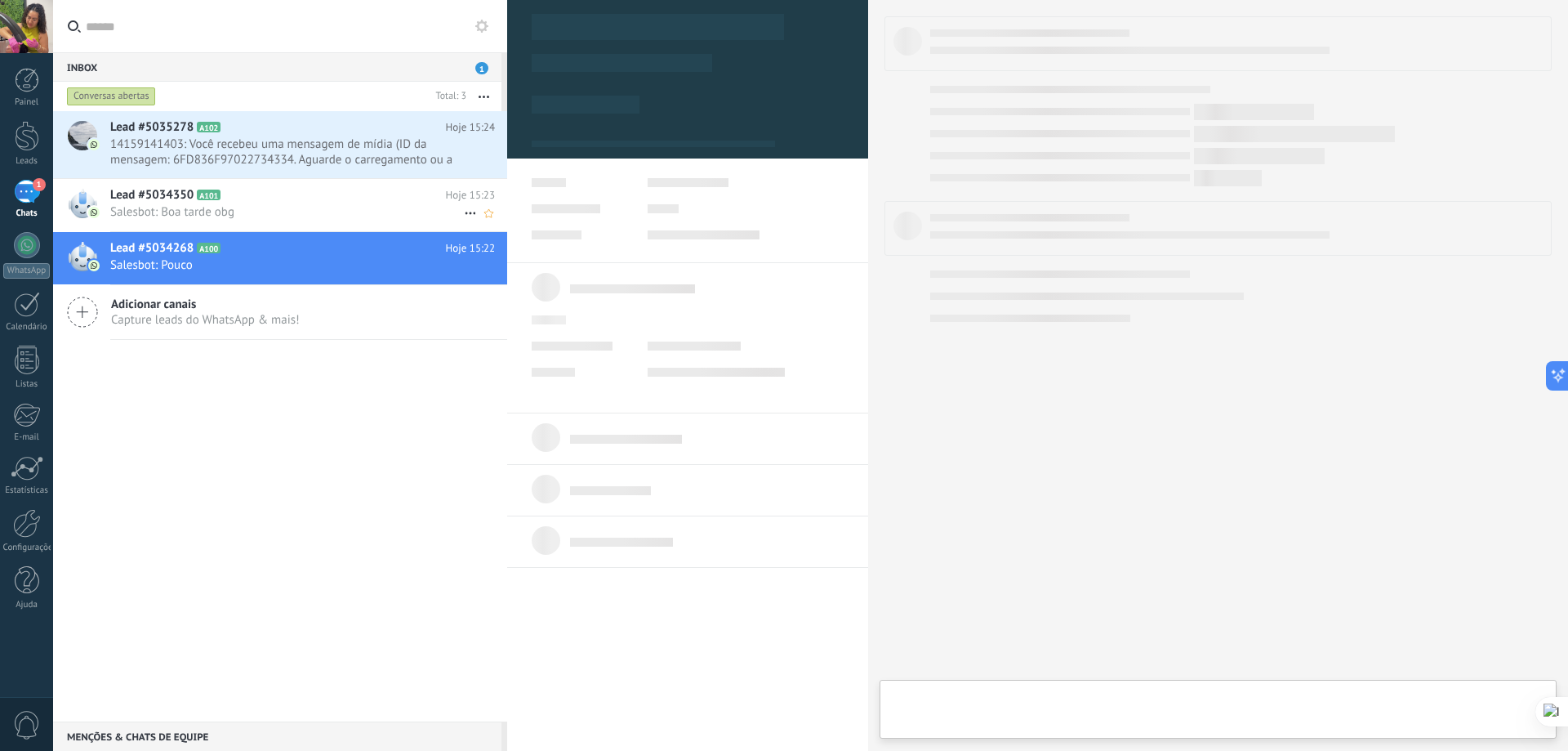
click at [171, 198] on span "Lead #5034350" at bounding box center [151, 195] width 83 height 16
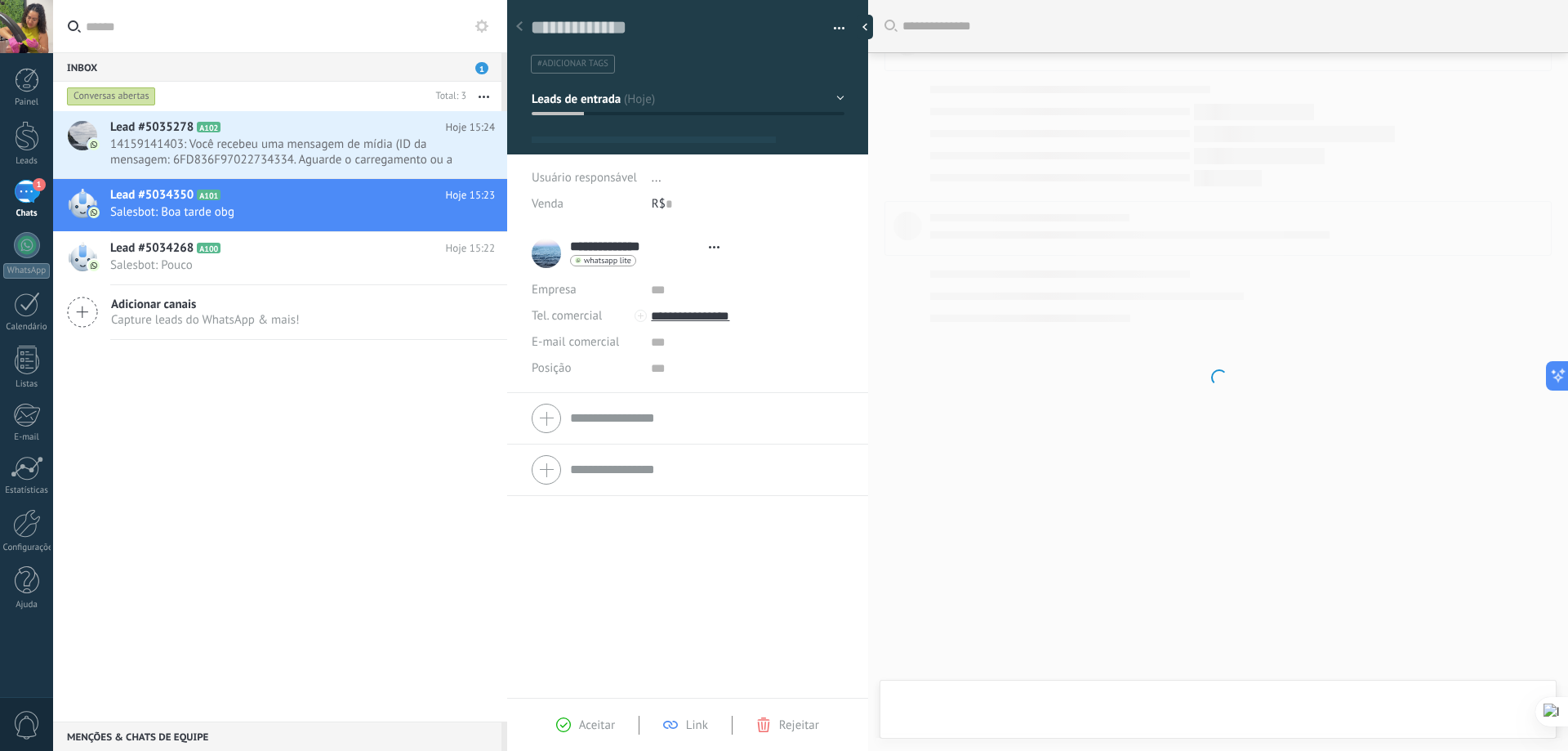
click at [25, 199] on div "1" at bounding box center [27, 192] width 26 height 24
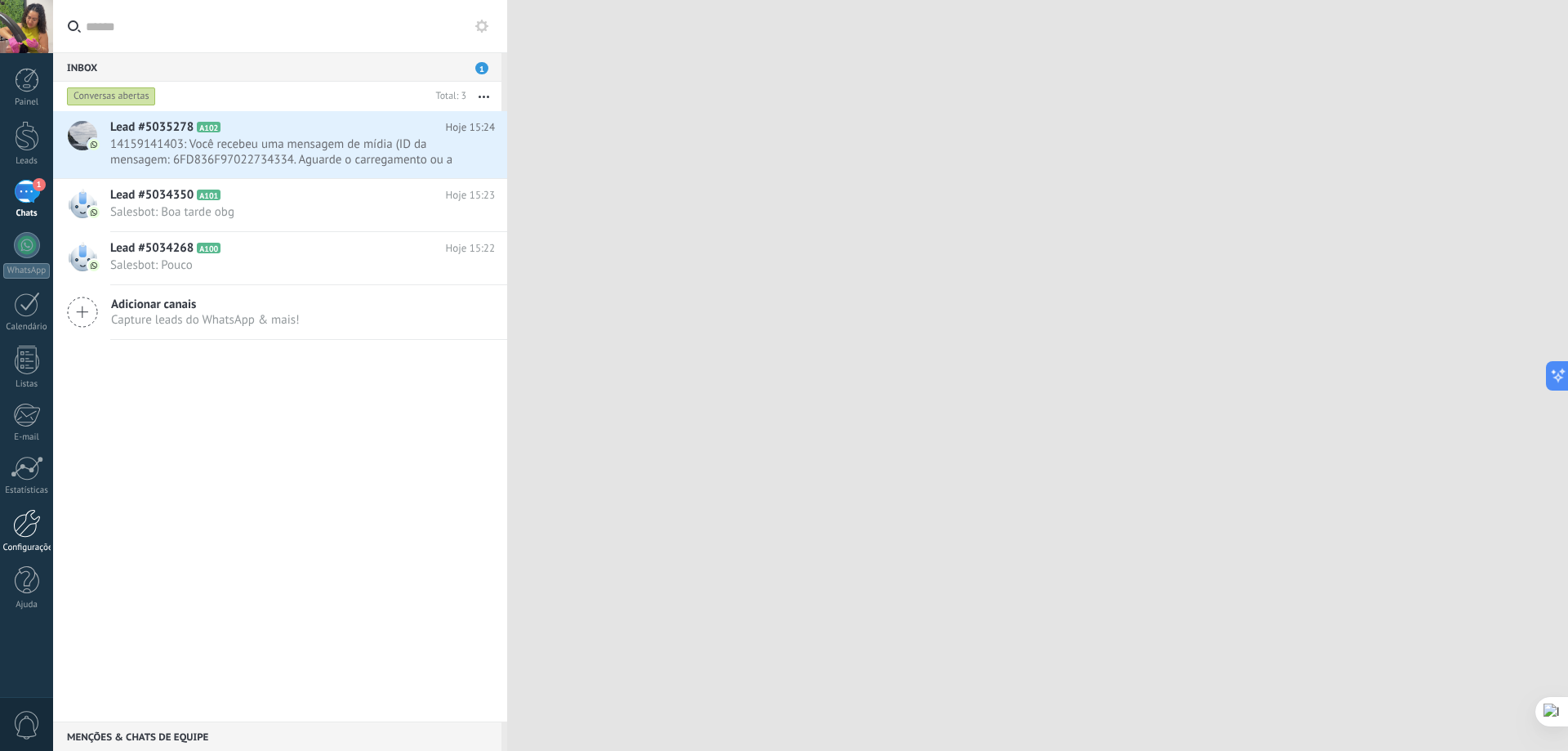
click at [25, 514] on div at bounding box center [27, 523] width 28 height 29
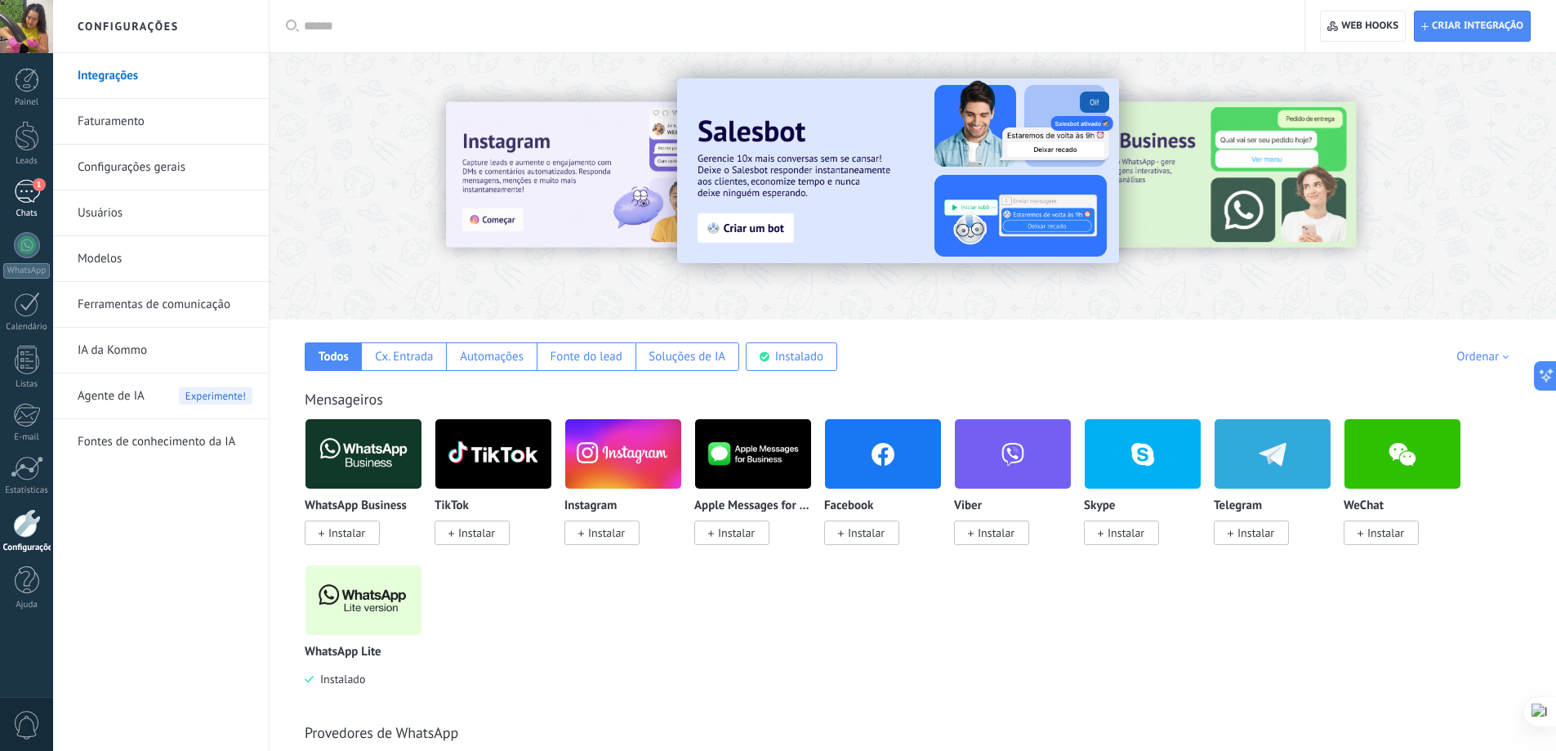
click at [29, 195] on div "1" at bounding box center [27, 192] width 26 height 24
